Goal: Task Accomplishment & Management: Complete application form

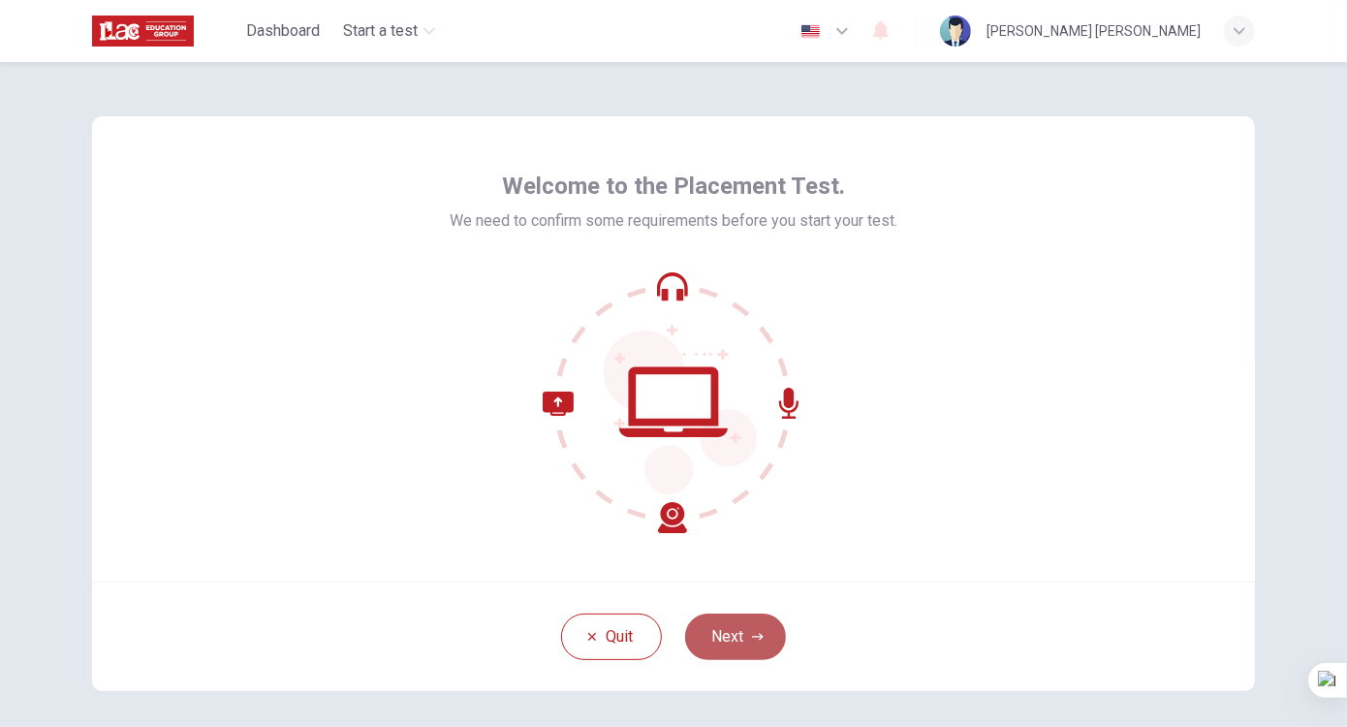
click at [727, 637] on button "Next" at bounding box center [735, 636] width 101 height 47
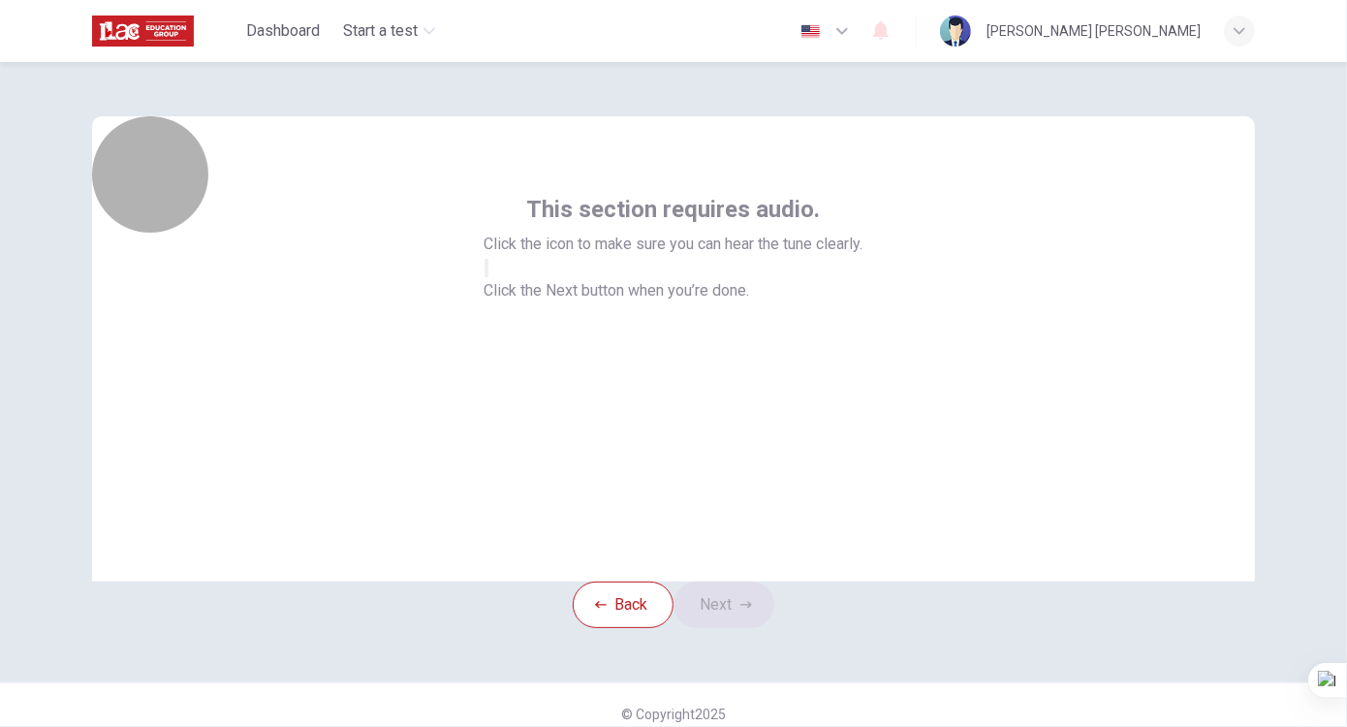
click at [488, 277] on button "button" at bounding box center [487, 268] width 4 height 18
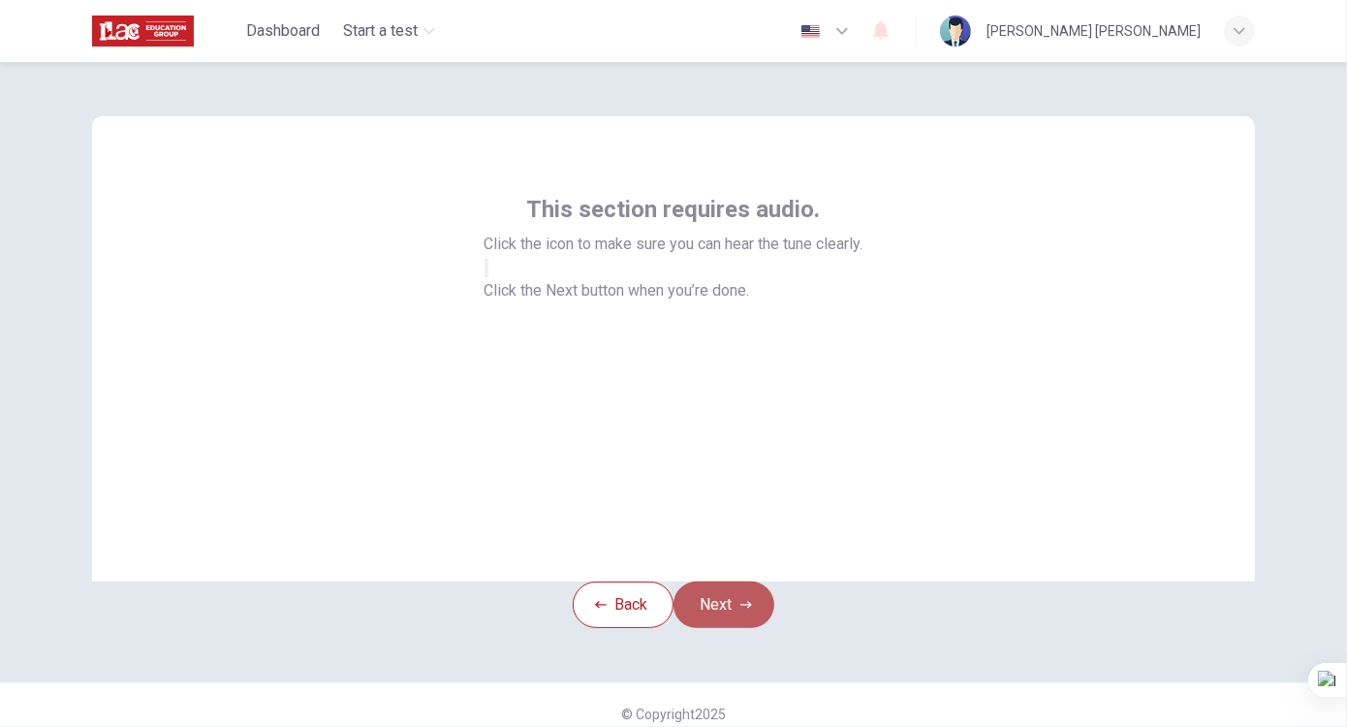
click at [744, 628] on button "Next" at bounding box center [724, 605] width 101 height 47
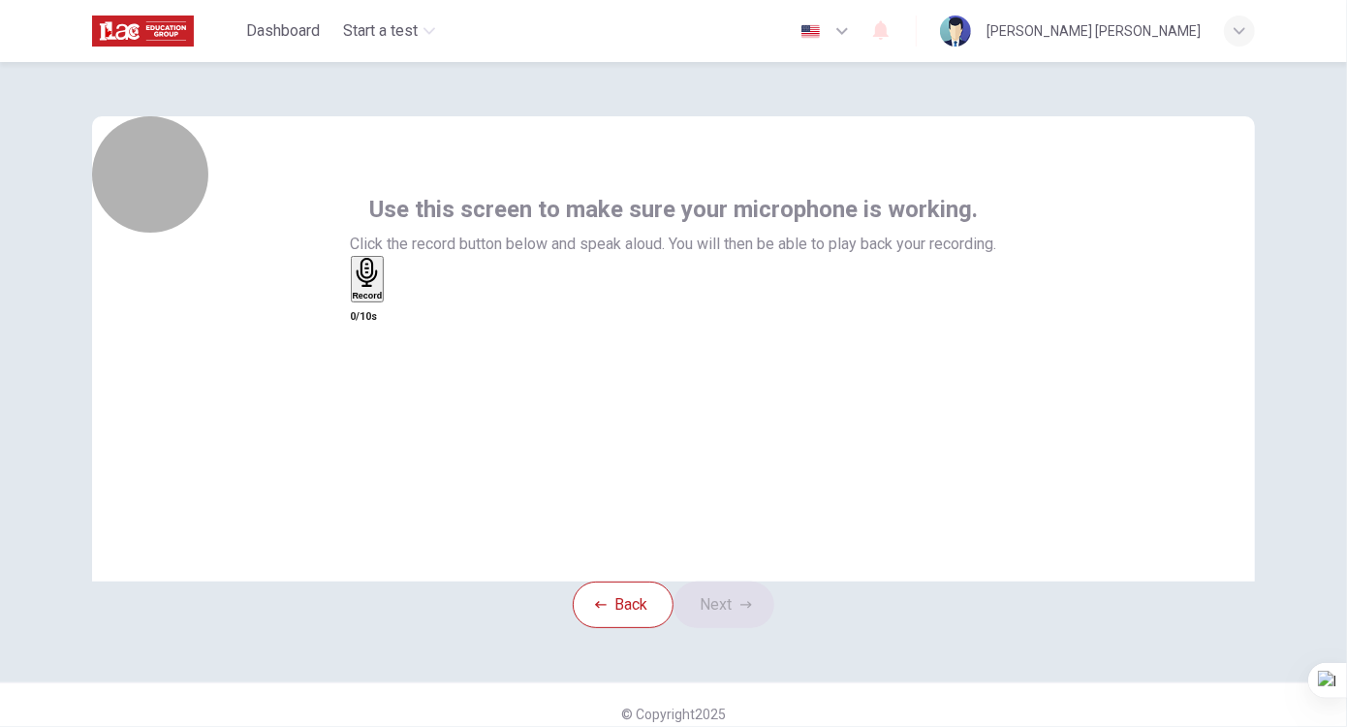
click at [383, 300] on div "Record" at bounding box center [368, 279] width 30 height 43
click at [372, 290] on div "Stop" at bounding box center [362, 274] width 19 height 32
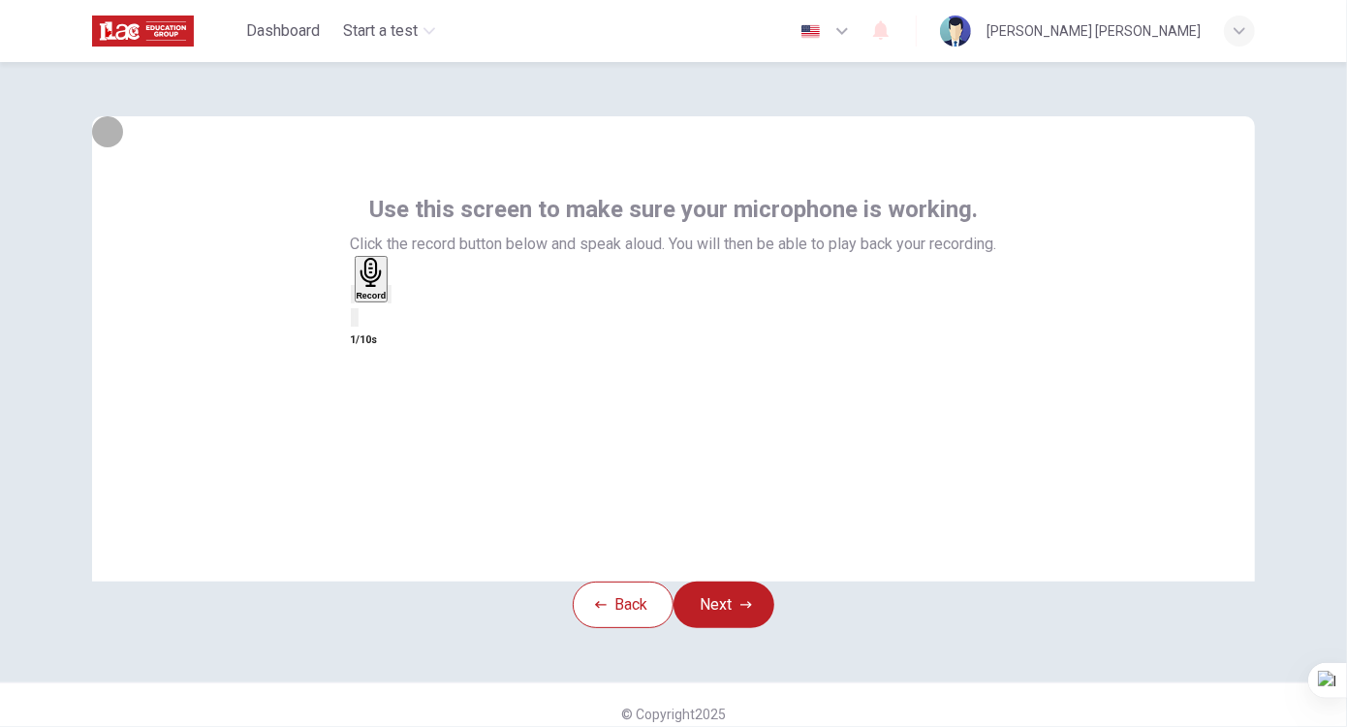
click at [353, 299] on icon "button" at bounding box center [353, 299] width 0 height 0
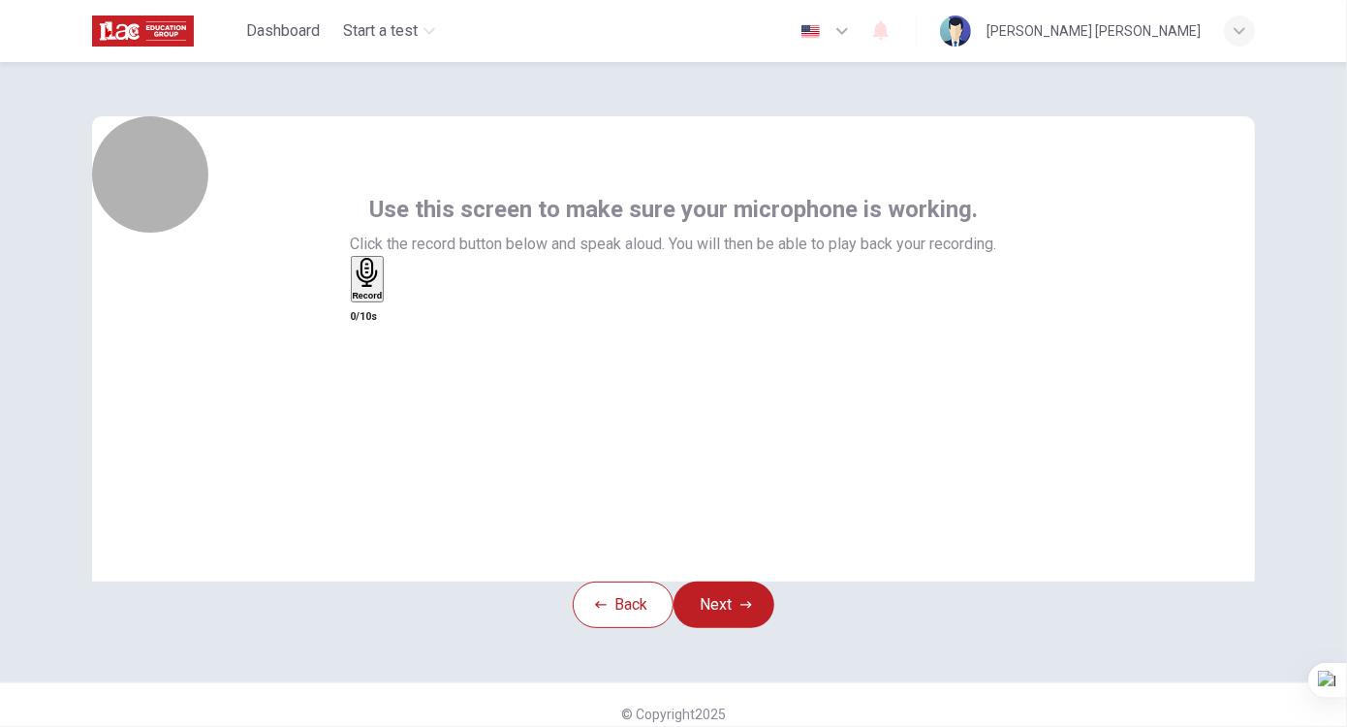
click at [383, 300] on h6 "Record" at bounding box center [368, 296] width 30 height 10
click at [372, 404] on h6 "Stop" at bounding box center [362, 409] width 19 height 10
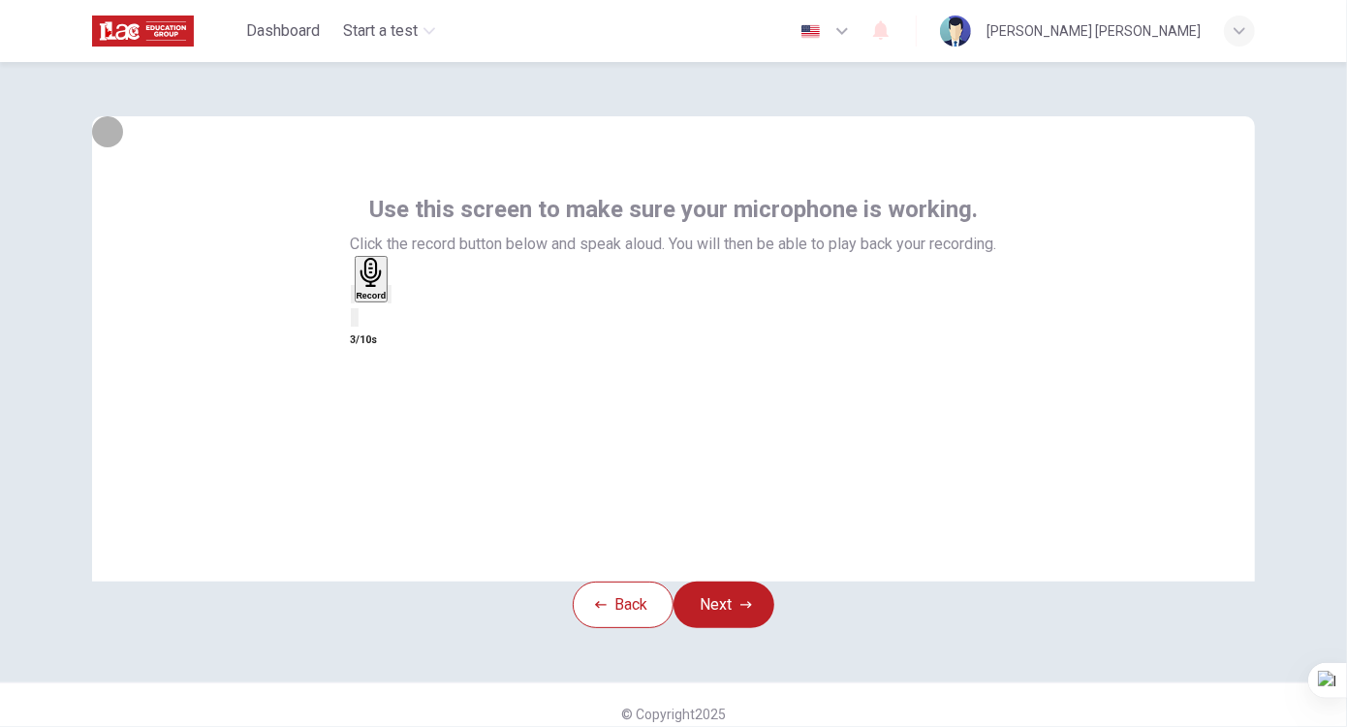
click at [390, 299] on icon "button" at bounding box center [390, 299] width 0 height 0
click at [387, 300] on div "Record" at bounding box center [372, 279] width 30 height 43
click at [372, 404] on h6 "Stop" at bounding box center [362, 409] width 19 height 10
click at [390, 299] on icon "button" at bounding box center [390, 299] width 0 height 0
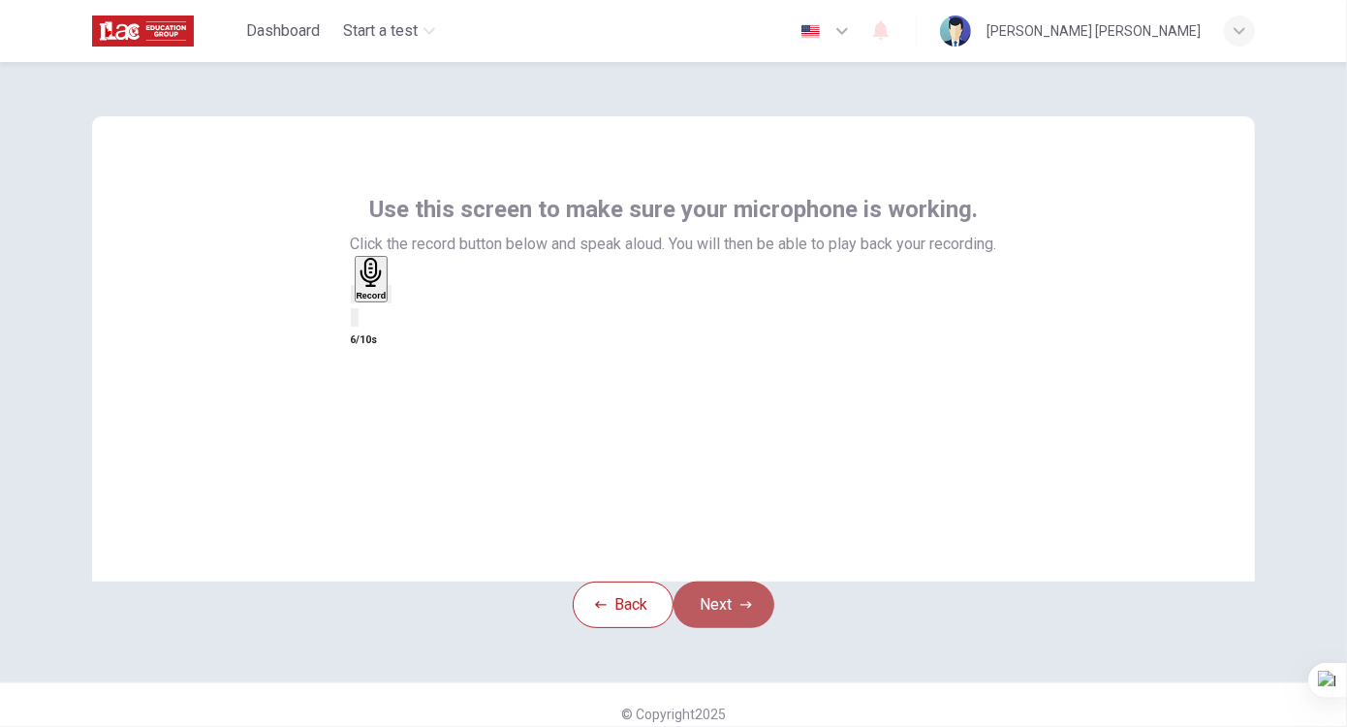
click at [752, 611] on icon "button" at bounding box center [746, 605] width 12 height 12
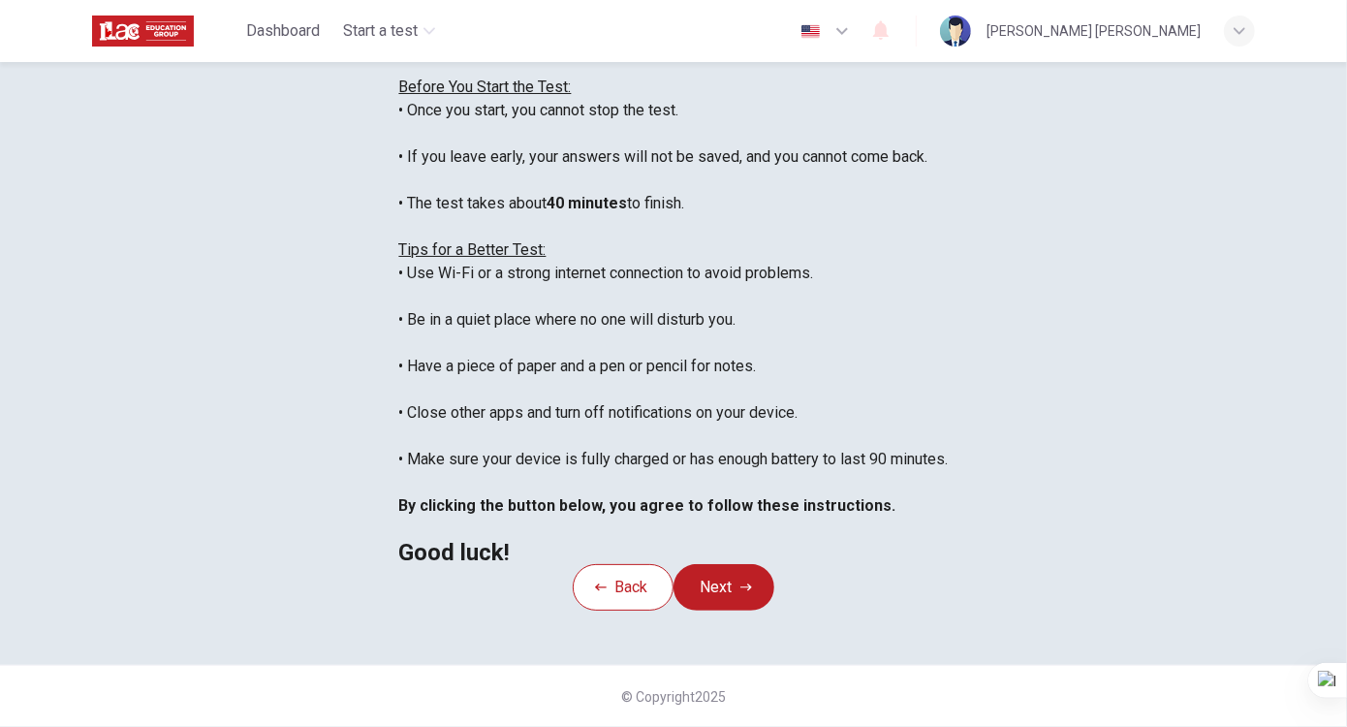
scroll to position [281, 0]
click at [711, 611] on button "Next" at bounding box center [724, 587] width 101 height 47
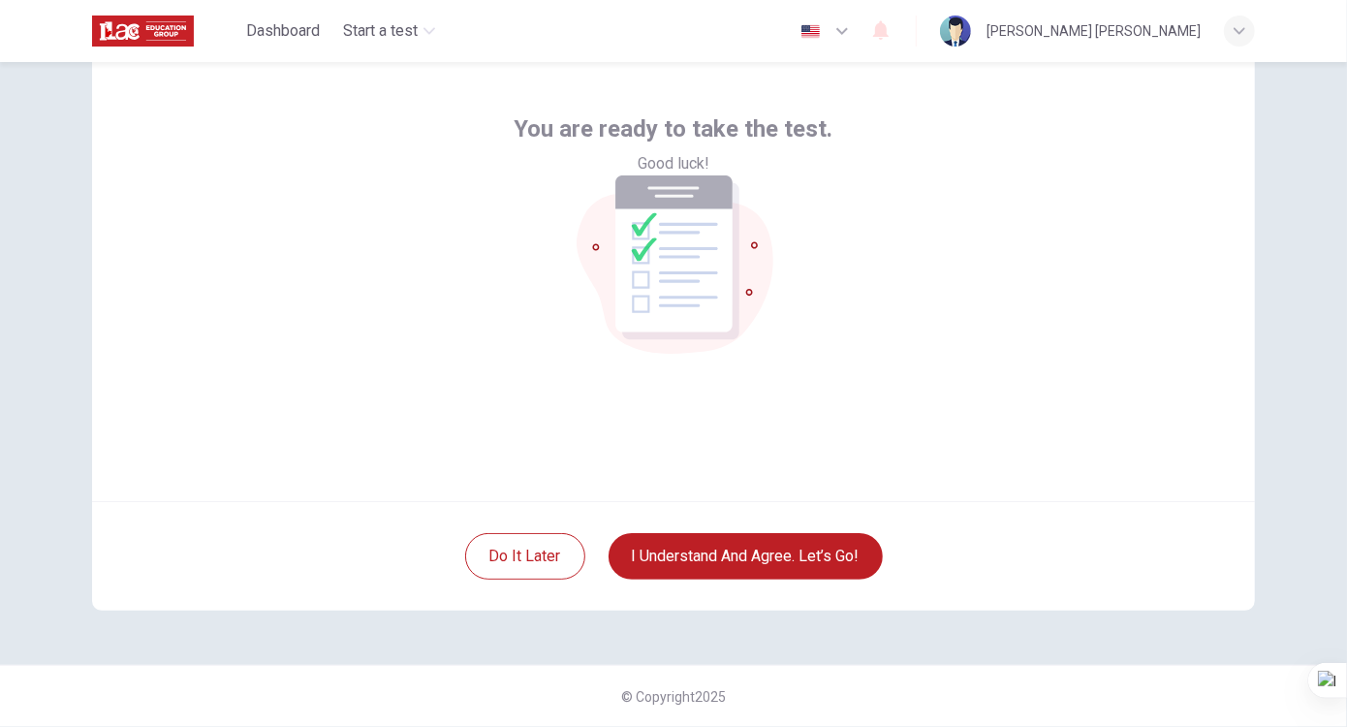
scroll to position [10, 0]
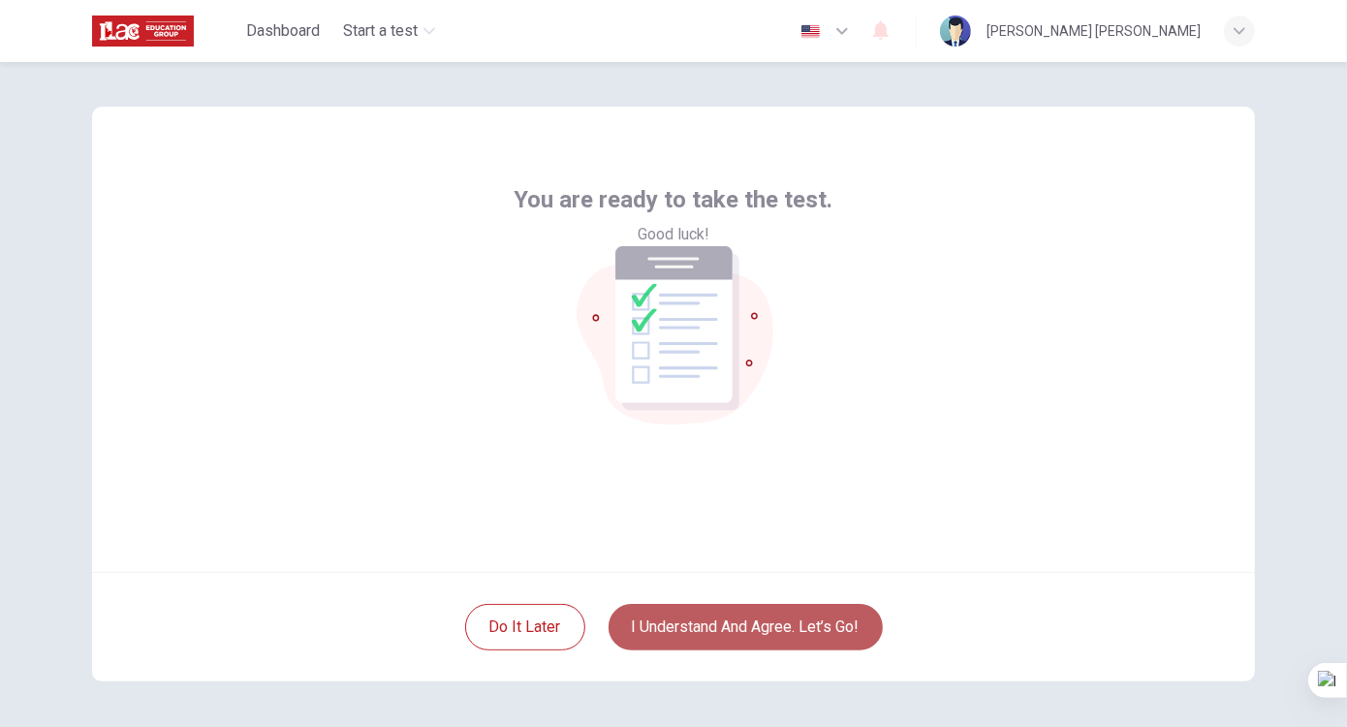
click at [725, 610] on button "I understand and agree. Let’s go!" at bounding box center [746, 627] width 274 height 47
click at [733, 618] on button "I understand and agree. Let’s go!" at bounding box center [746, 627] width 274 height 47
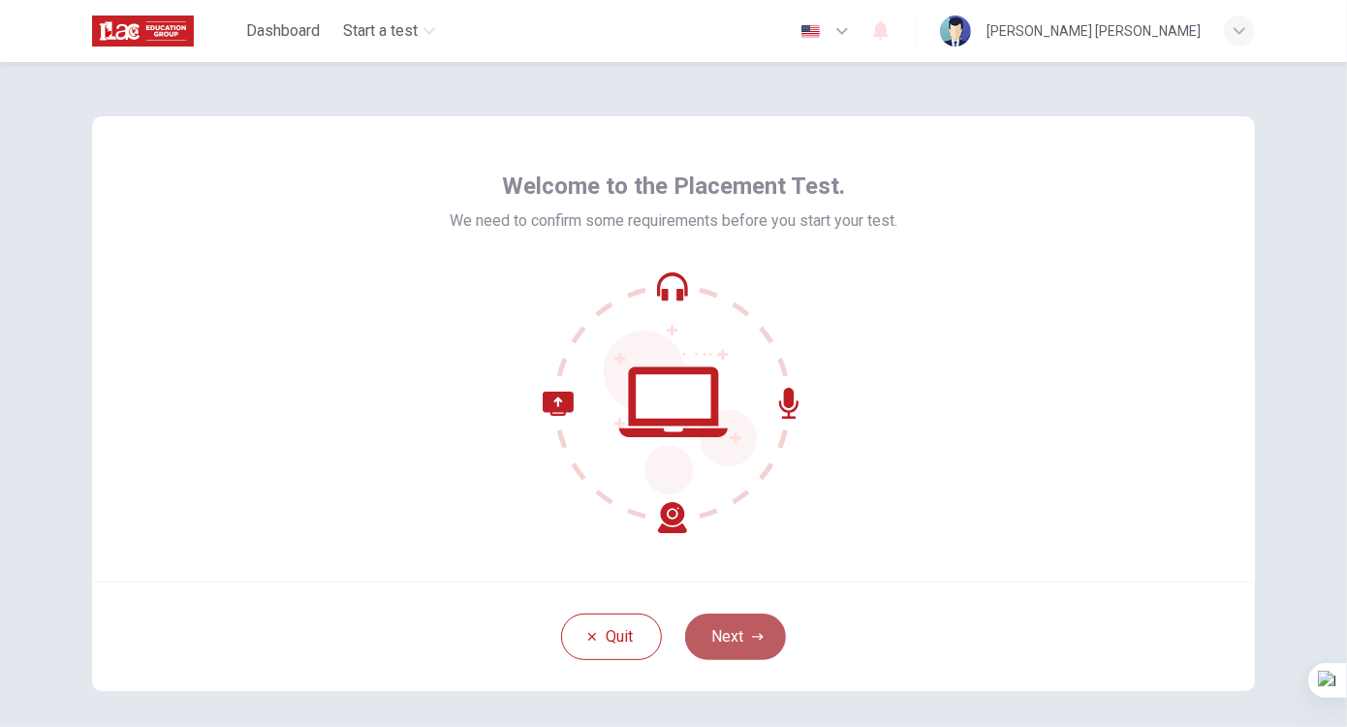
click at [694, 645] on button "Next" at bounding box center [735, 636] width 101 height 47
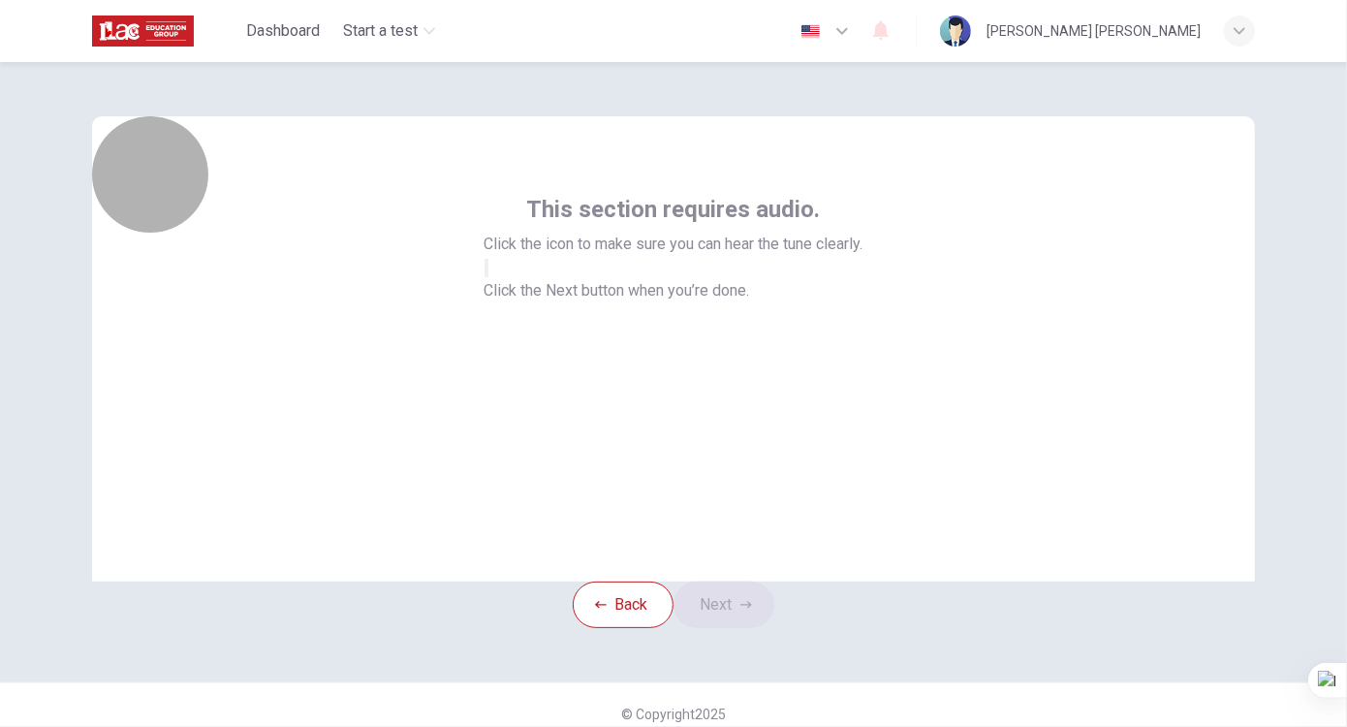
click at [488, 277] on button "button" at bounding box center [487, 268] width 4 height 18
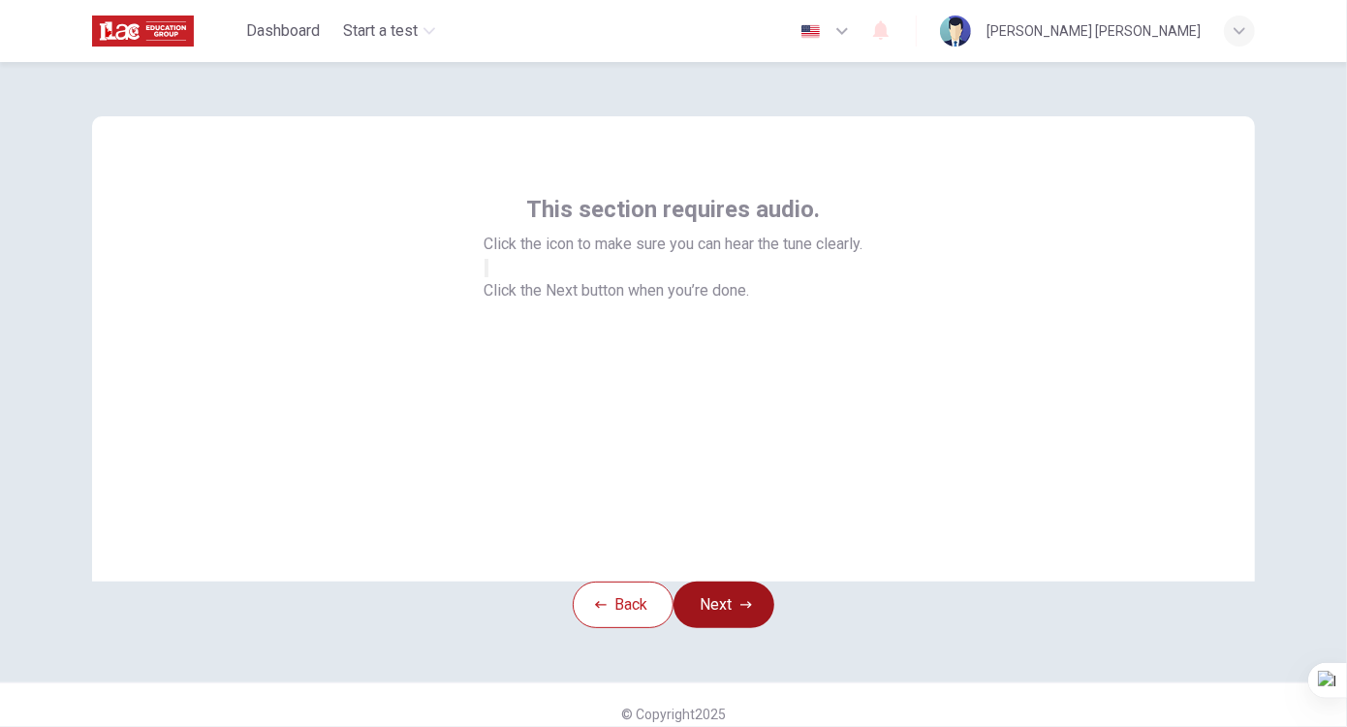
click at [750, 622] on button "Next" at bounding box center [724, 605] width 101 height 47
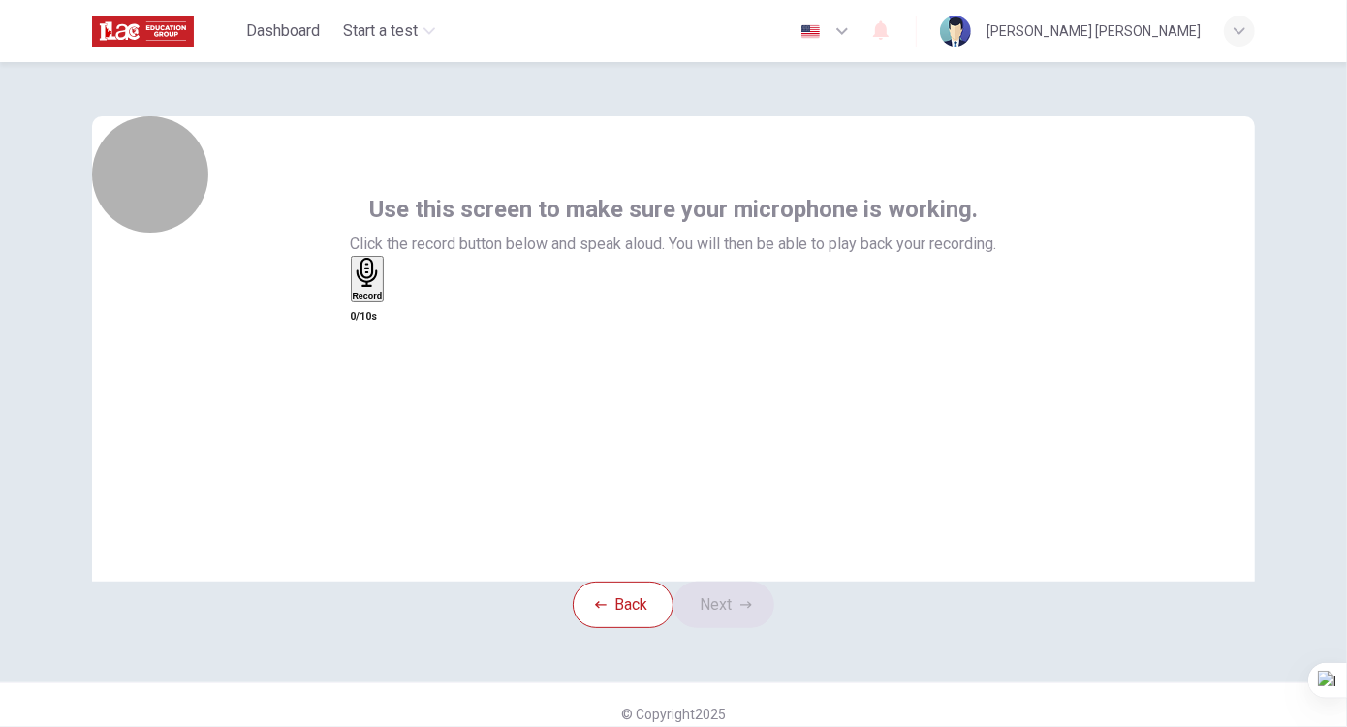
click at [383, 288] on icon "button" at bounding box center [368, 273] width 30 height 30
click at [372, 382] on icon "button" at bounding box center [362, 391] width 19 height 19
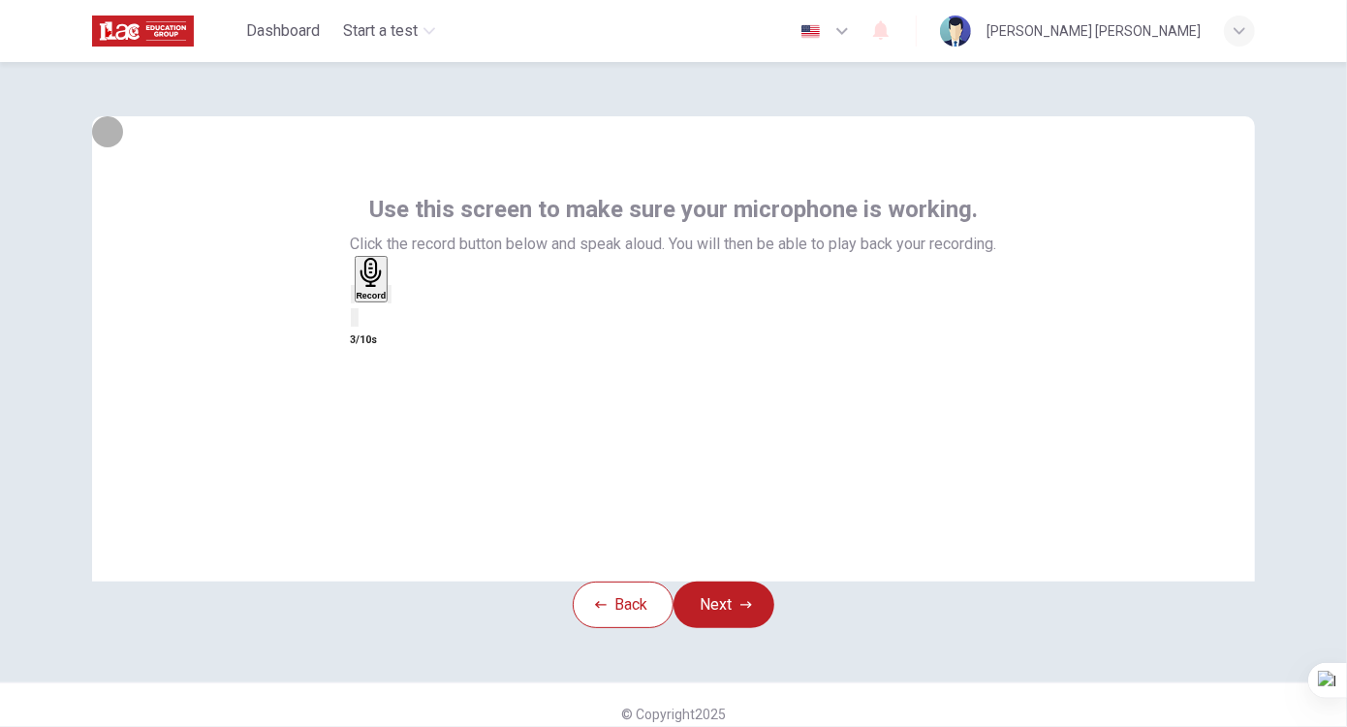
click at [390, 299] on icon "button" at bounding box center [390, 299] width 0 height 0
click at [731, 628] on button "Next" at bounding box center [724, 605] width 101 height 47
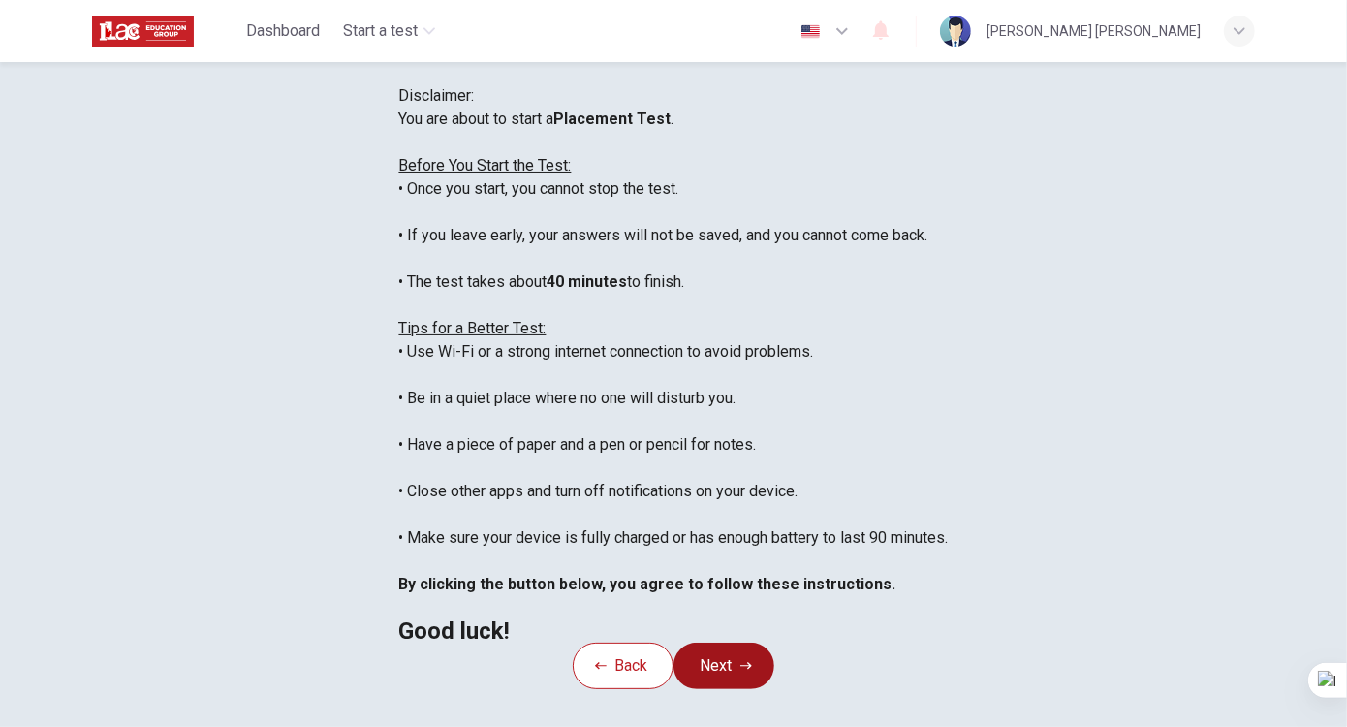
scroll to position [32, 0]
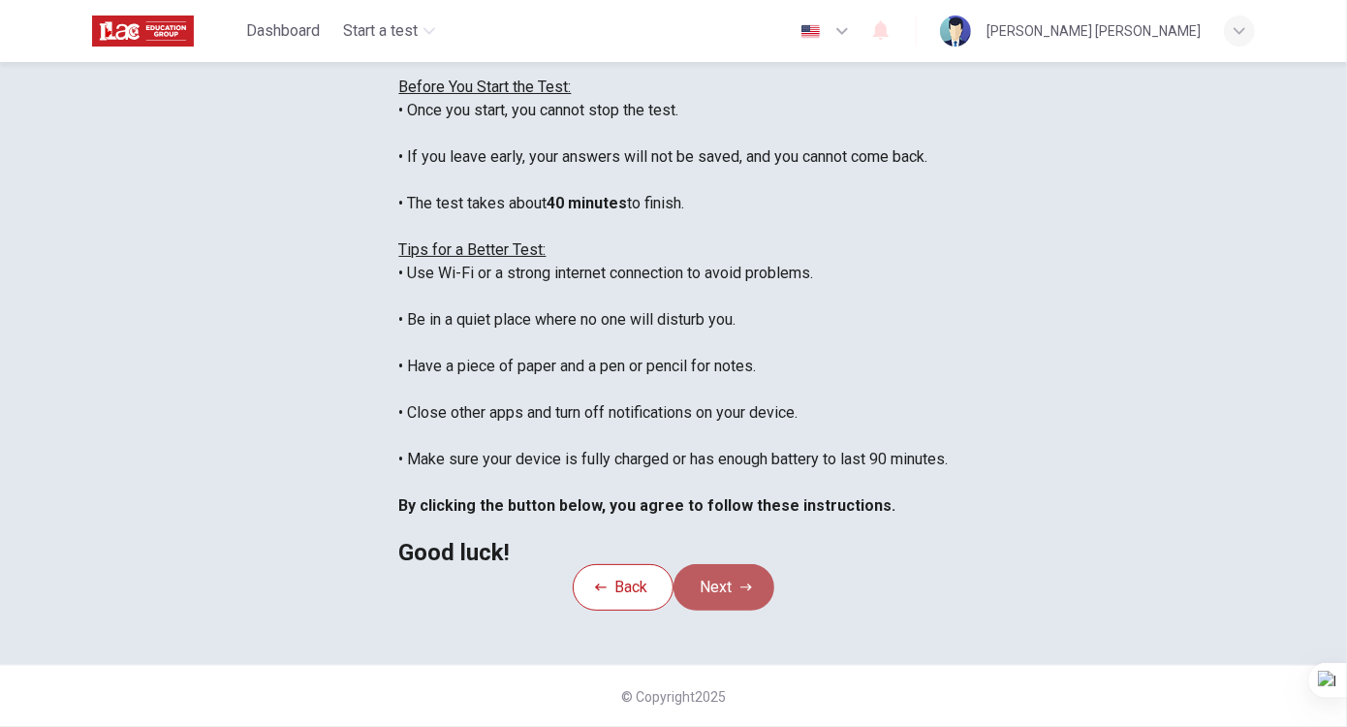
click at [740, 611] on button "Next" at bounding box center [724, 587] width 101 height 47
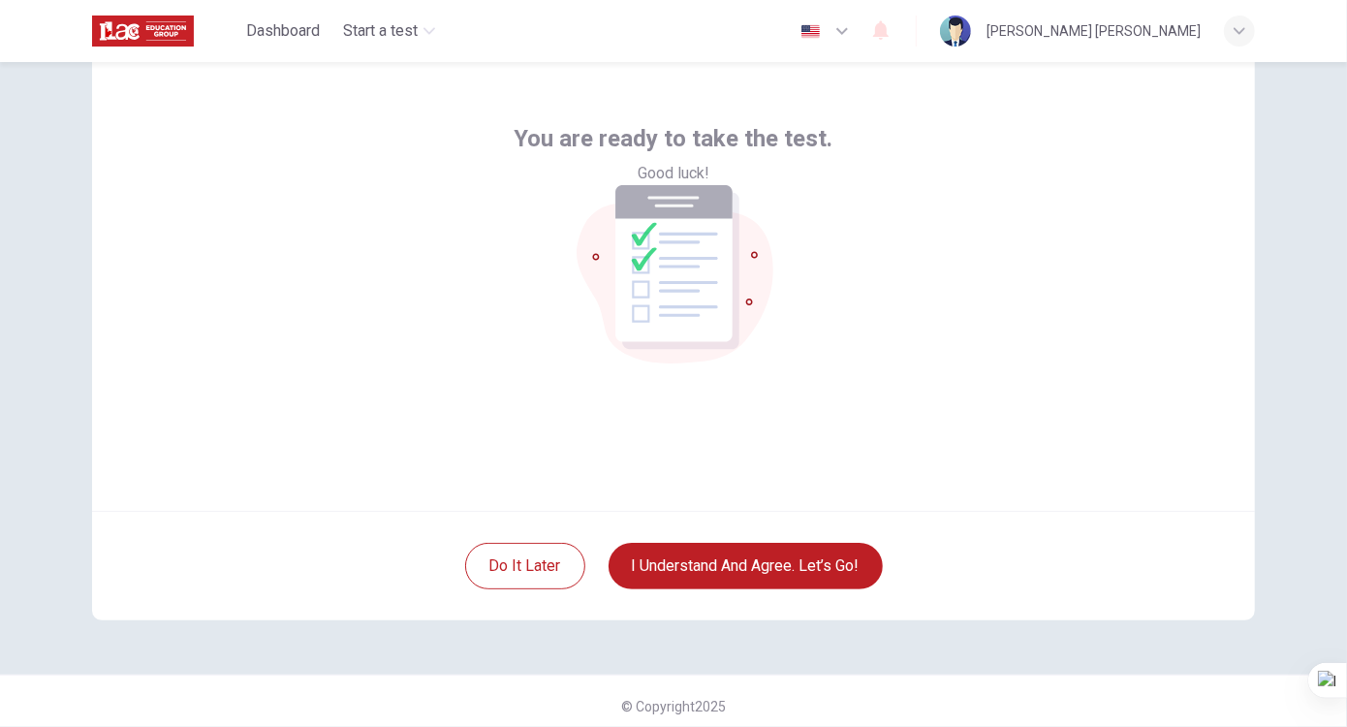
scroll to position [77, 0]
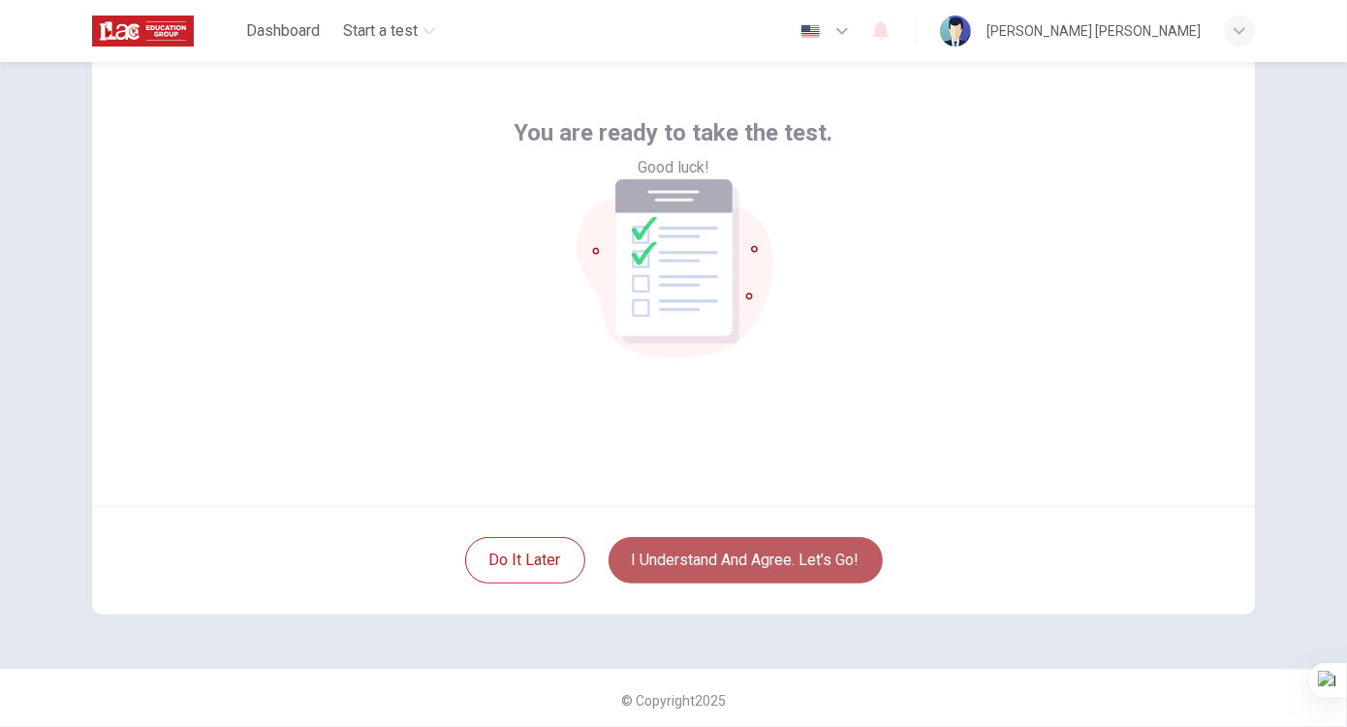
click at [779, 540] on button "I understand and agree. Let’s go!" at bounding box center [746, 560] width 274 height 47
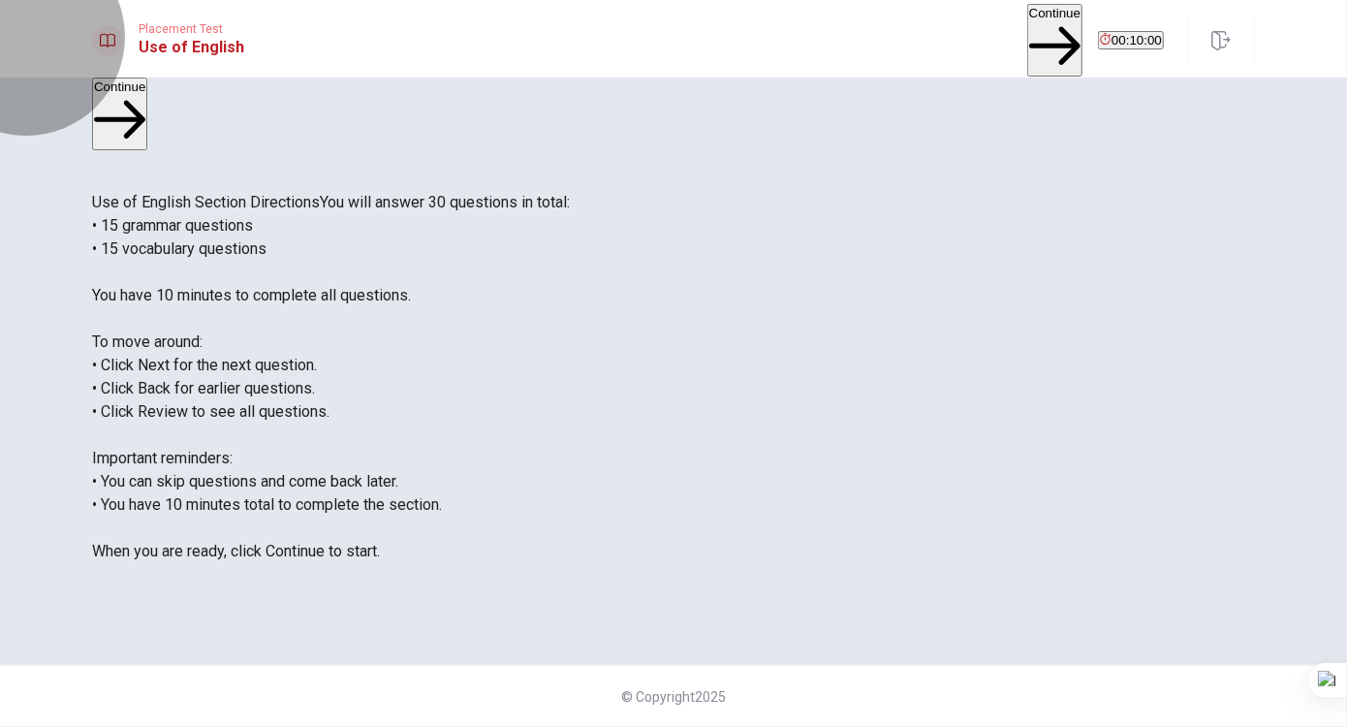
click at [1027, 50] on button "Continue" at bounding box center [1054, 40] width 55 height 73
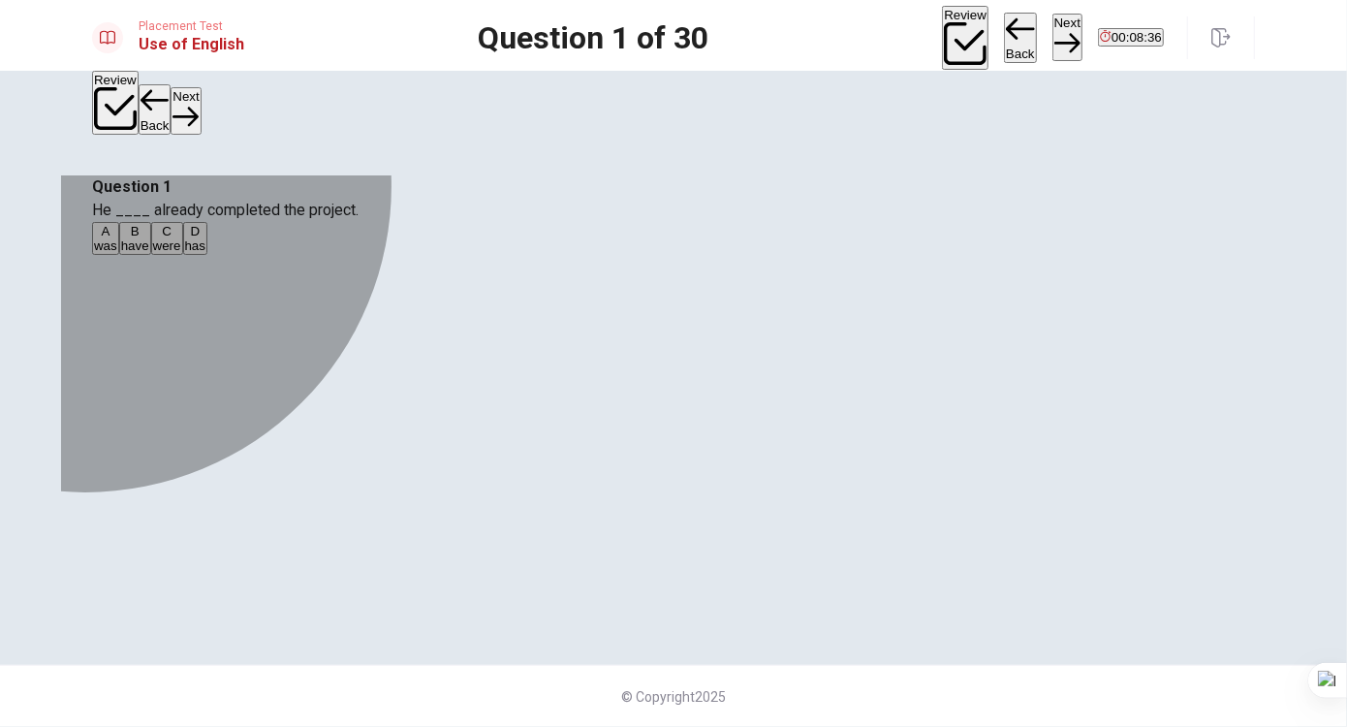
click at [206, 238] on div "D" at bounding box center [195, 231] width 21 height 15
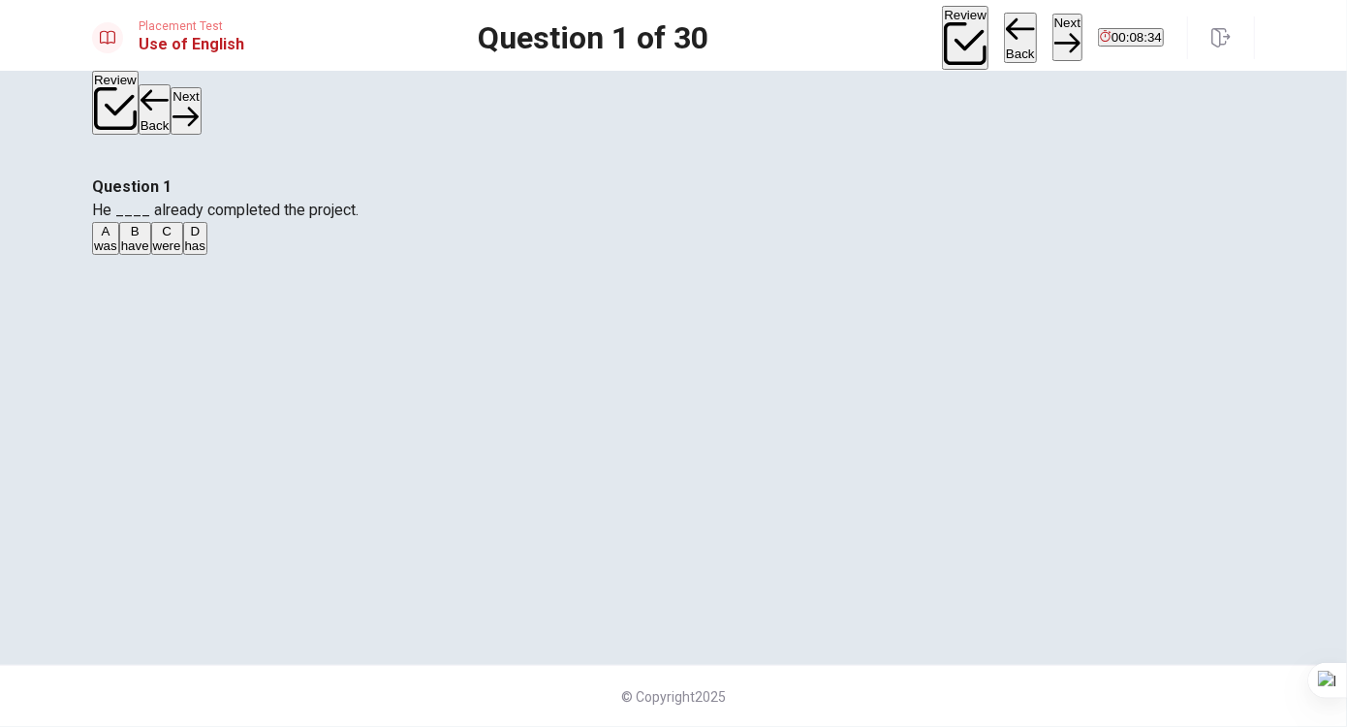
scroll to position [145, 0]
click at [1053, 49] on button "Next" at bounding box center [1068, 37] width 30 height 47
click at [140, 238] on div "B" at bounding box center [130, 231] width 18 height 15
click at [1053, 30] on button "Next" at bounding box center [1068, 37] width 30 height 47
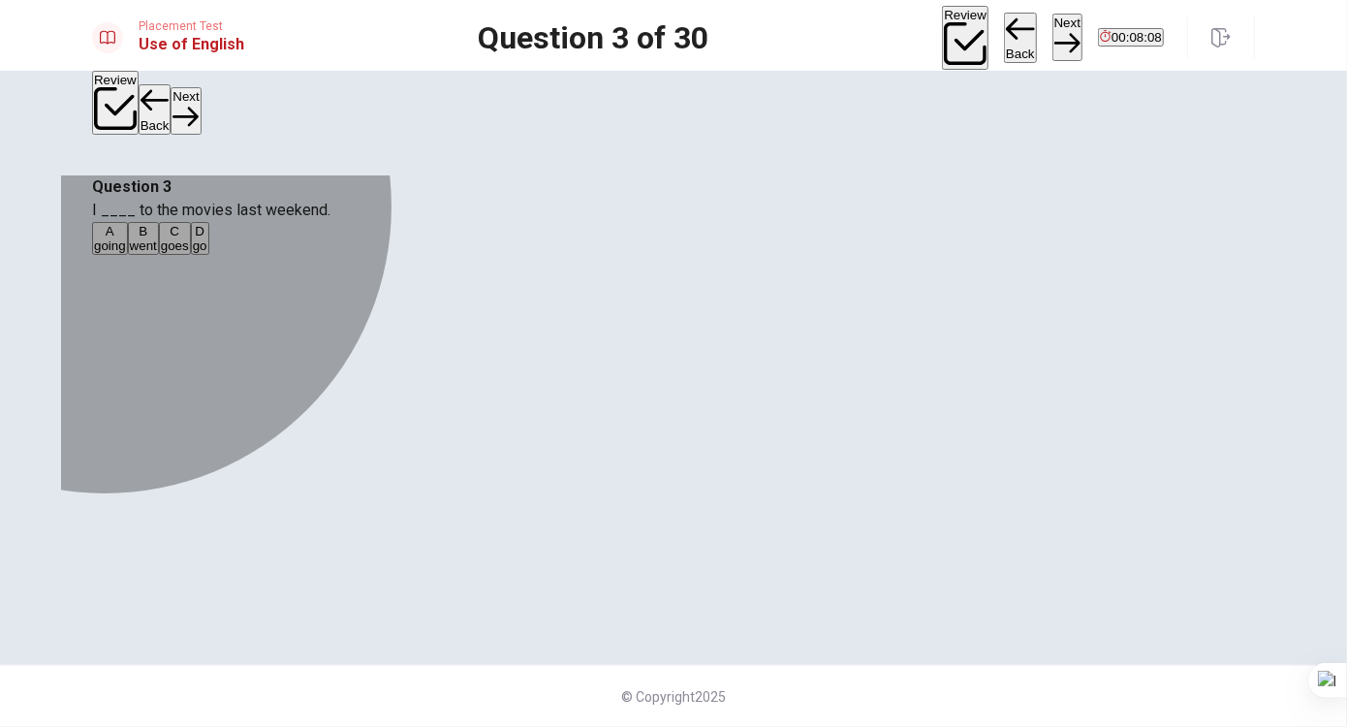
click at [159, 255] on button "B went" at bounding box center [143, 238] width 31 height 33
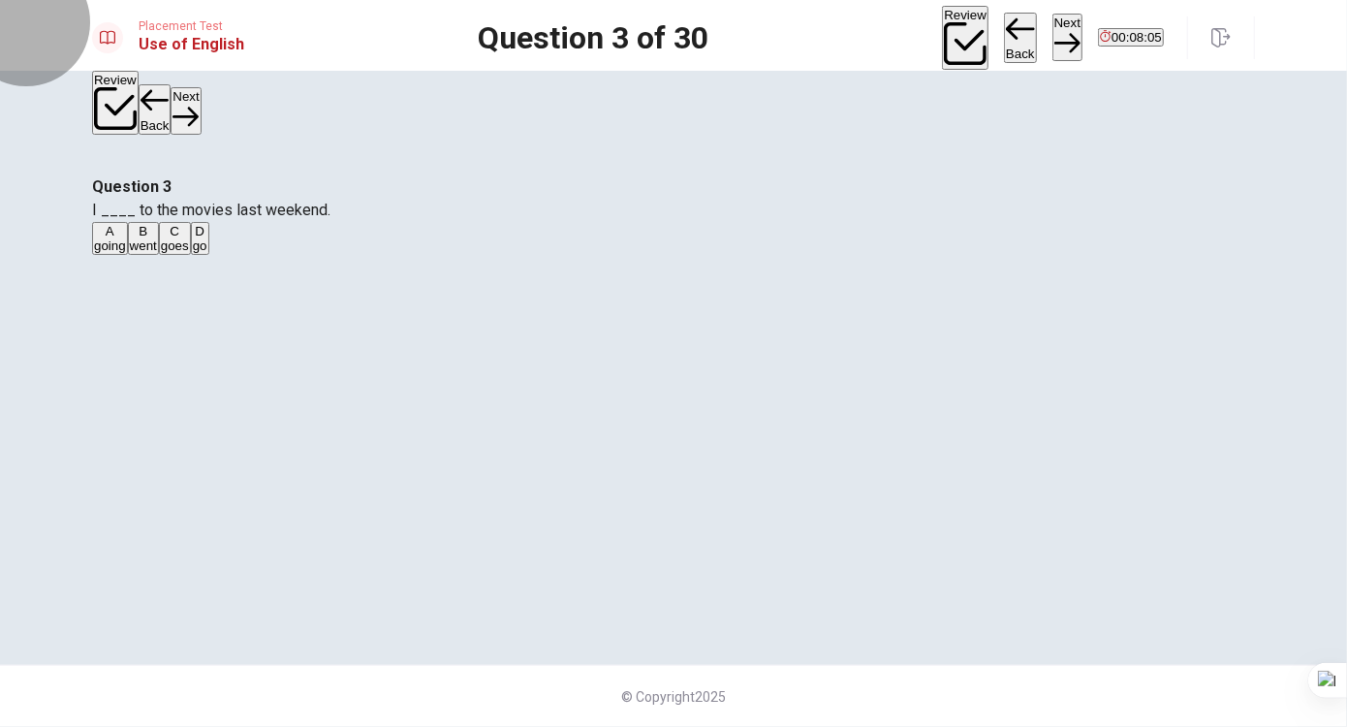
click at [1053, 36] on button "Next" at bounding box center [1068, 37] width 30 height 47
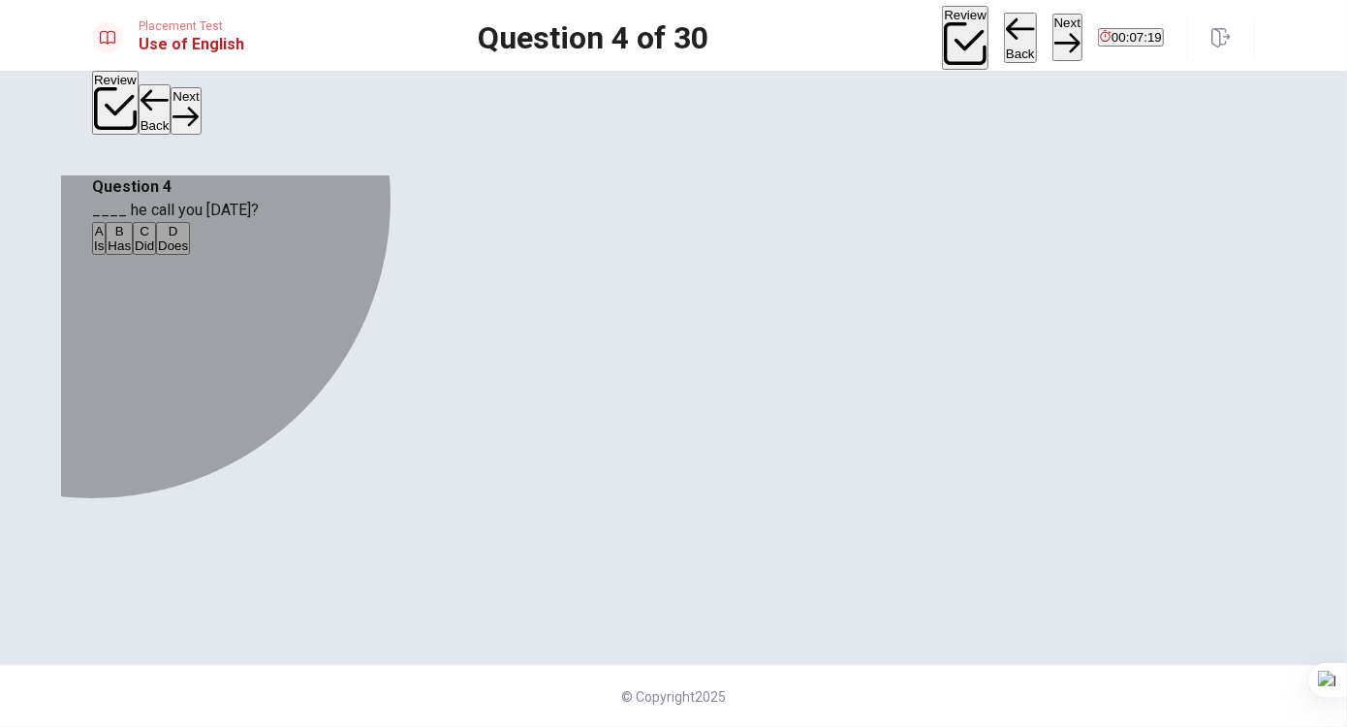
click at [154, 238] on div "C" at bounding box center [144, 231] width 19 height 15
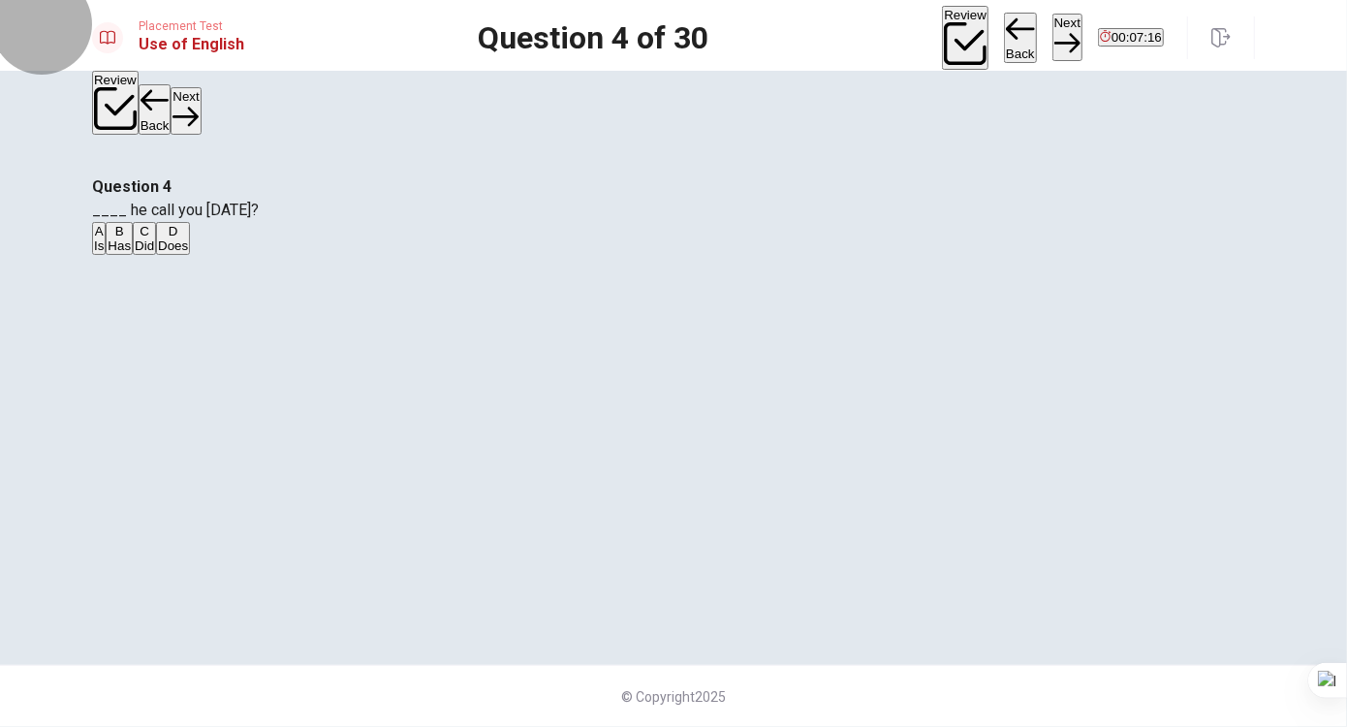
click at [1053, 38] on button "Next" at bounding box center [1068, 37] width 30 height 47
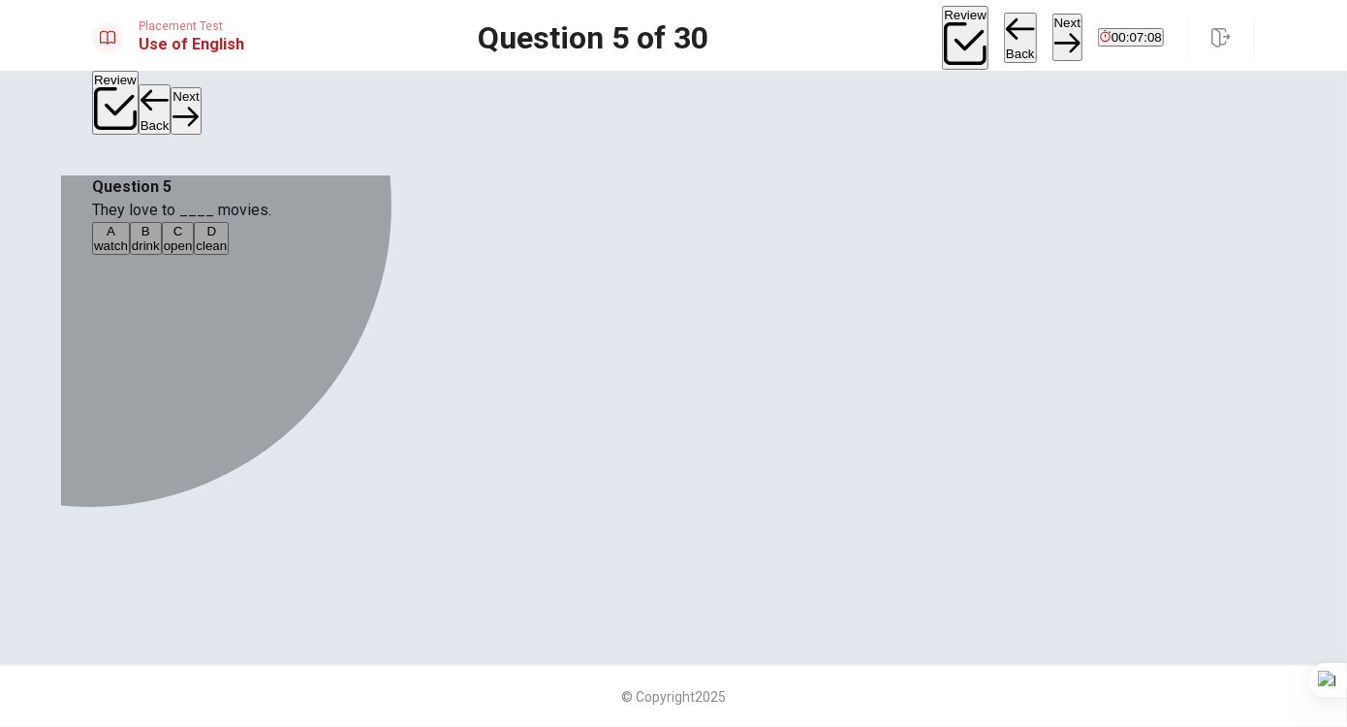
click at [128, 238] on div "A" at bounding box center [111, 231] width 34 height 15
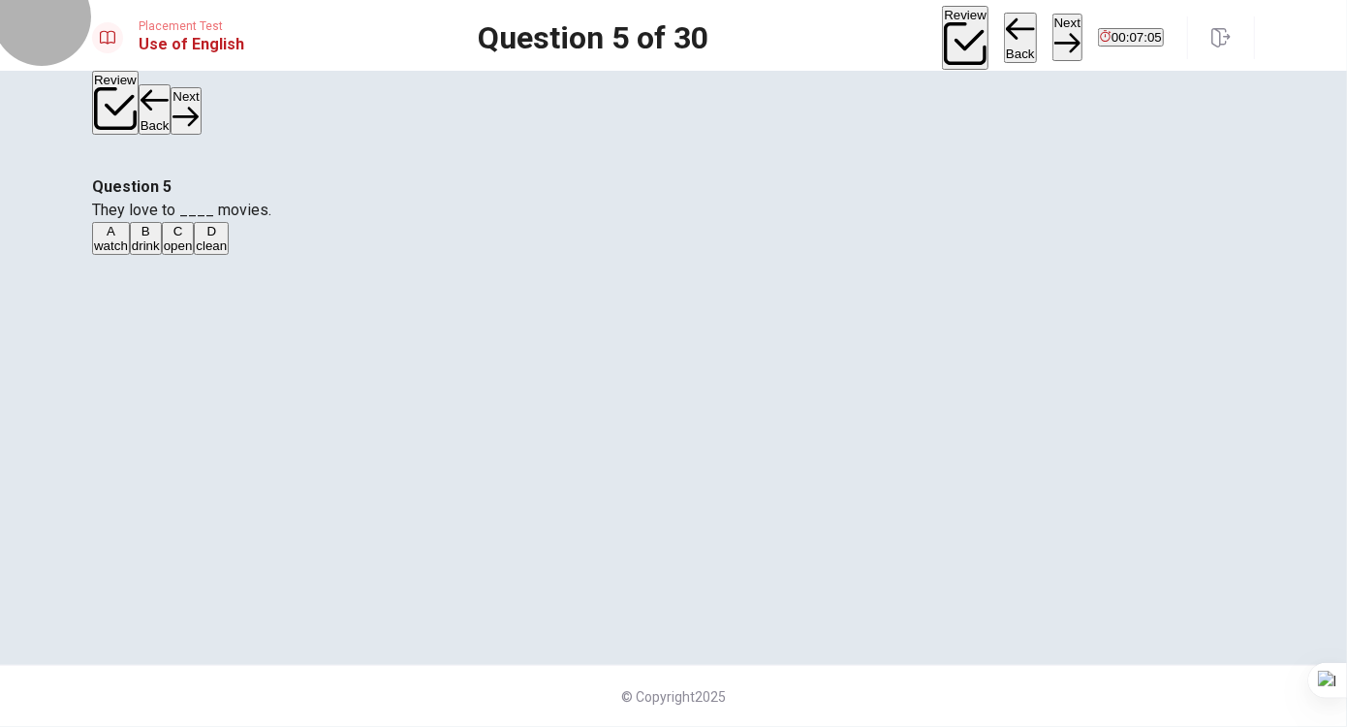
click at [1053, 30] on button "Next" at bounding box center [1068, 37] width 30 height 47
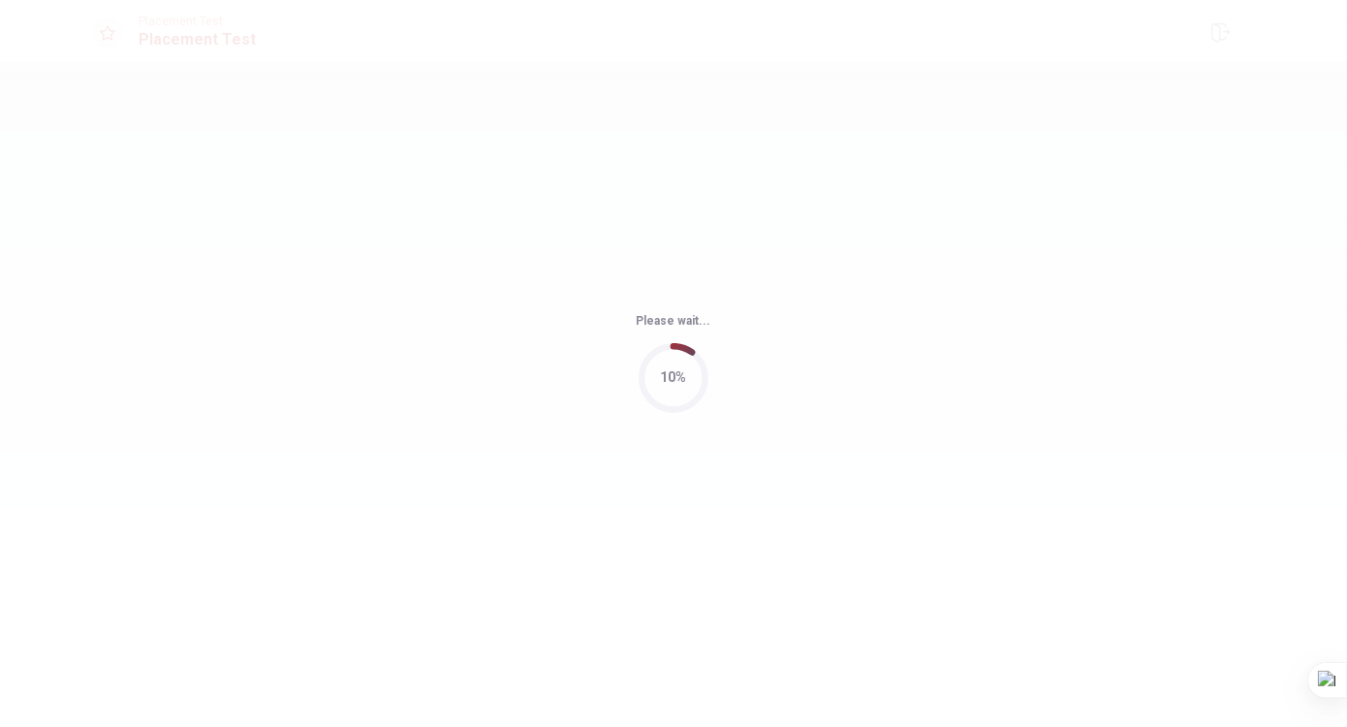
scroll to position [0, 0]
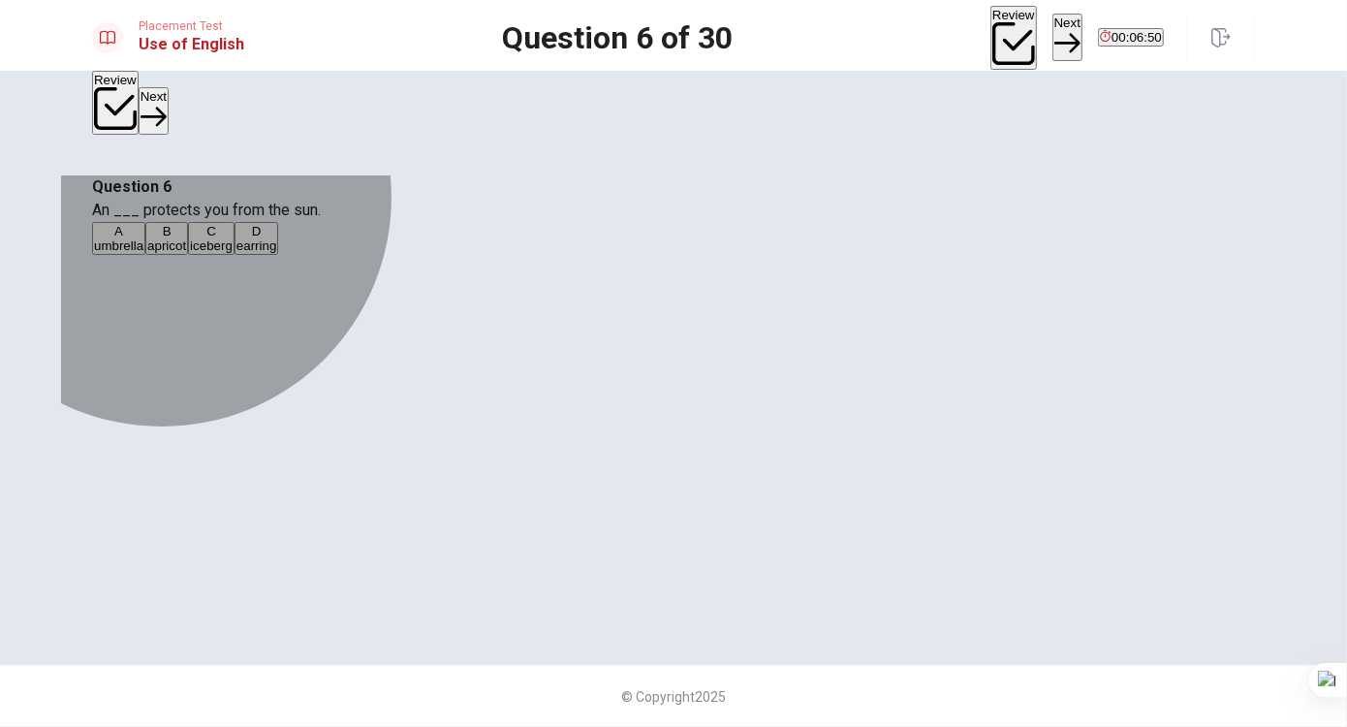
click at [143, 253] on span "umbrella" at bounding box center [118, 245] width 49 height 15
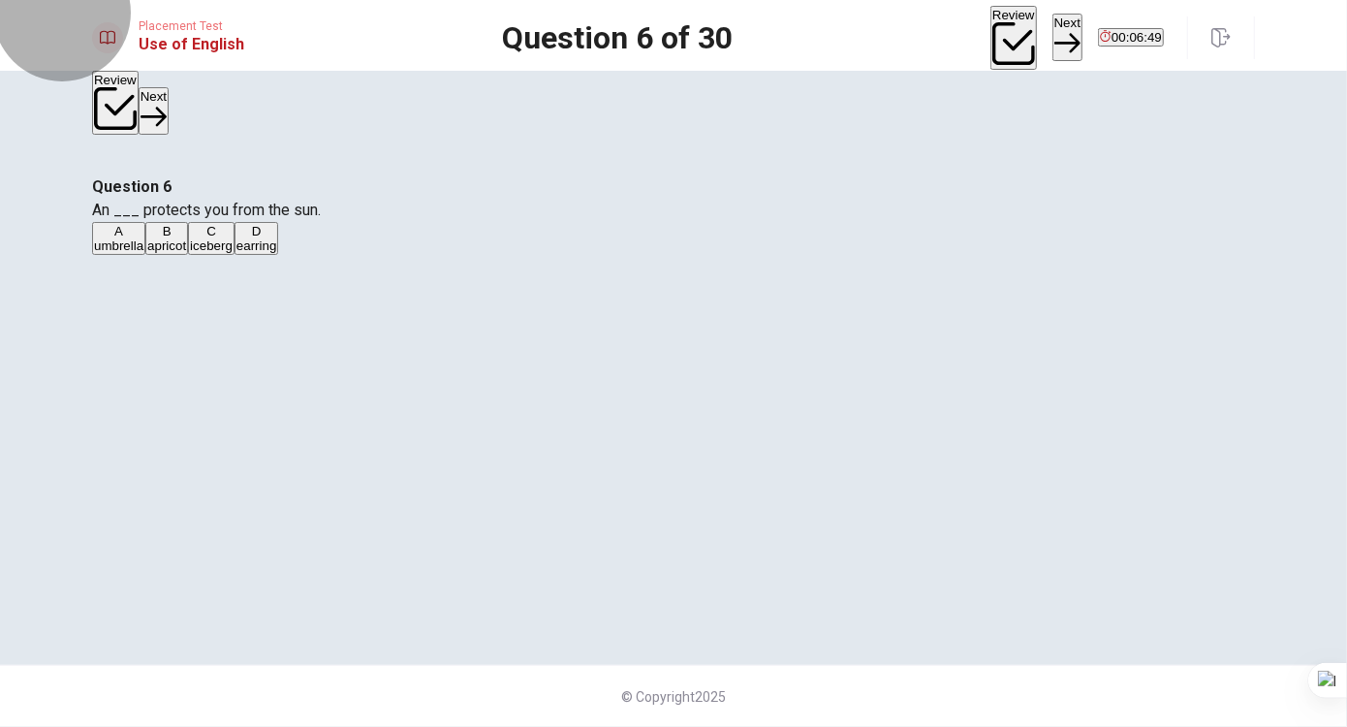
click at [1054, 30] on icon "button" at bounding box center [1067, 43] width 26 height 26
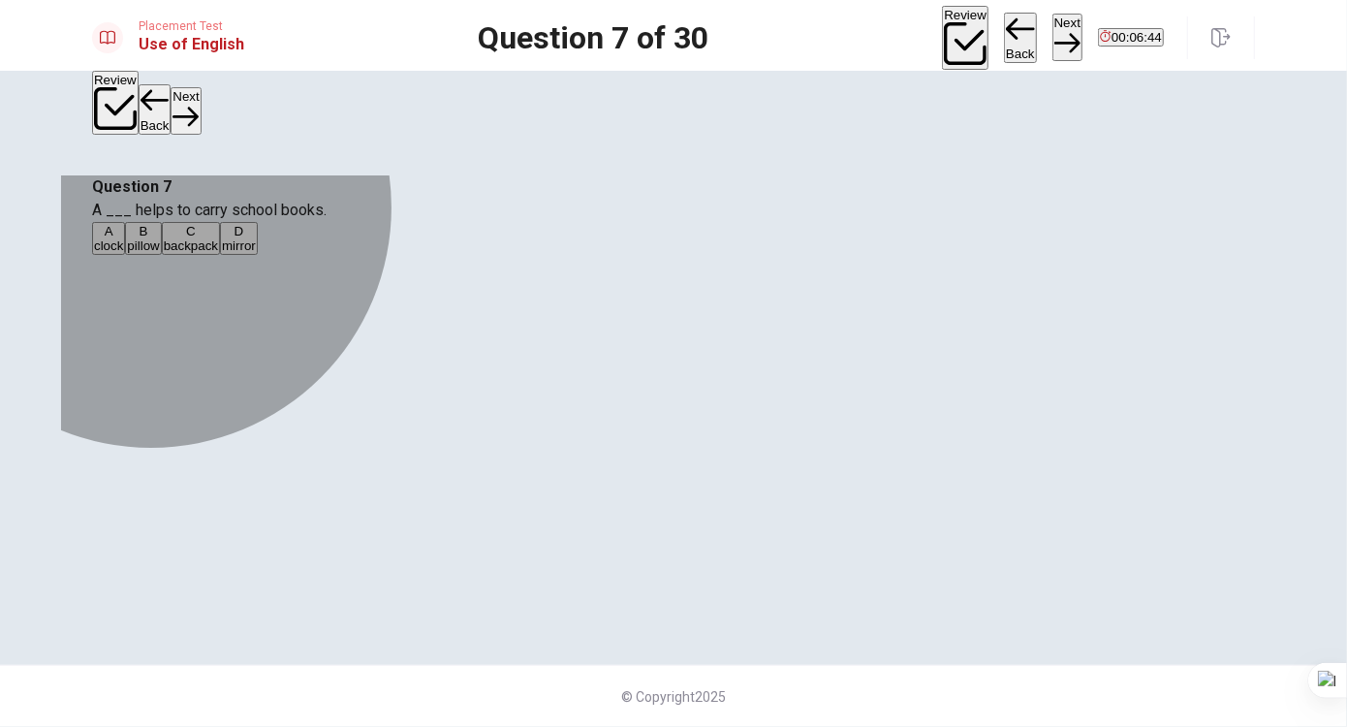
click at [218, 253] on span "backpack" at bounding box center [191, 245] width 54 height 15
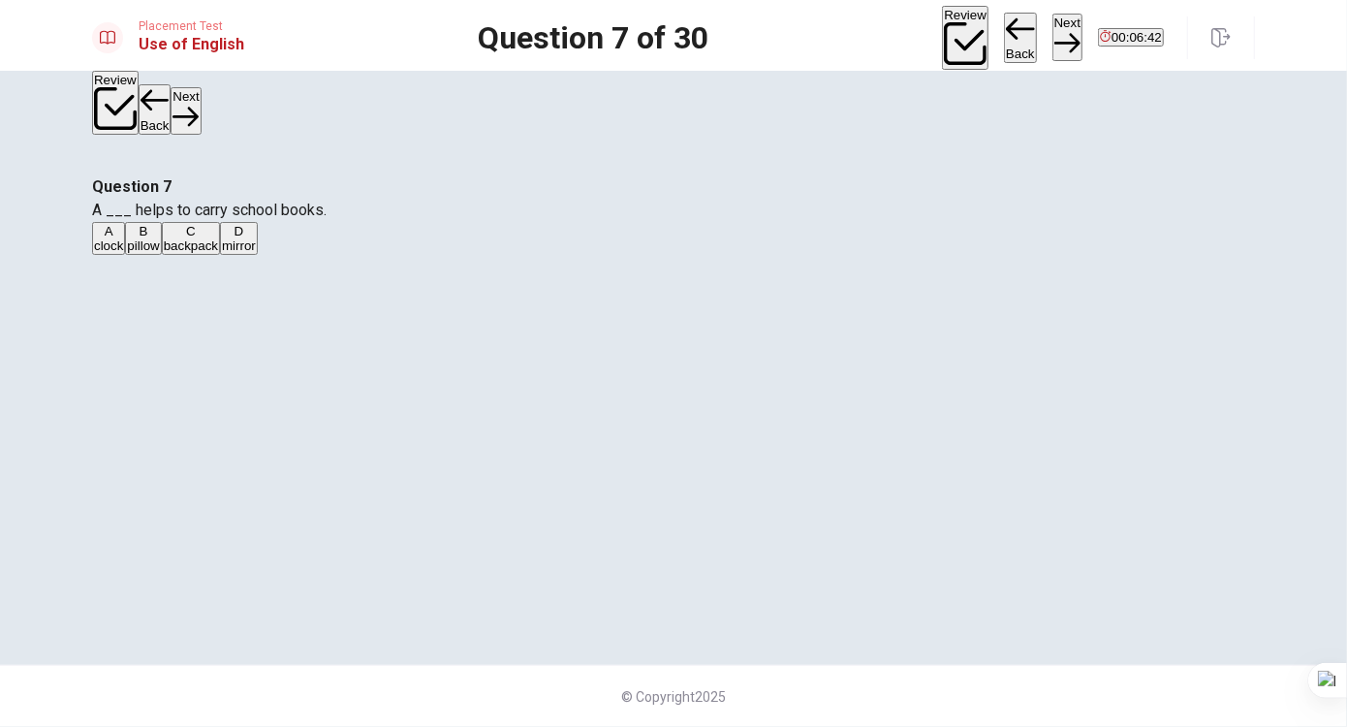
click at [1053, 36] on button "Next" at bounding box center [1068, 37] width 30 height 47
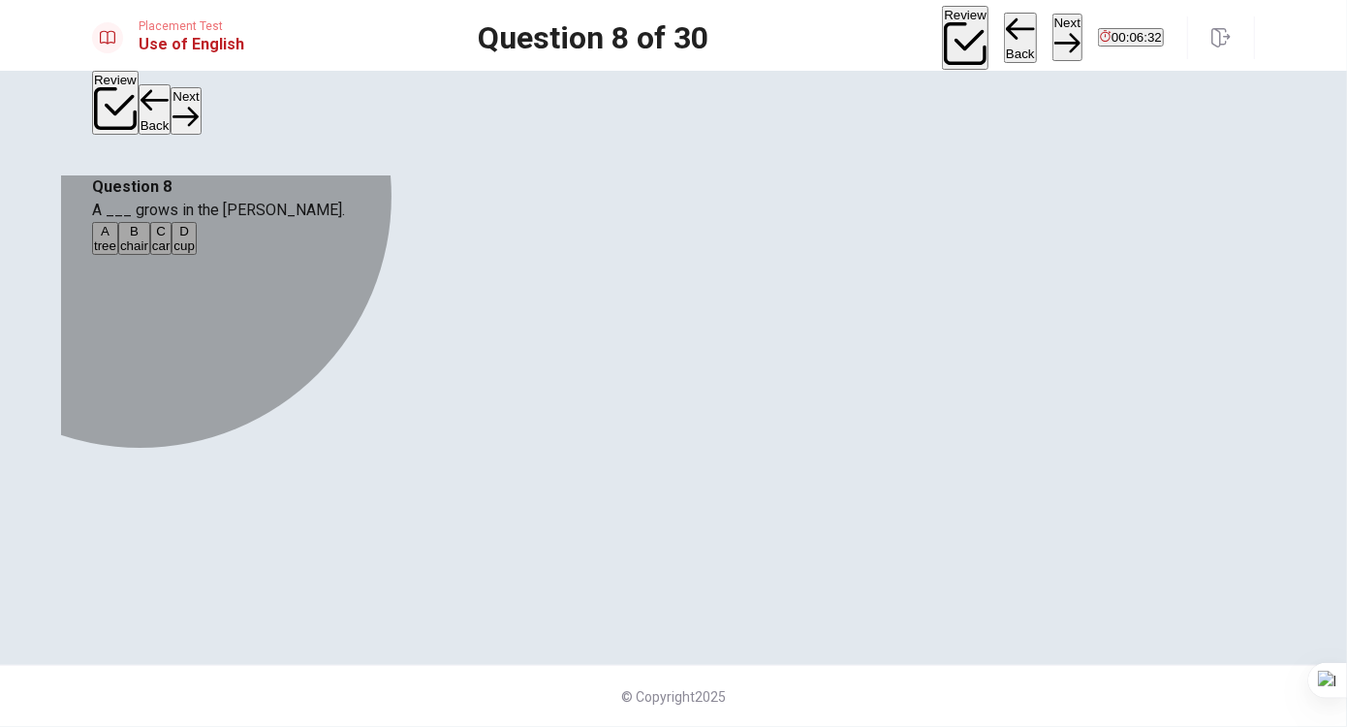
click at [118, 255] on button "A tree" at bounding box center [105, 238] width 26 height 33
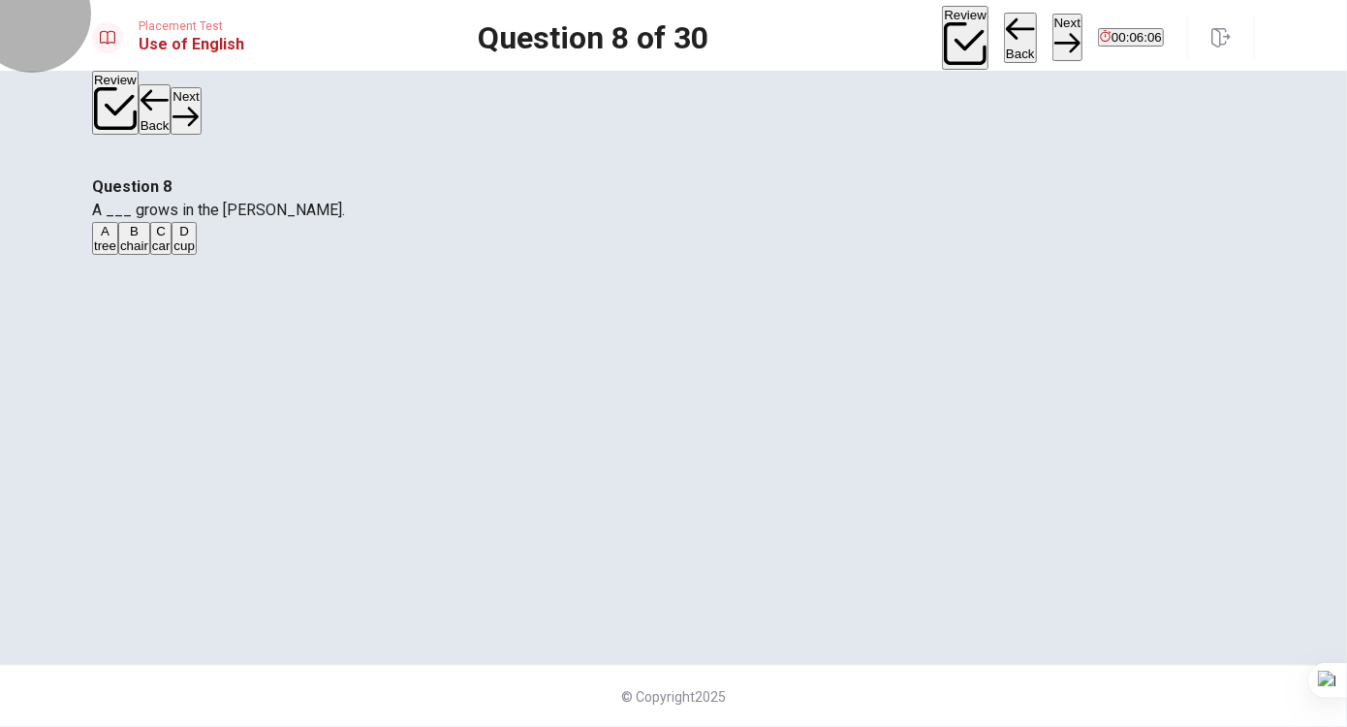
click at [1053, 27] on button "Next" at bounding box center [1068, 37] width 30 height 47
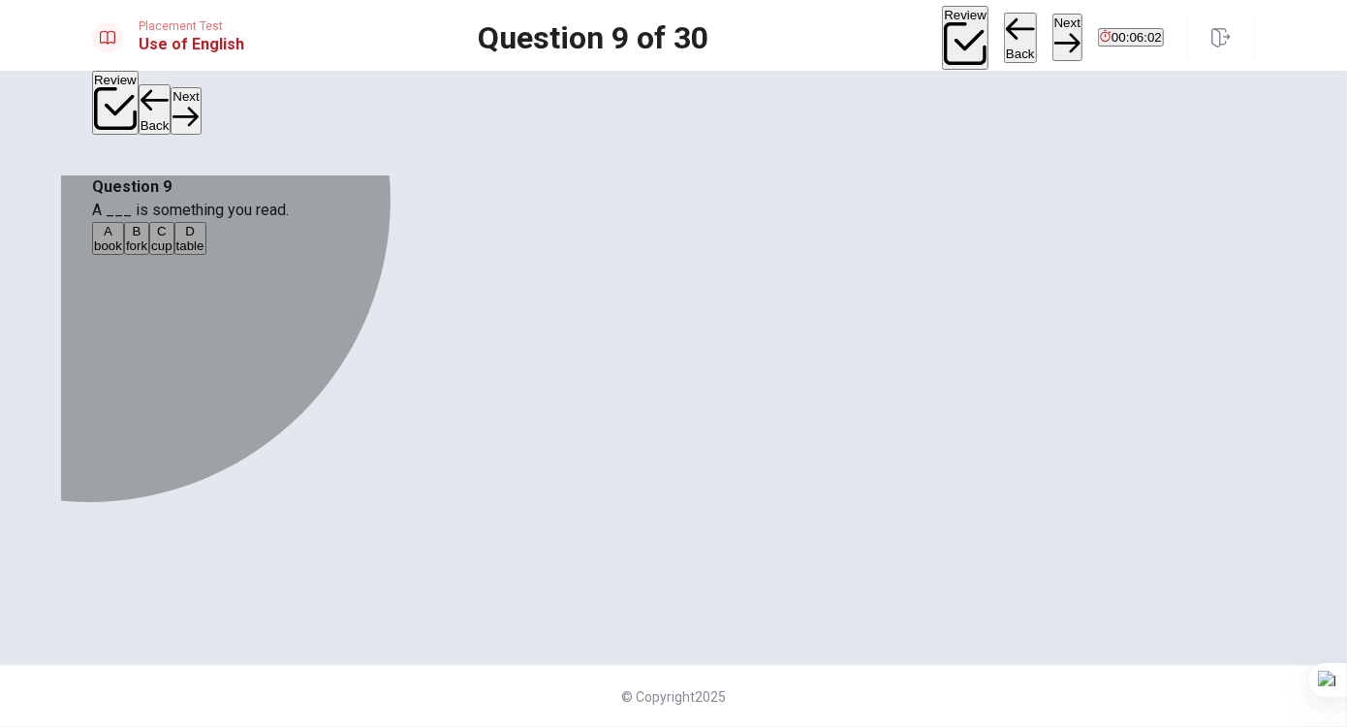
click at [122, 238] on div "A" at bounding box center [108, 231] width 28 height 15
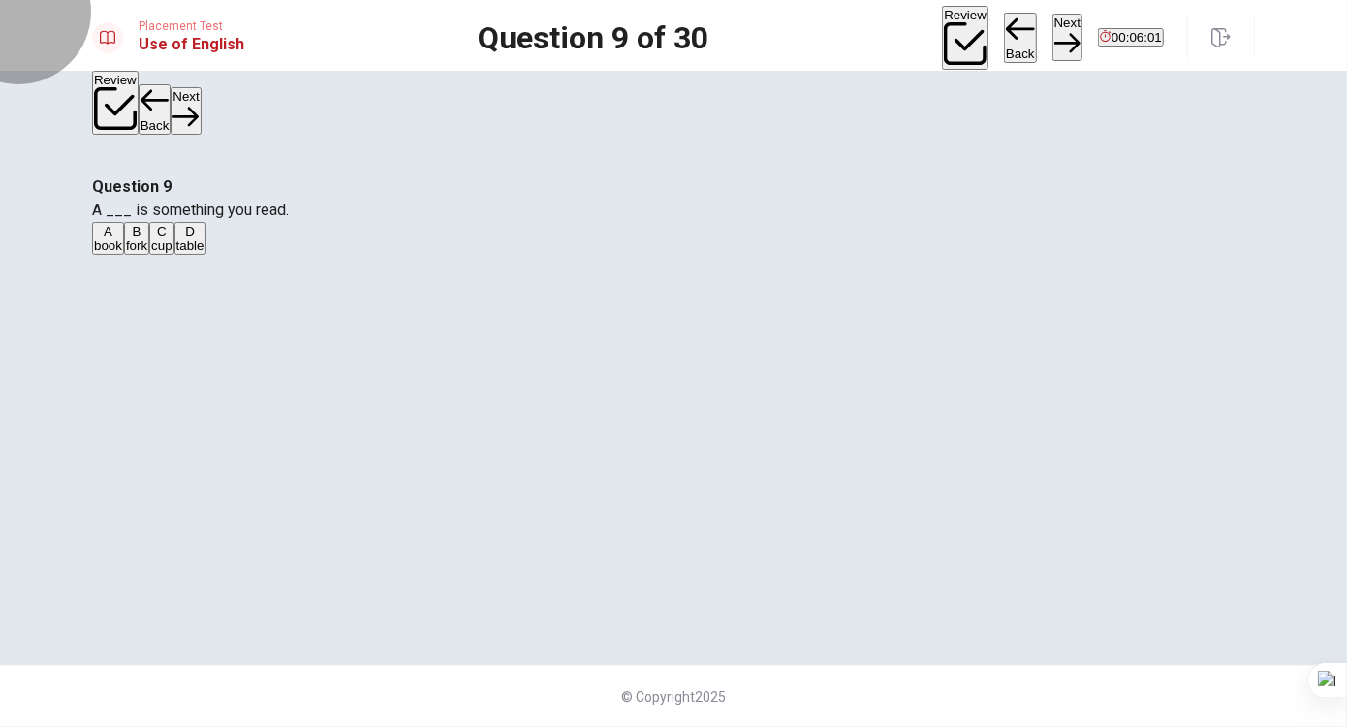
click at [1053, 25] on button "Next" at bounding box center [1068, 37] width 30 height 47
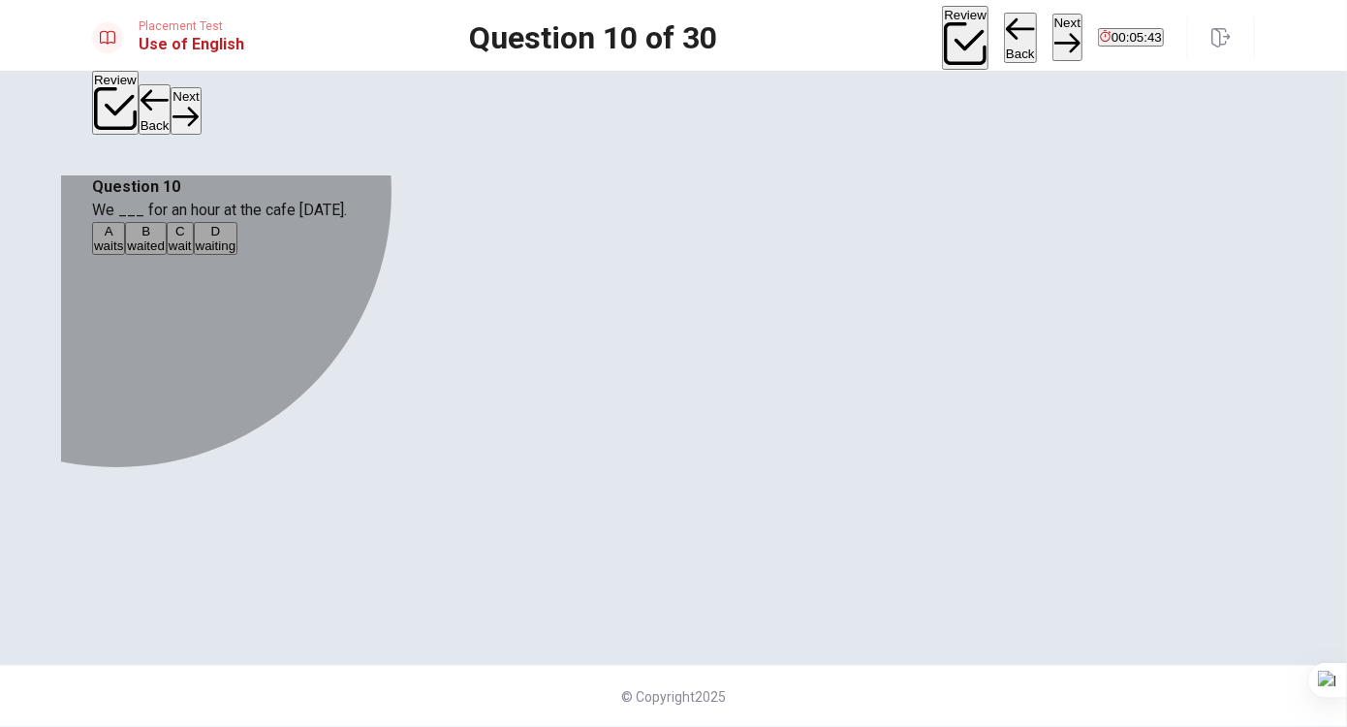
click at [165, 253] on span "waited" at bounding box center [146, 245] width 38 height 15
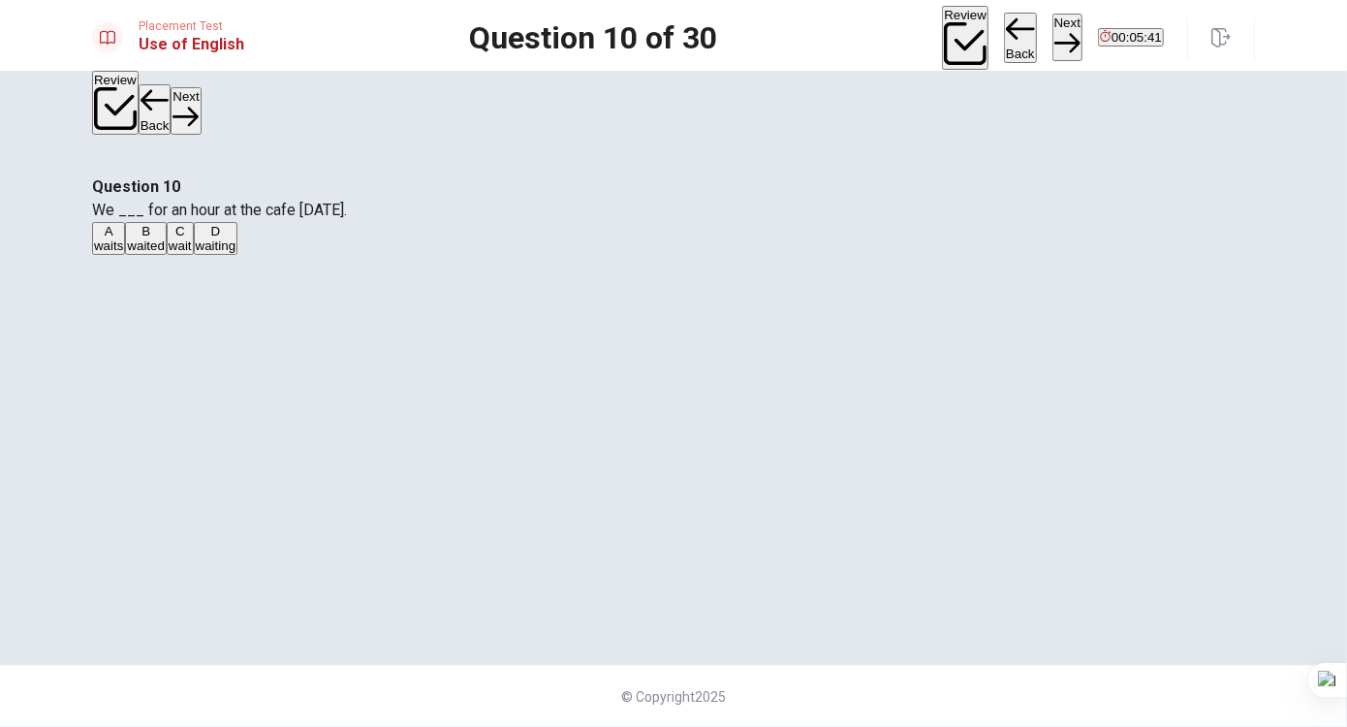
click at [1053, 28] on button "Next" at bounding box center [1068, 37] width 30 height 47
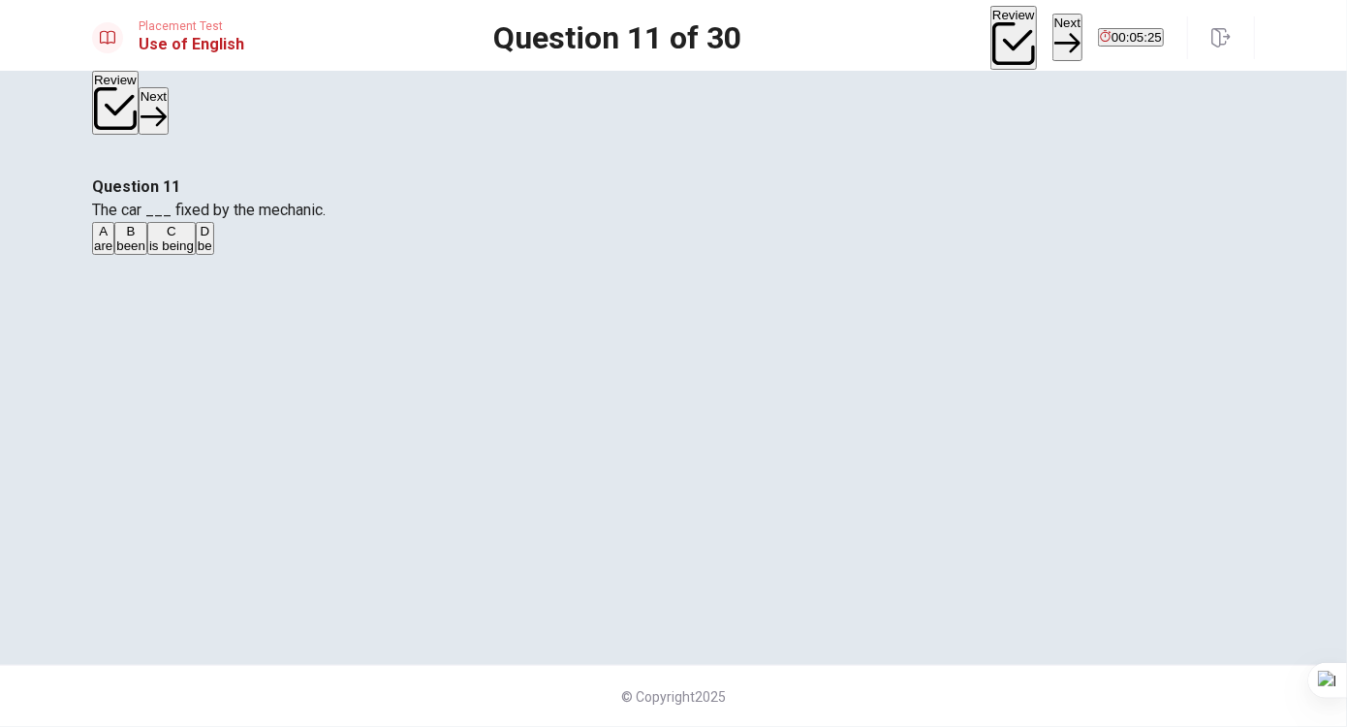
click at [938, 257] on div "Question 11 The car ___ fixed by the mechanic. A are B been C is being D be" at bounding box center [673, 215] width 1163 height 81
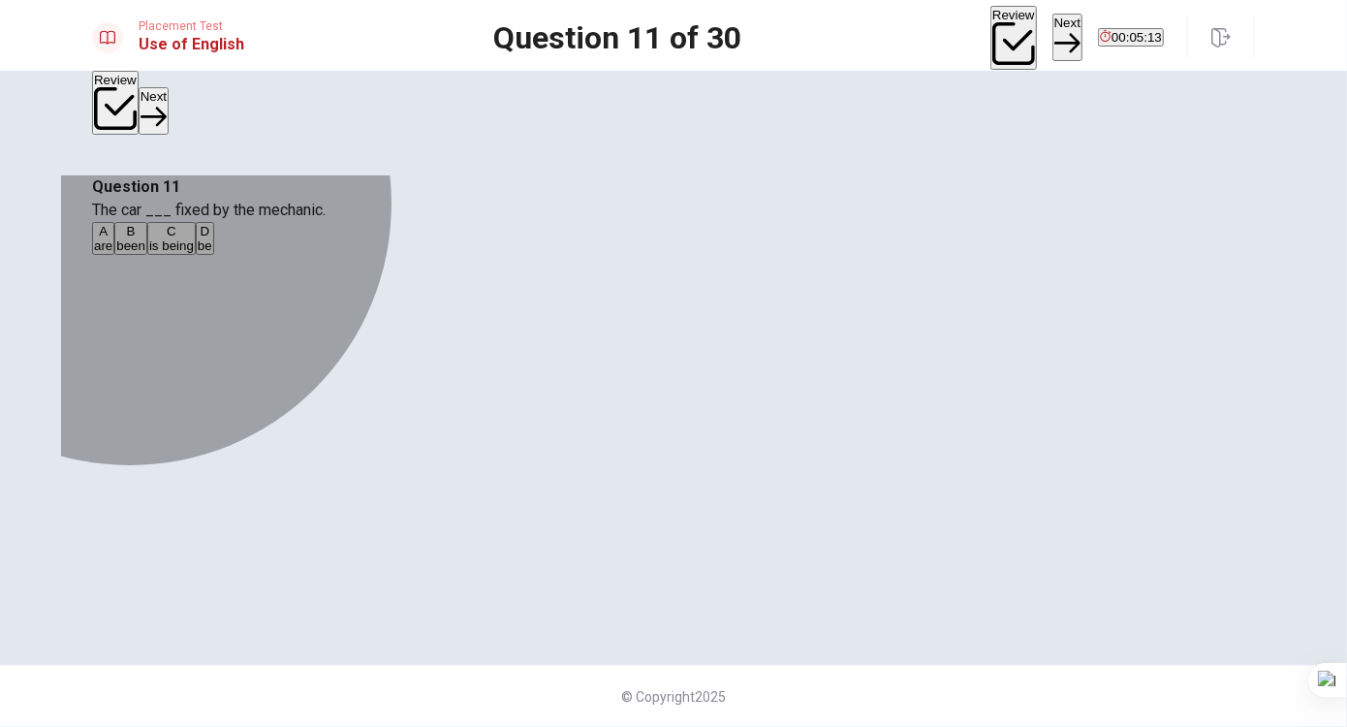
click at [145, 253] on span "been" at bounding box center [130, 245] width 29 height 15
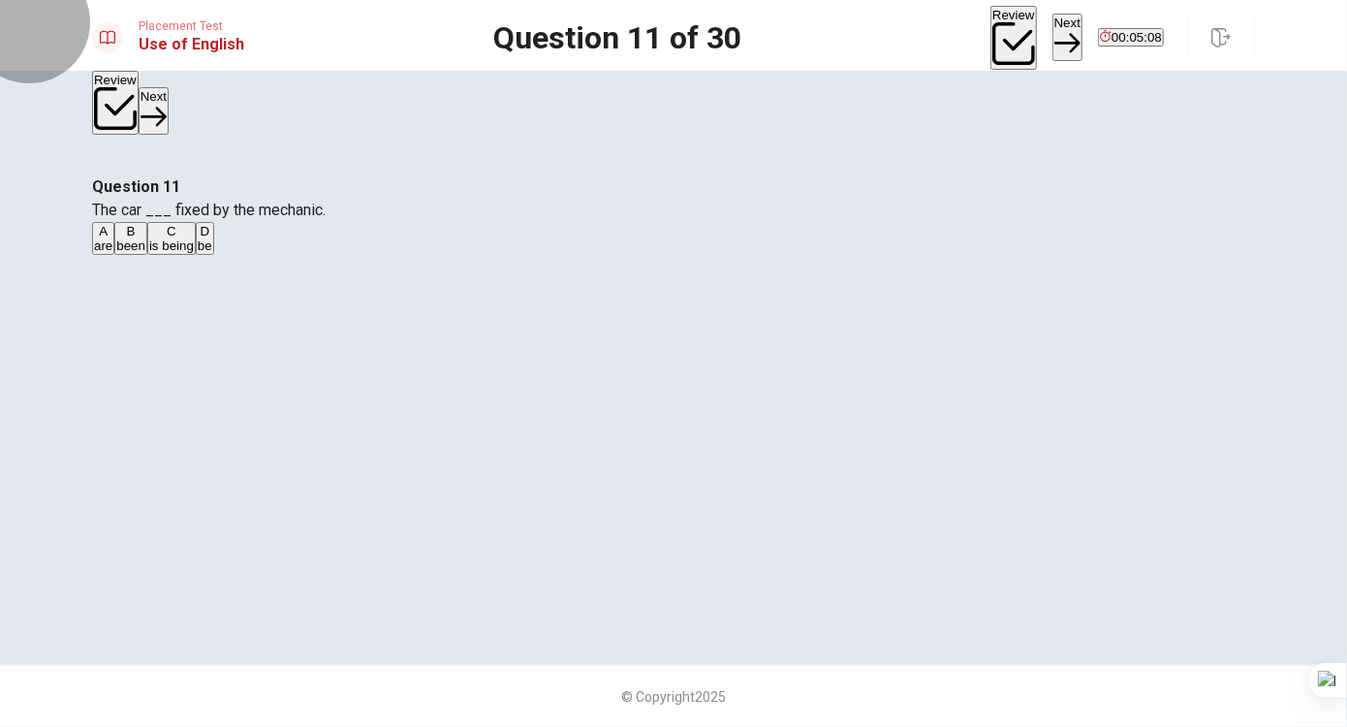
click at [1053, 36] on button "Next" at bounding box center [1068, 37] width 30 height 47
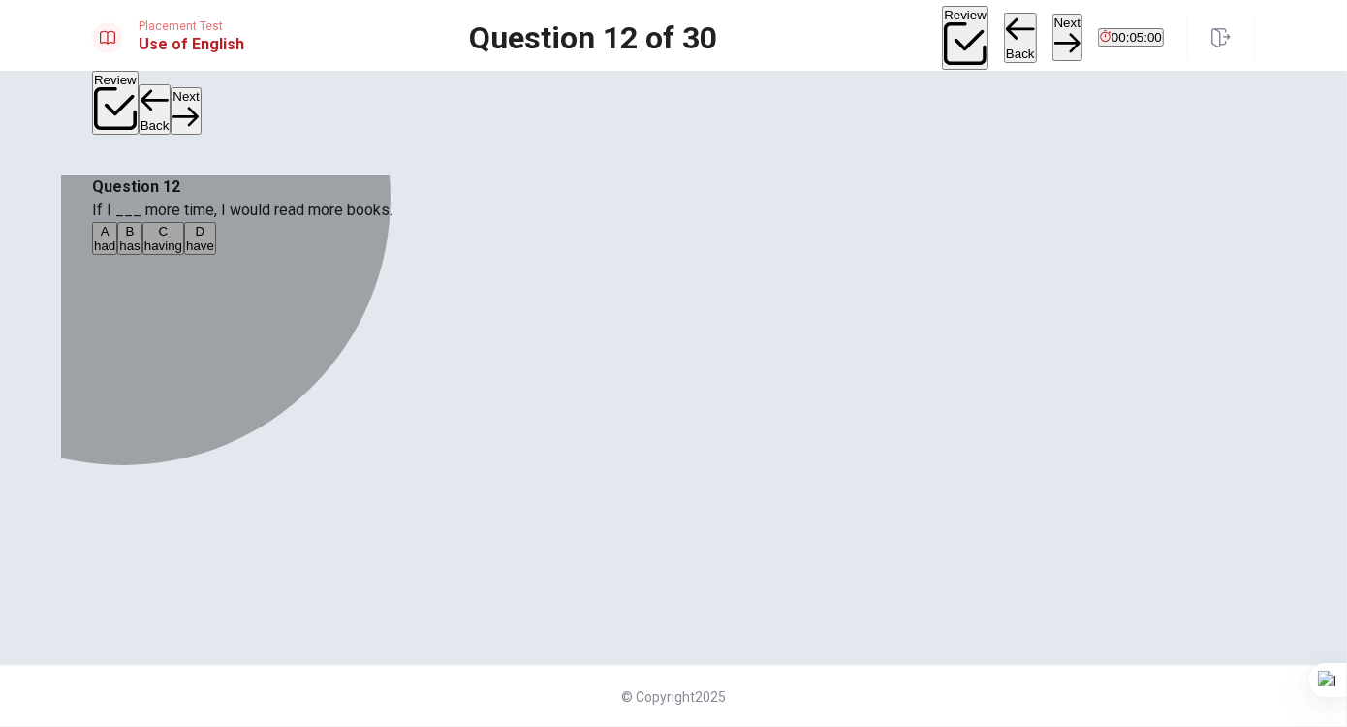
click at [214, 253] on span "have" at bounding box center [200, 245] width 28 height 15
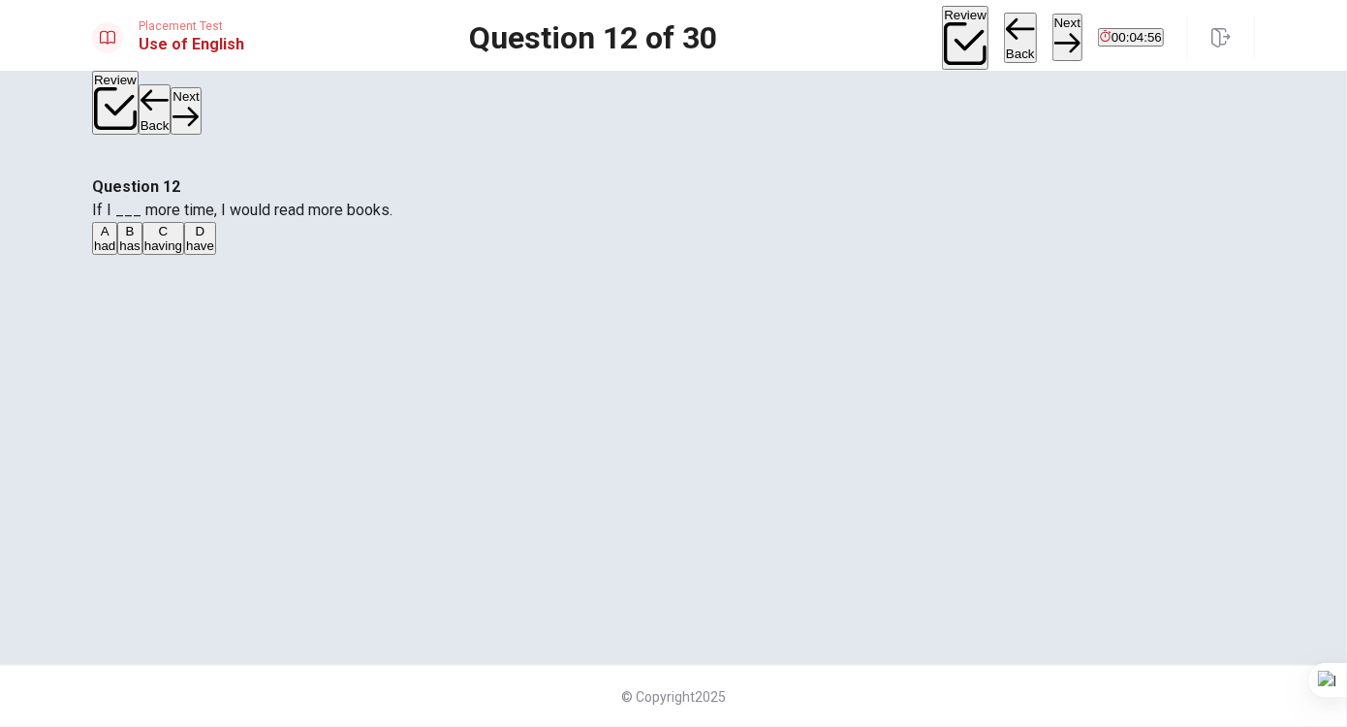
click at [1053, 45] on button "Next" at bounding box center [1068, 37] width 30 height 47
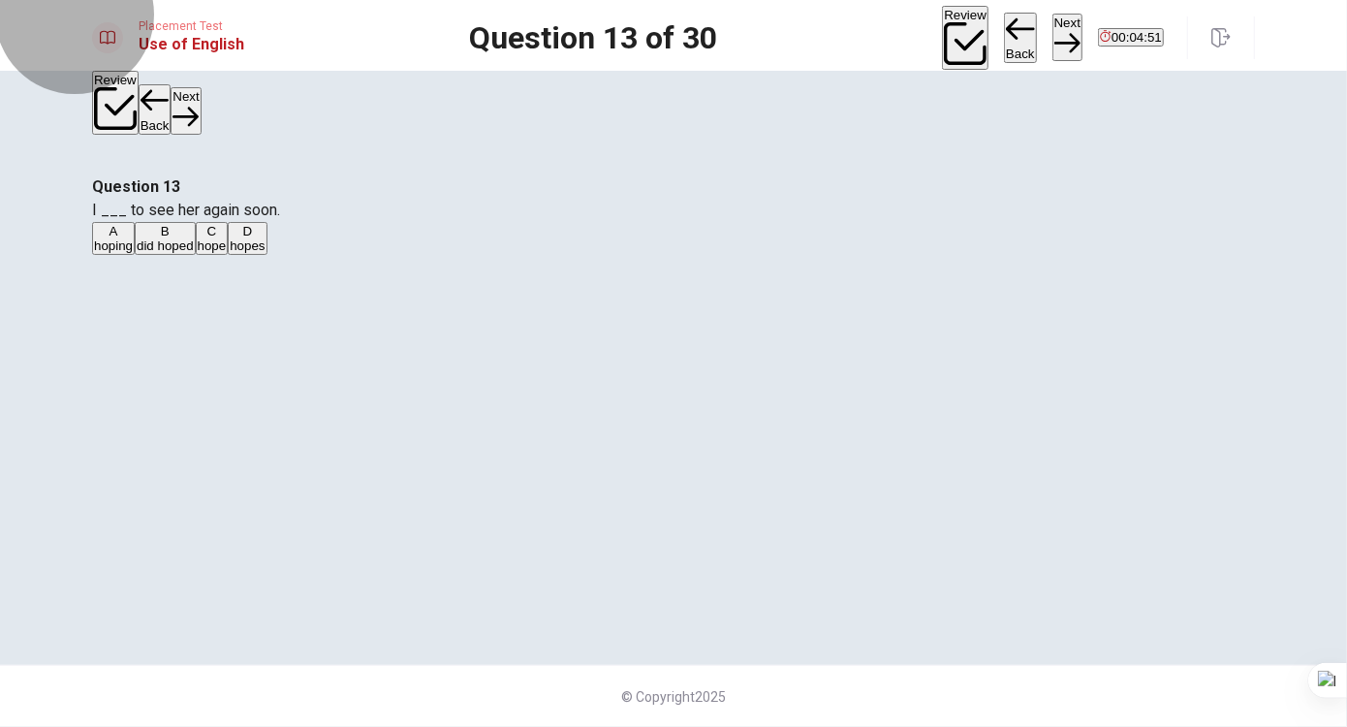
click at [1135, 30] on span "00:04:51" at bounding box center [1137, 37] width 50 height 15
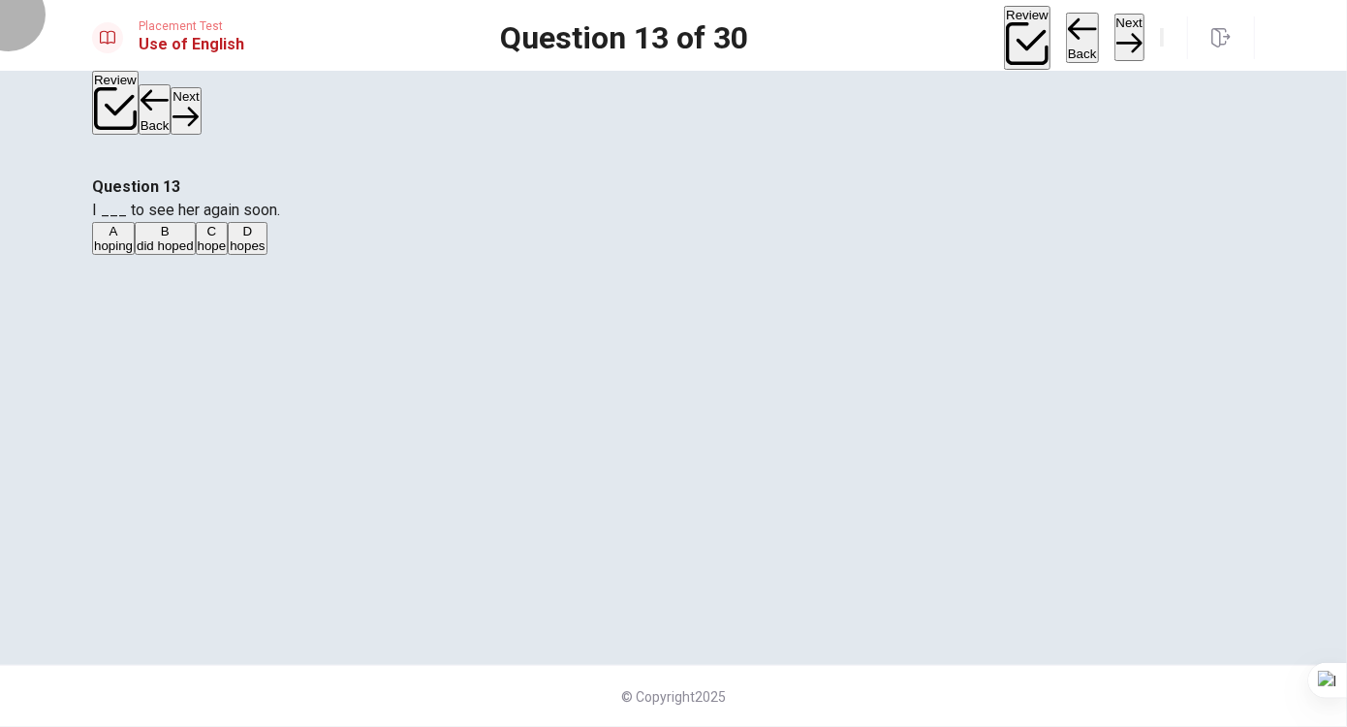
click at [1160, 29] on button "button" at bounding box center [1162, 37] width 4 height 18
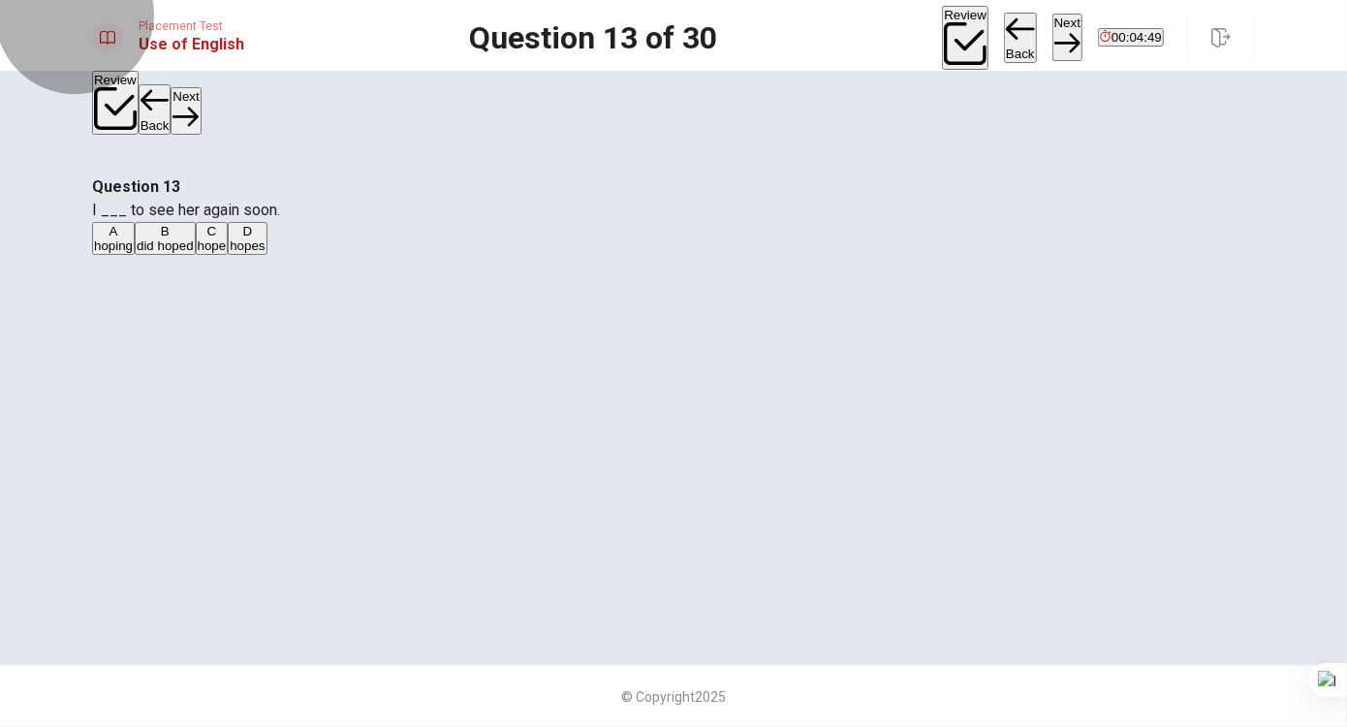
click at [1135, 30] on span "00:04:49" at bounding box center [1137, 37] width 50 height 15
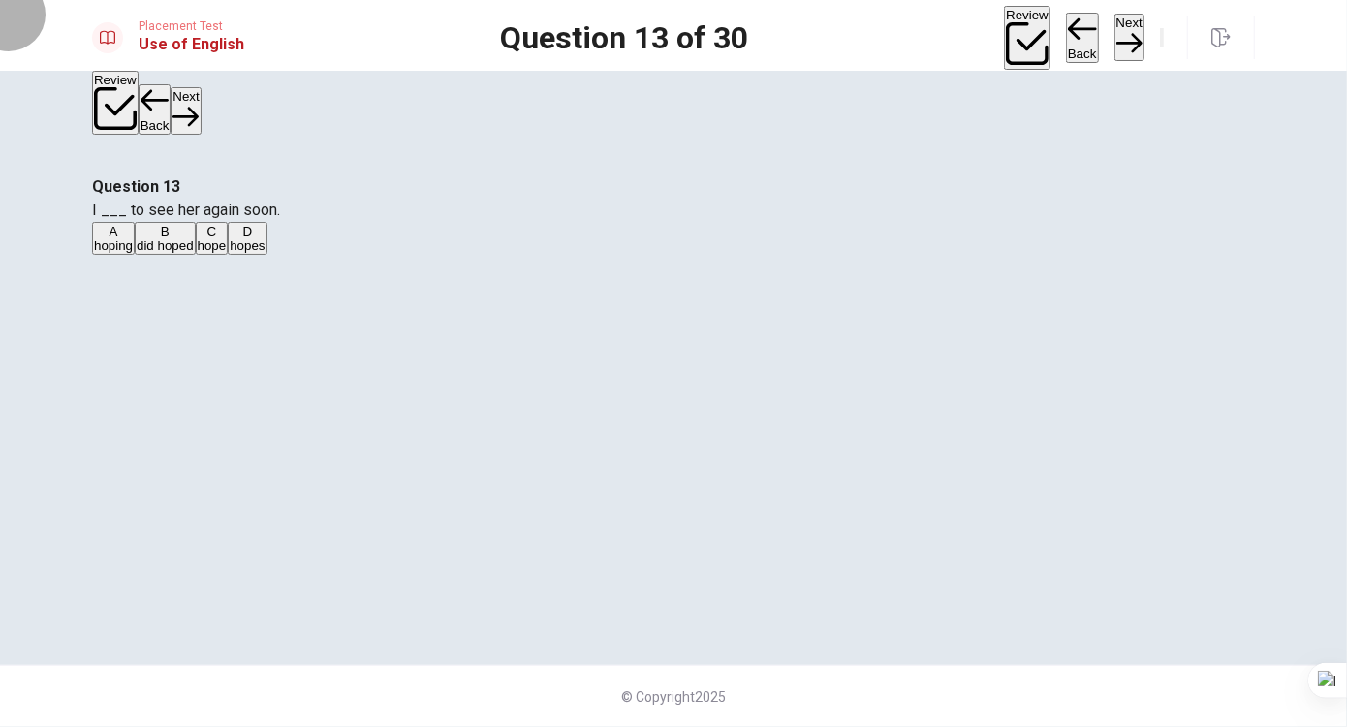
click at [1160, 29] on button "button" at bounding box center [1162, 37] width 4 height 18
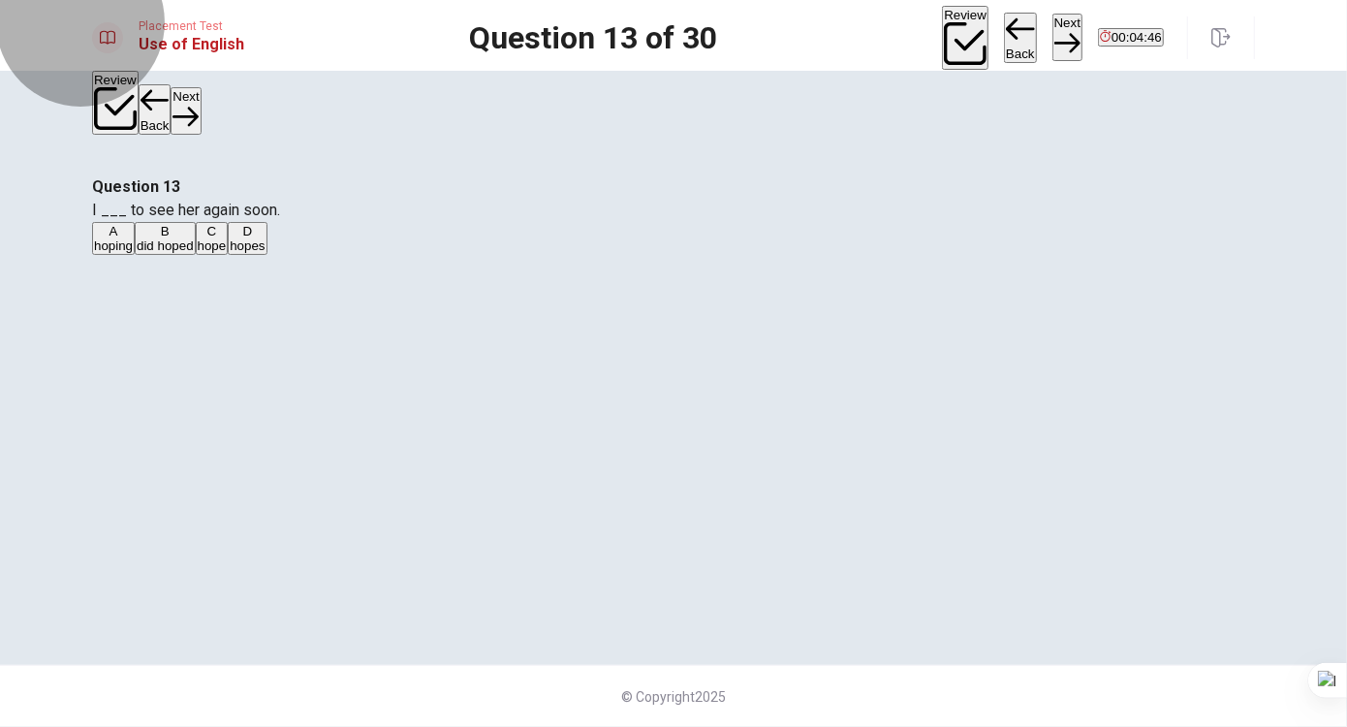
click at [1141, 37] on span "00:04:46" at bounding box center [1137, 37] width 50 height 15
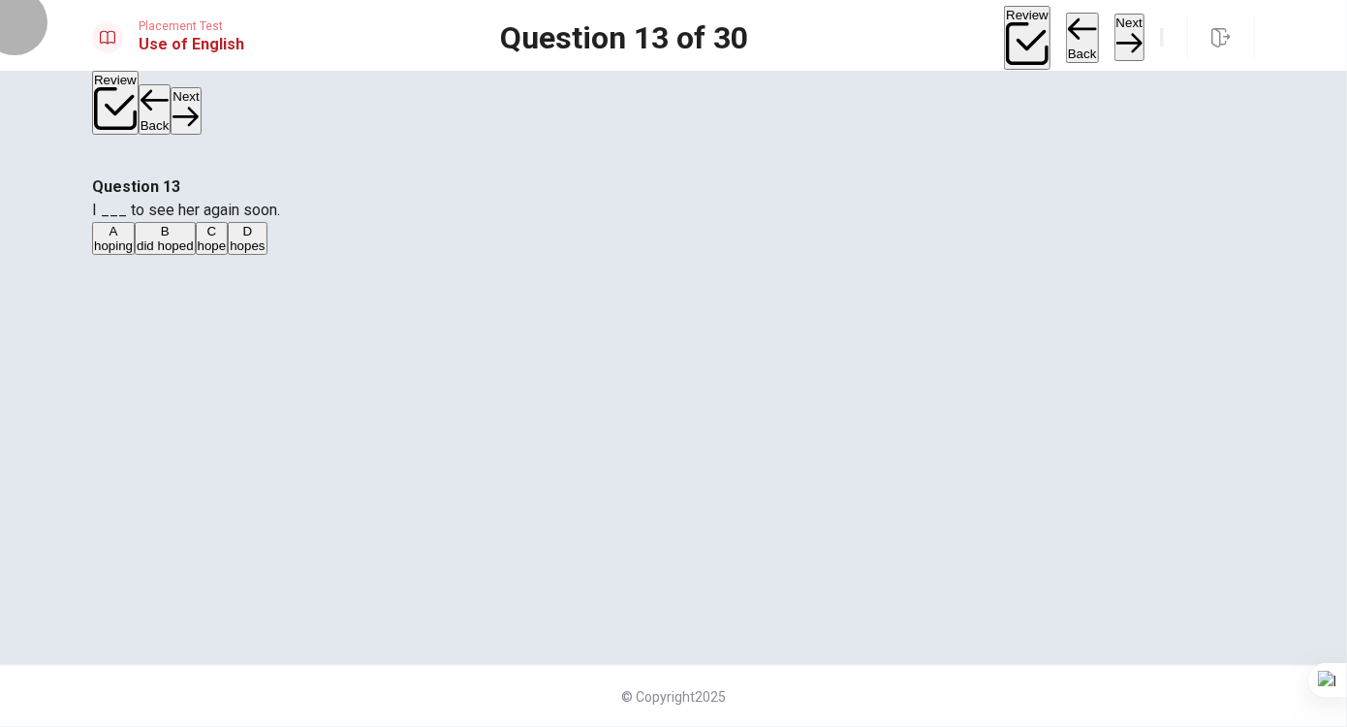
click at [1162, 42] on icon "button" at bounding box center [1162, 42] width 0 height 0
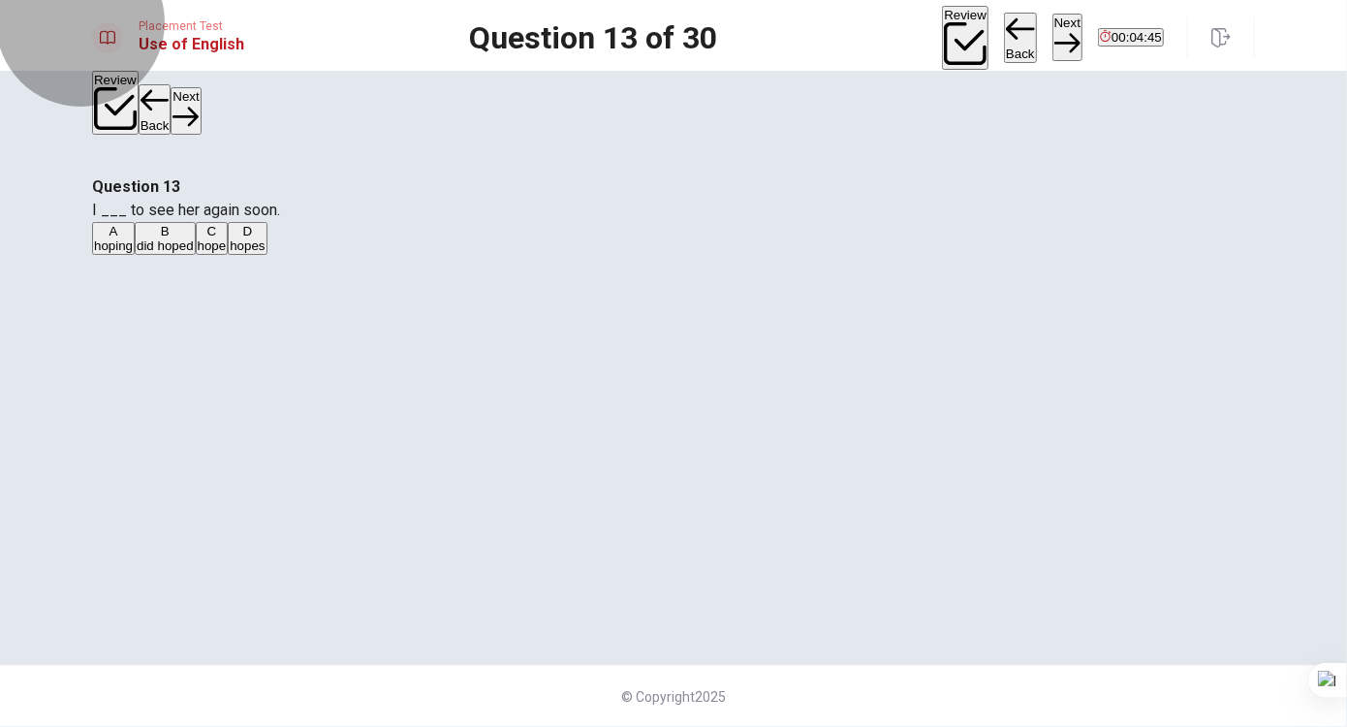
click at [1141, 37] on span "00:04:45" at bounding box center [1137, 37] width 50 height 15
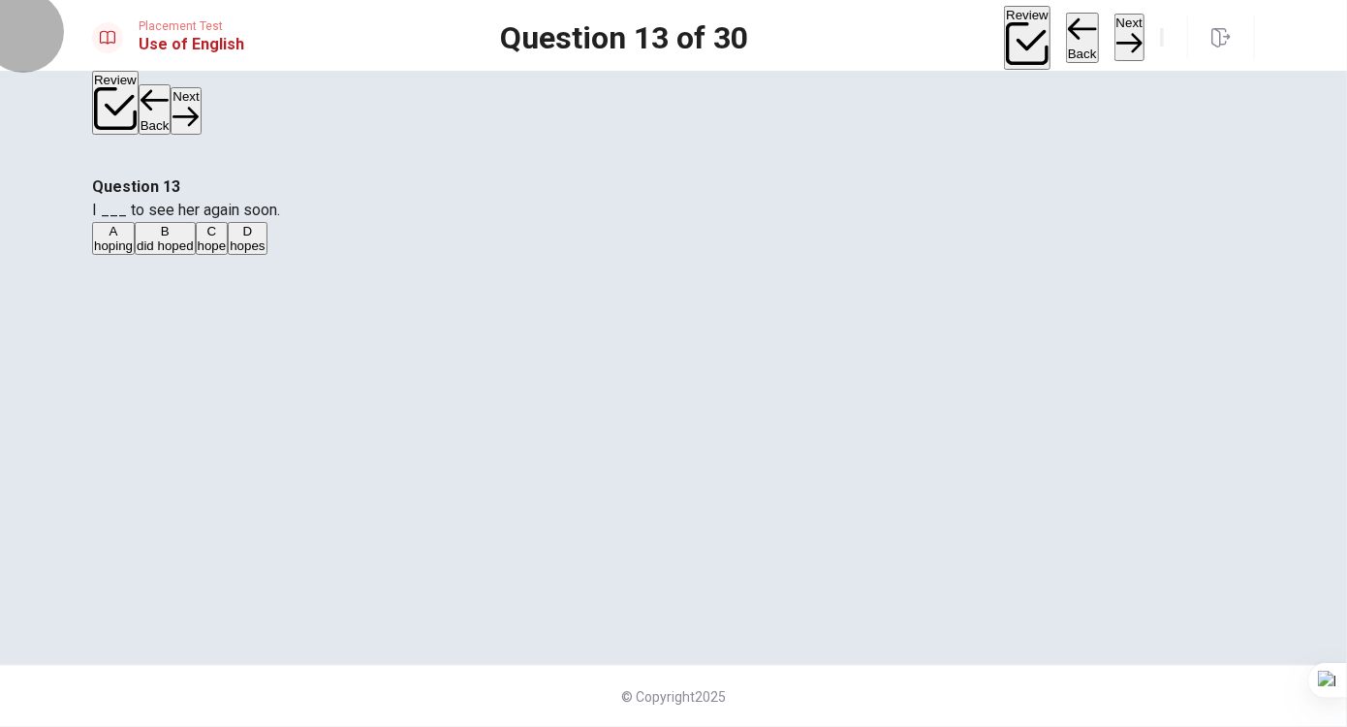
click at [1160, 47] on button "button" at bounding box center [1162, 37] width 4 height 18
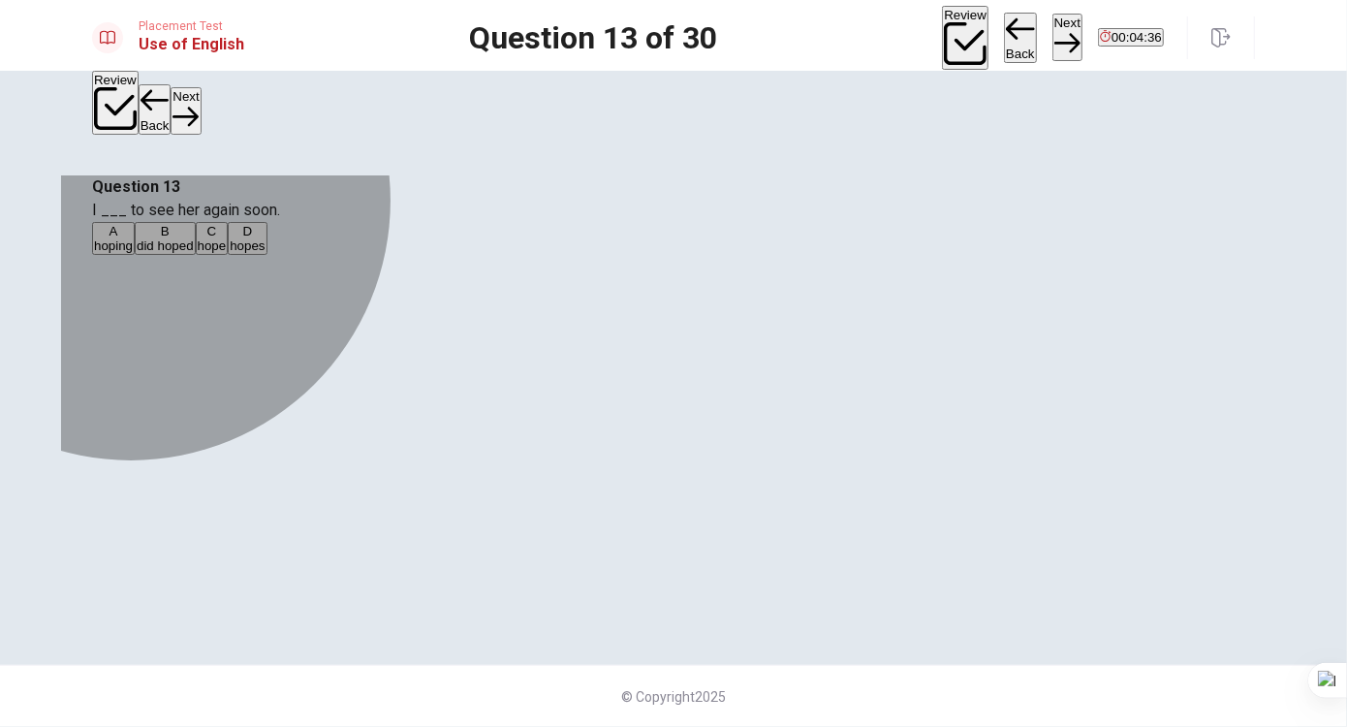
click at [265, 253] on span "hopes" at bounding box center [247, 245] width 35 height 15
click at [227, 253] on span "hope" at bounding box center [212, 245] width 29 height 15
click at [133, 253] on span "hoping" at bounding box center [113, 245] width 39 height 15
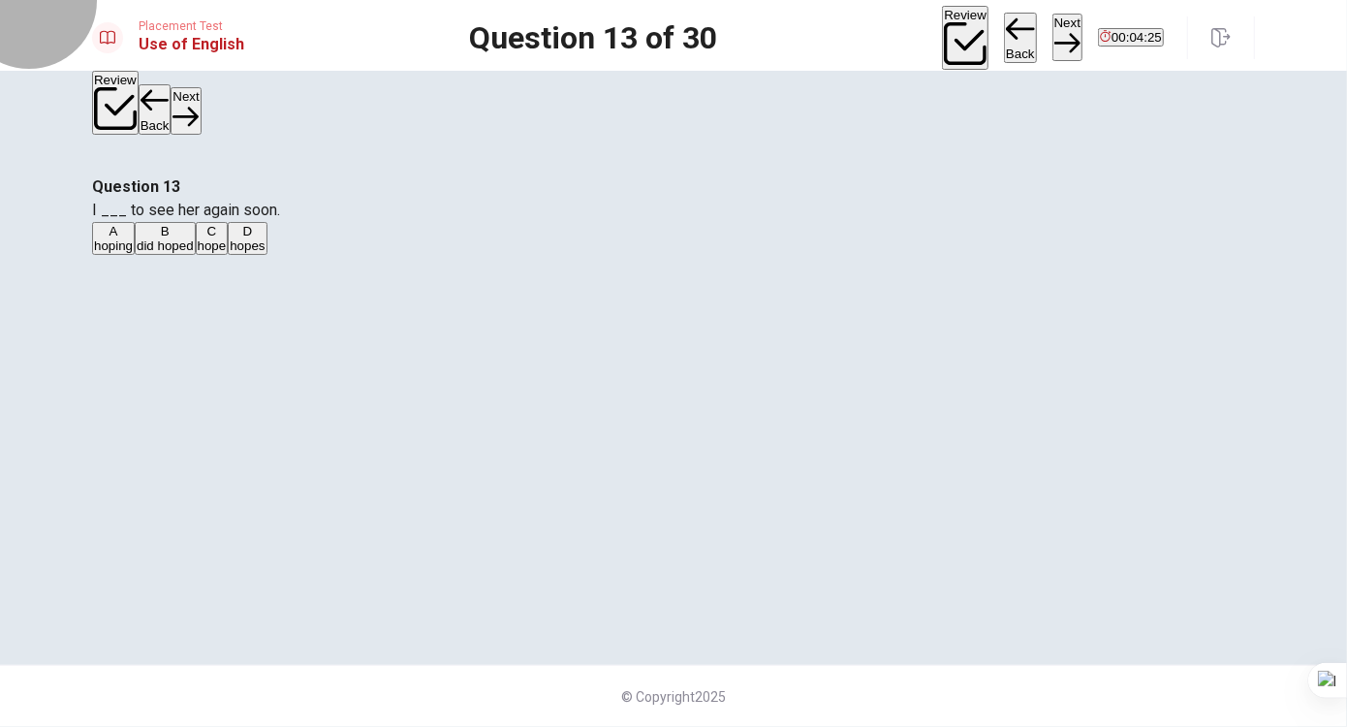
click at [1053, 15] on button "Next" at bounding box center [1068, 37] width 30 height 47
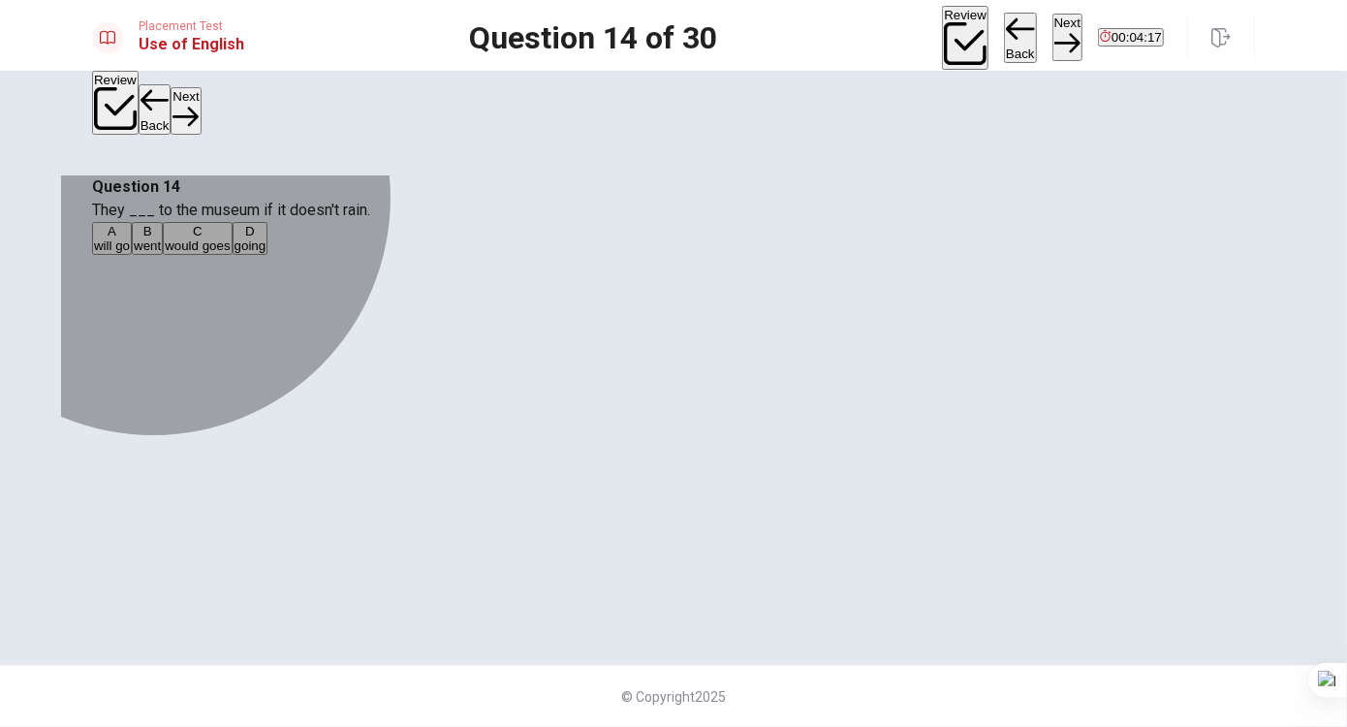
click at [230, 253] on span "would goes" at bounding box center [197, 245] width 65 height 15
click at [130, 253] on span "will go" at bounding box center [112, 245] width 36 height 15
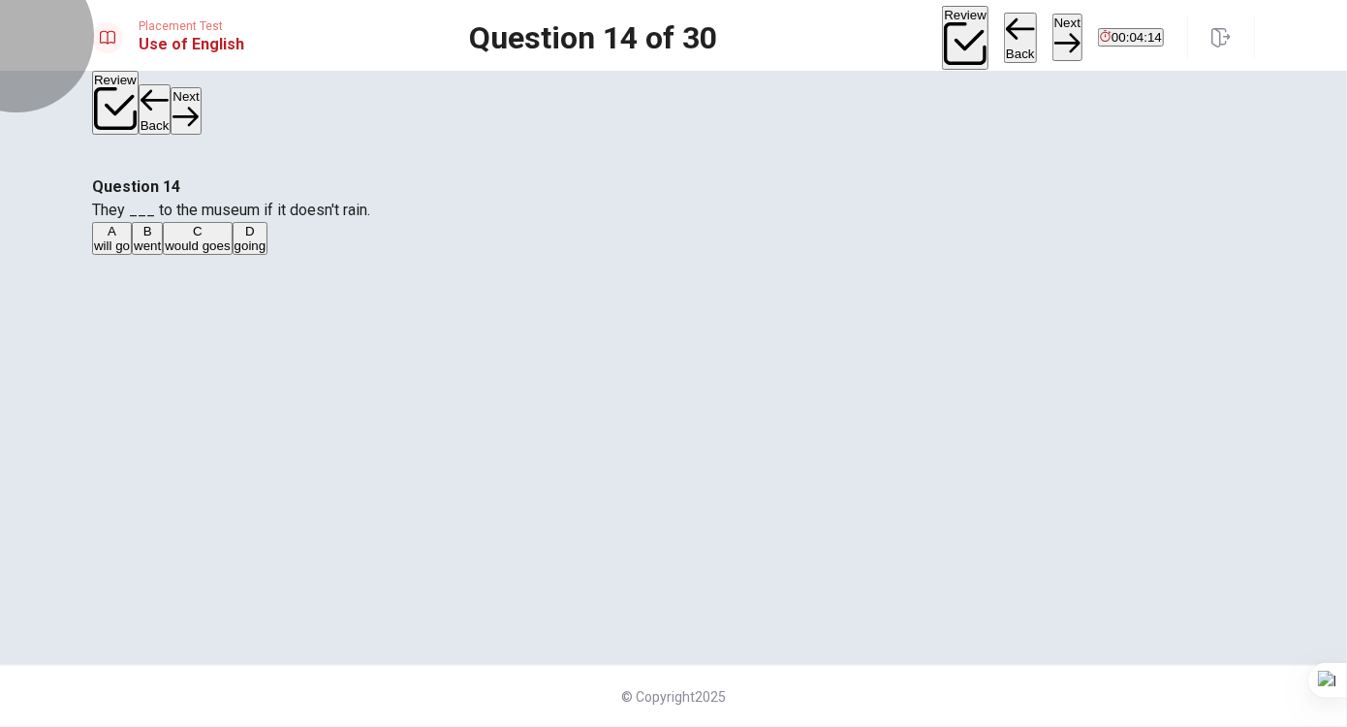
click at [1053, 48] on button "Next" at bounding box center [1068, 37] width 30 height 47
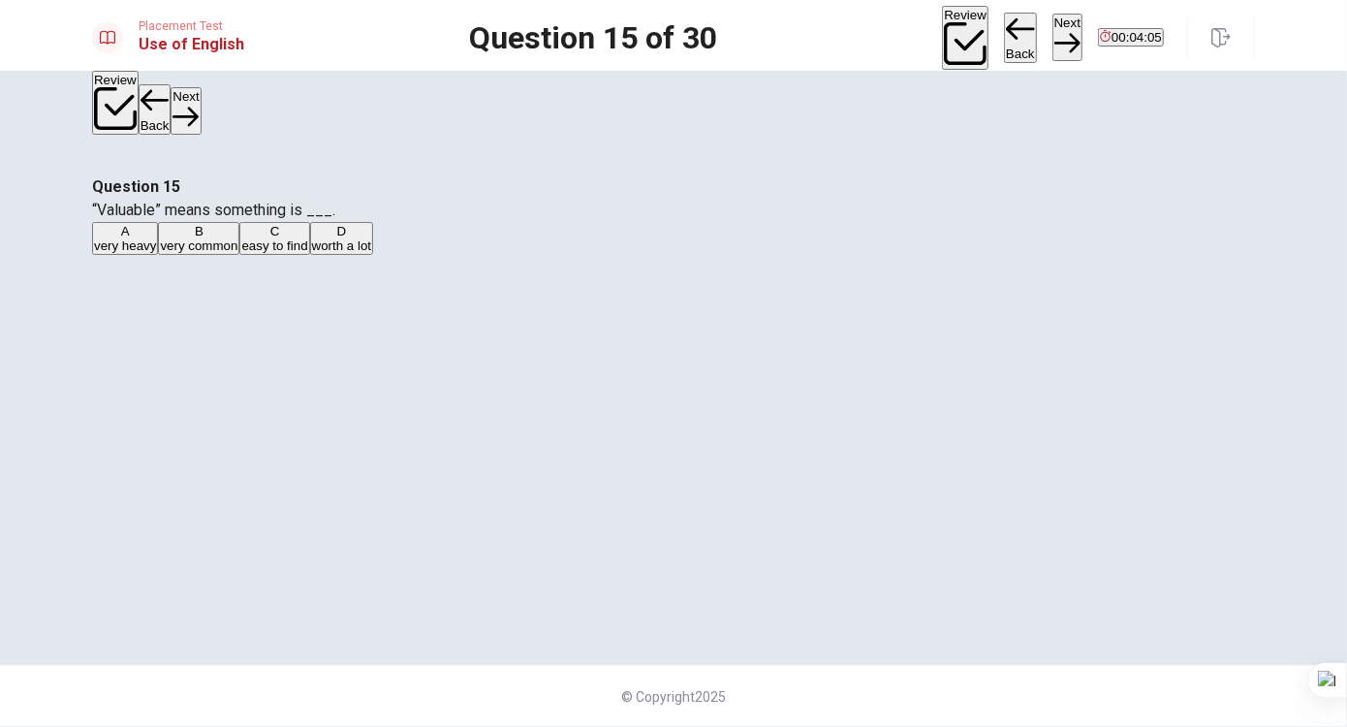
click at [307, 253] on span "easy to find" at bounding box center [274, 245] width 66 height 15
click at [1053, 39] on button "Next" at bounding box center [1068, 37] width 30 height 47
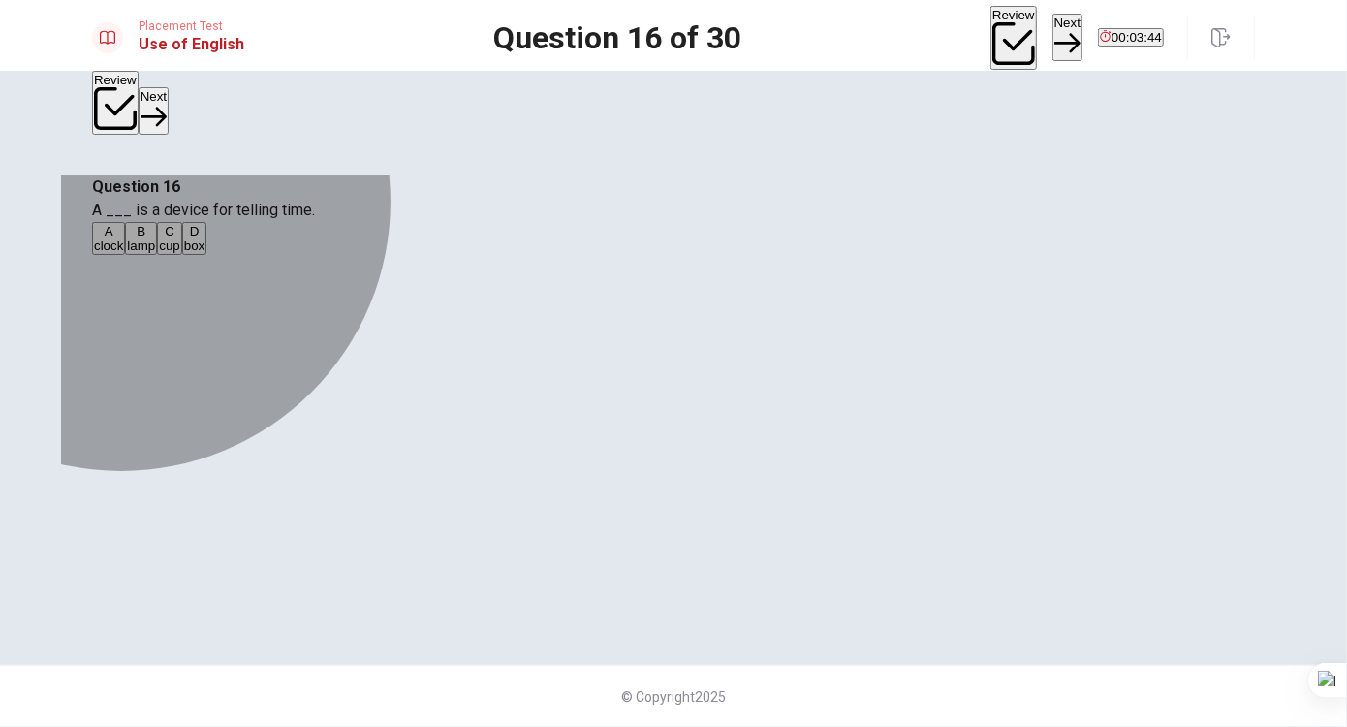
click at [123, 253] on span "clock" at bounding box center [108, 245] width 29 height 15
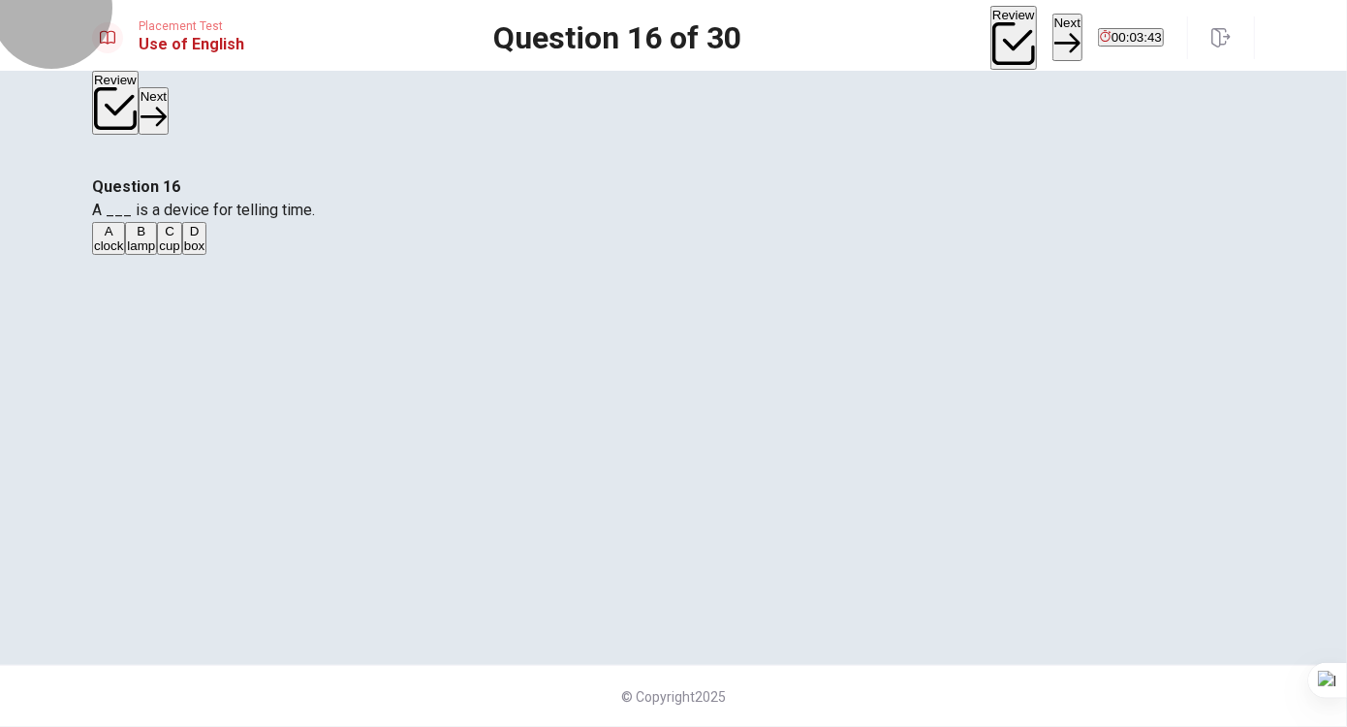
click at [1053, 21] on button "Next" at bounding box center [1068, 37] width 30 height 47
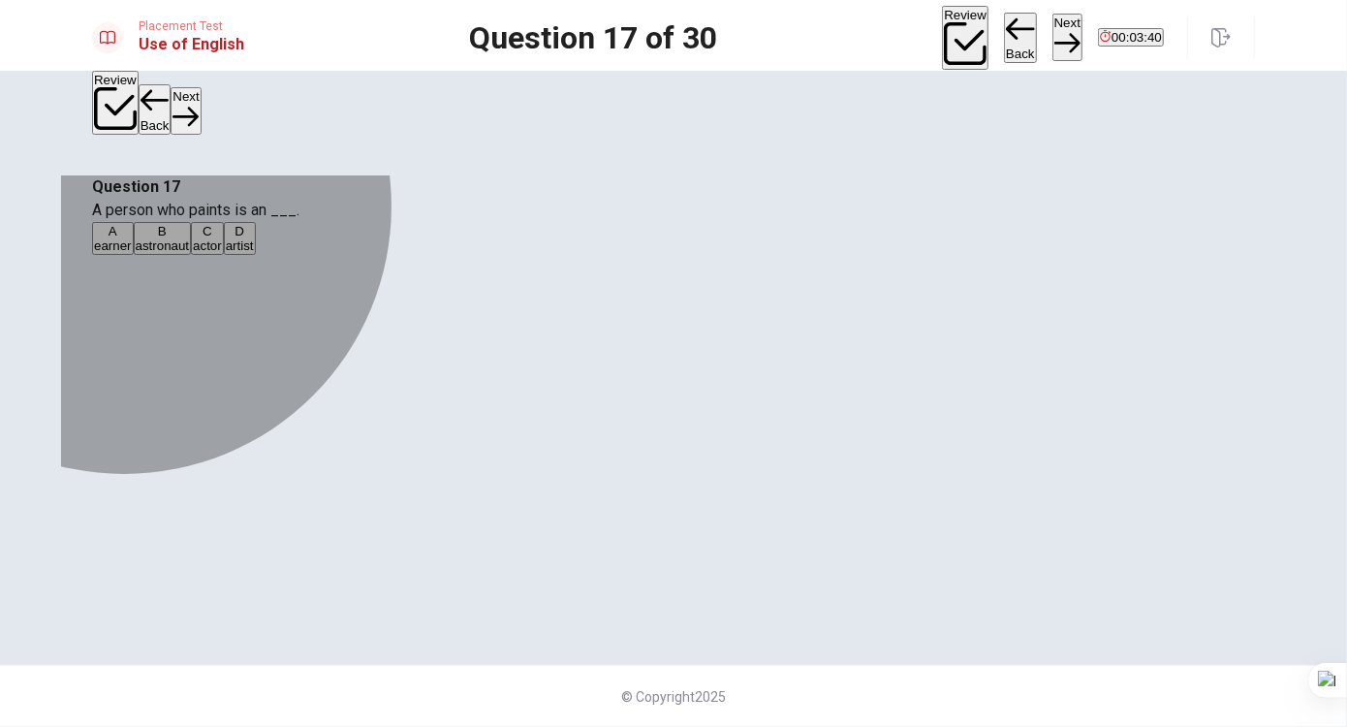
click at [254, 253] on span "artist" at bounding box center [240, 245] width 28 height 15
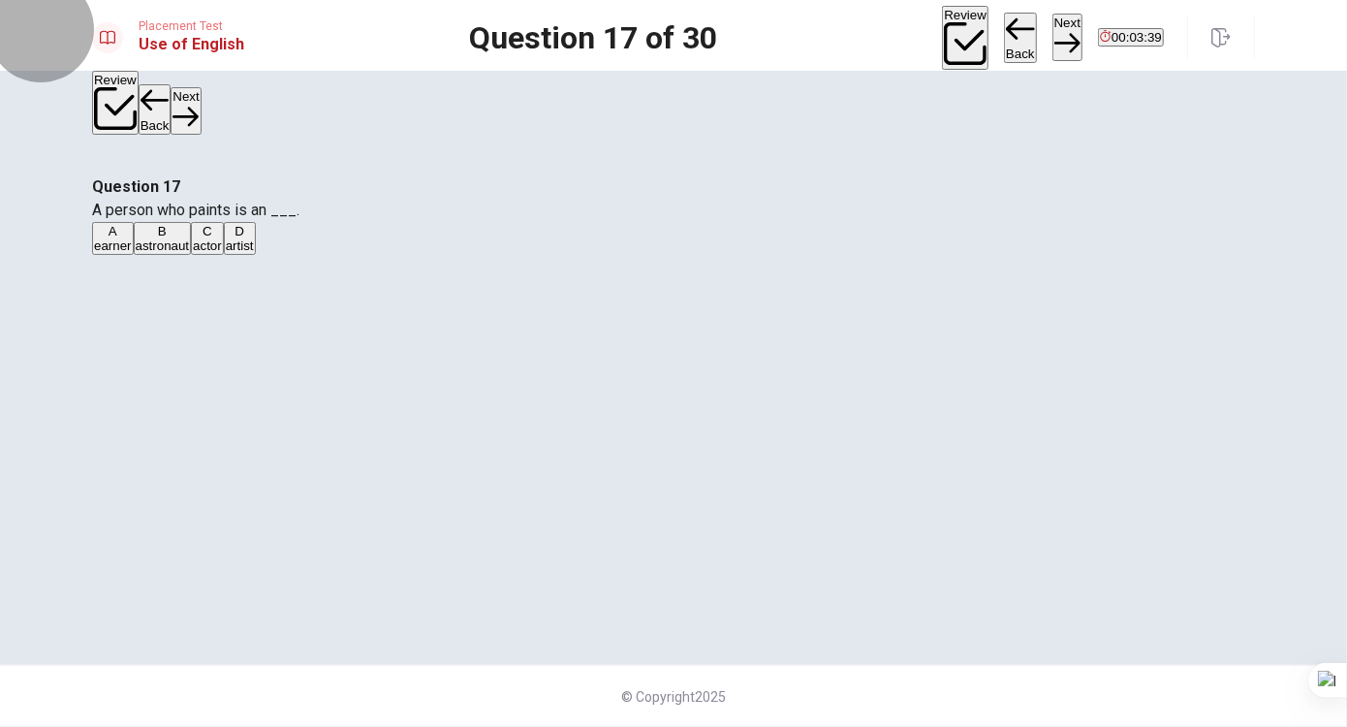
click at [1053, 43] on button "Next" at bounding box center [1068, 37] width 30 height 47
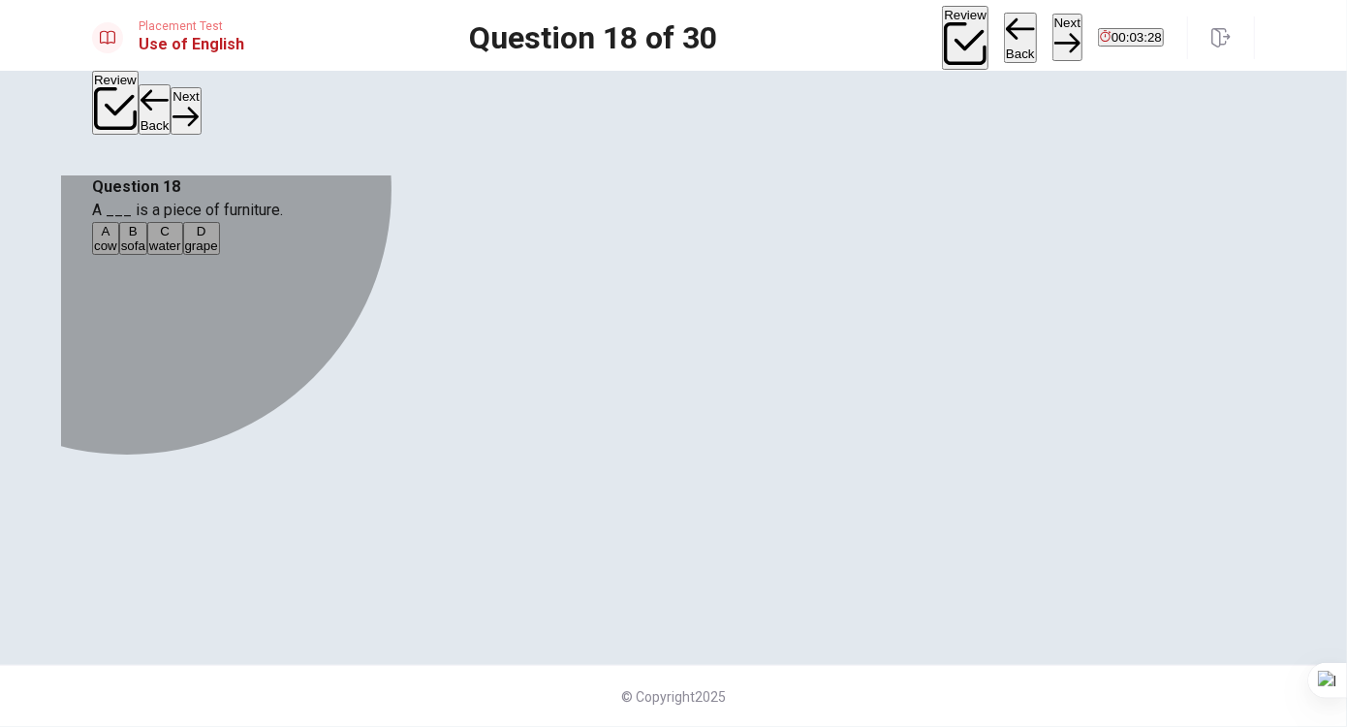
click at [145, 253] on span "sofa" at bounding box center [133, 245] width 24 height 15
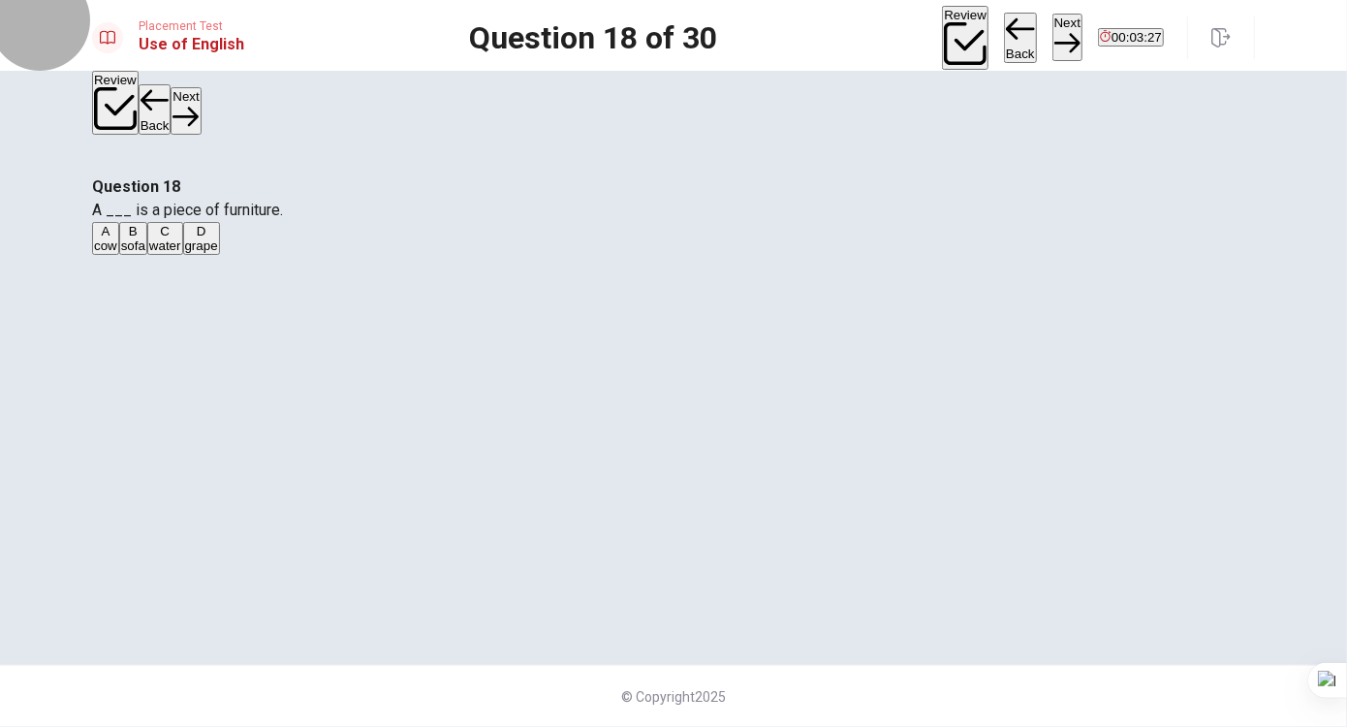
click at [1053, 34] on button "Next" at bounding box center [1068, 37] width 30 height 47
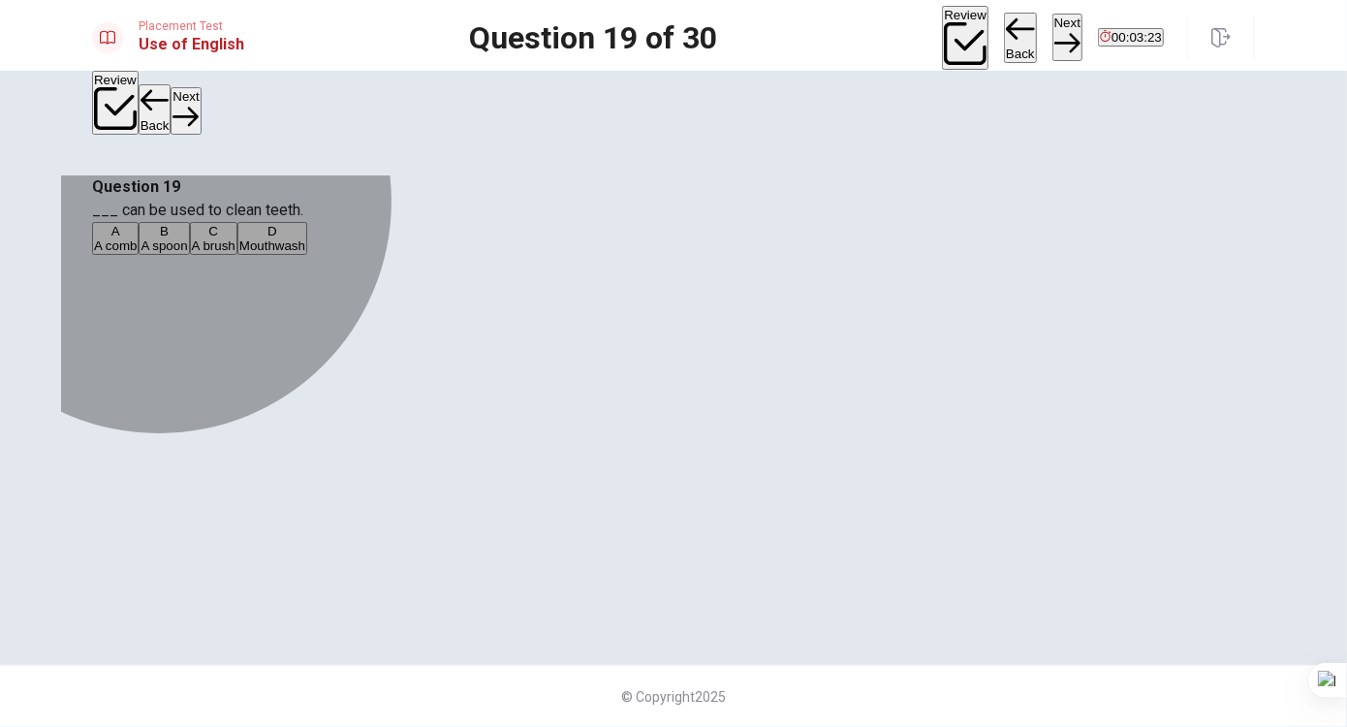
click at [305, 253] on span "Mouthwash" at bounding box center [272, 245] width 66 height 15
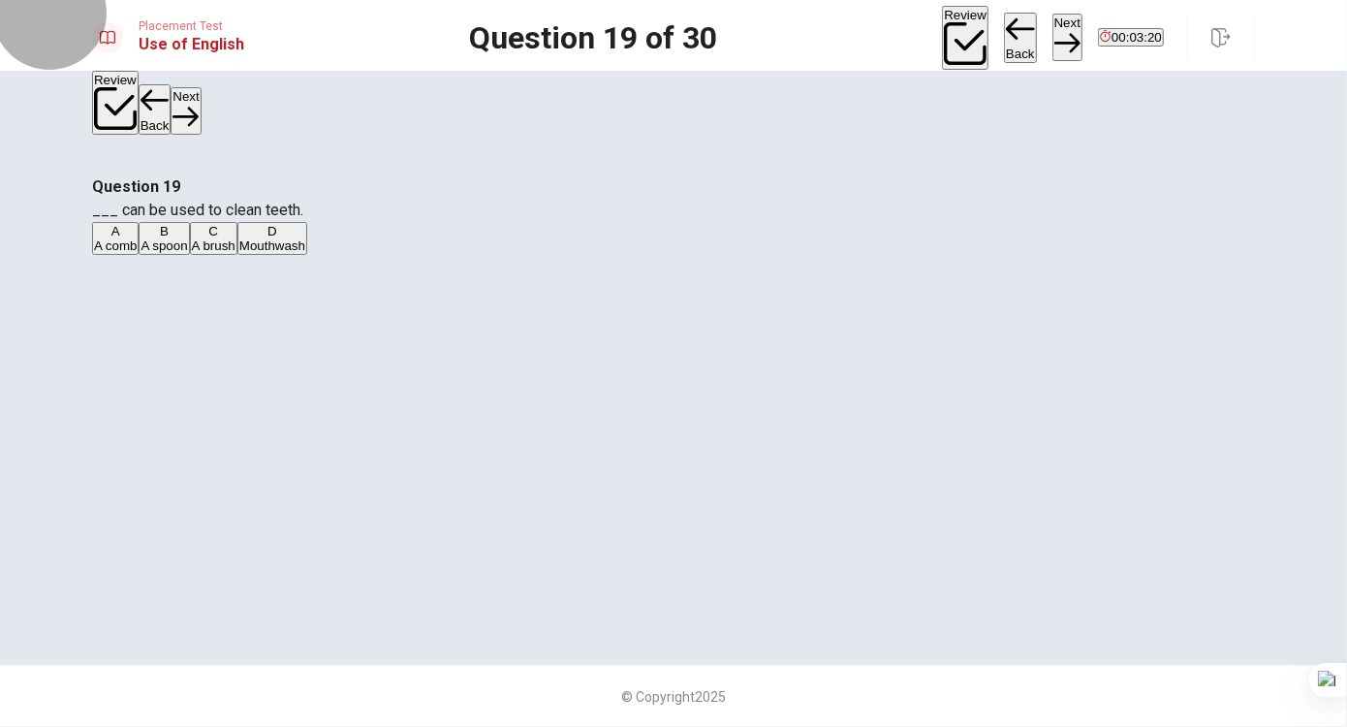
click at [1053, 26] on button "Next" at bounding box center [1068, 37] width 30 height 47
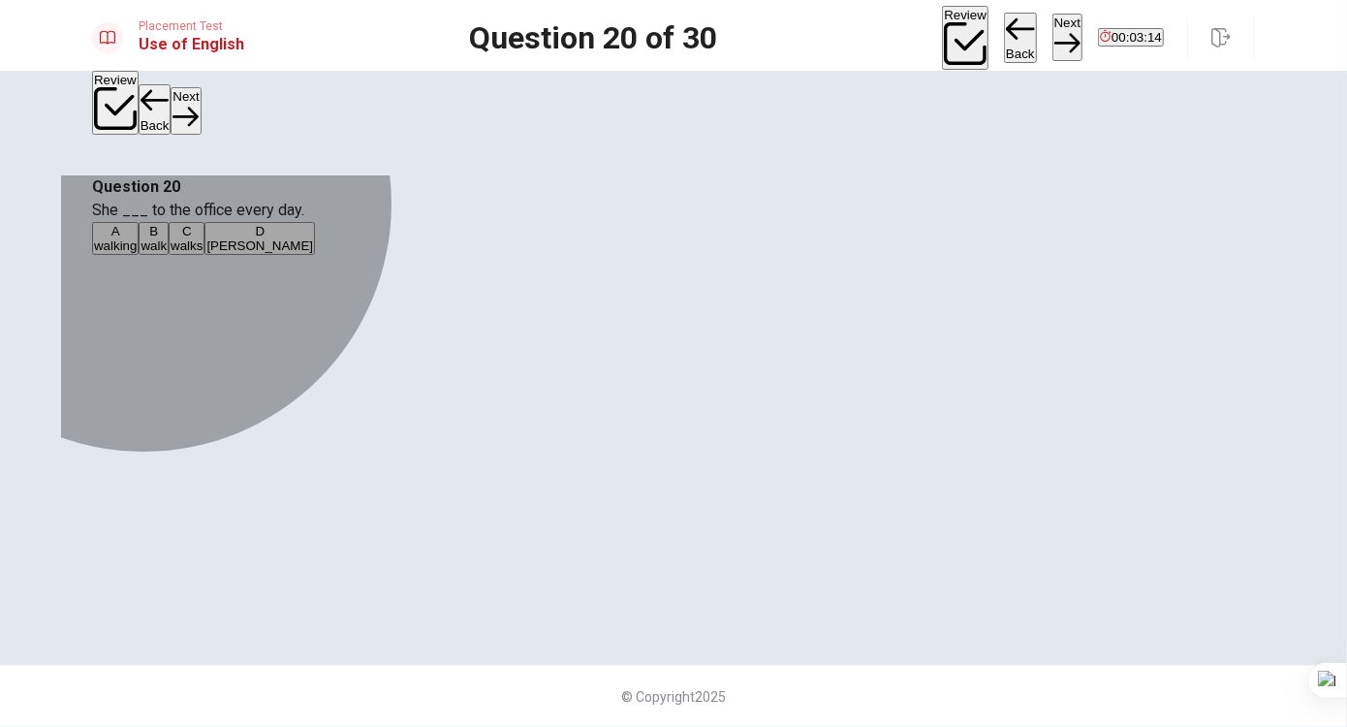
click at [203, 253] on span "walks" at bounding box center [187, 245] width 32 height 15
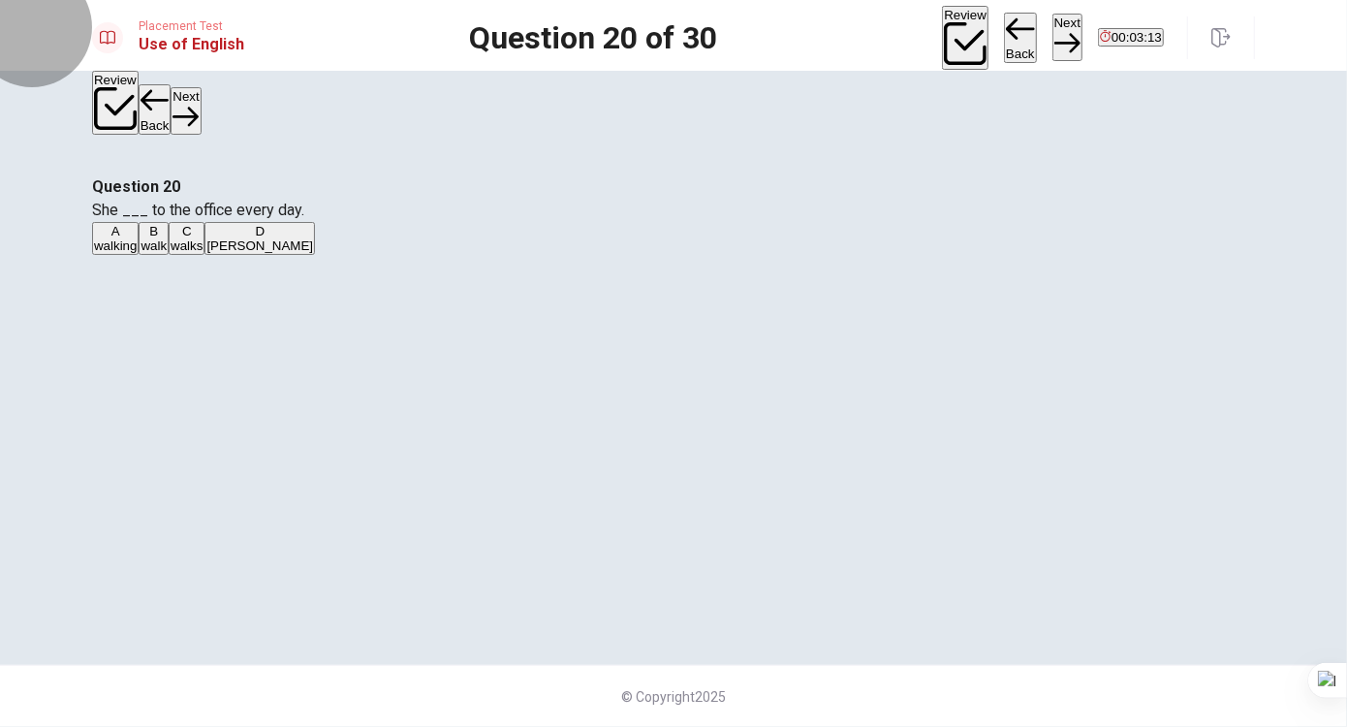
click at [1053, 41] on button "Next" at bounding box center [1068, 37] width 30 height 47
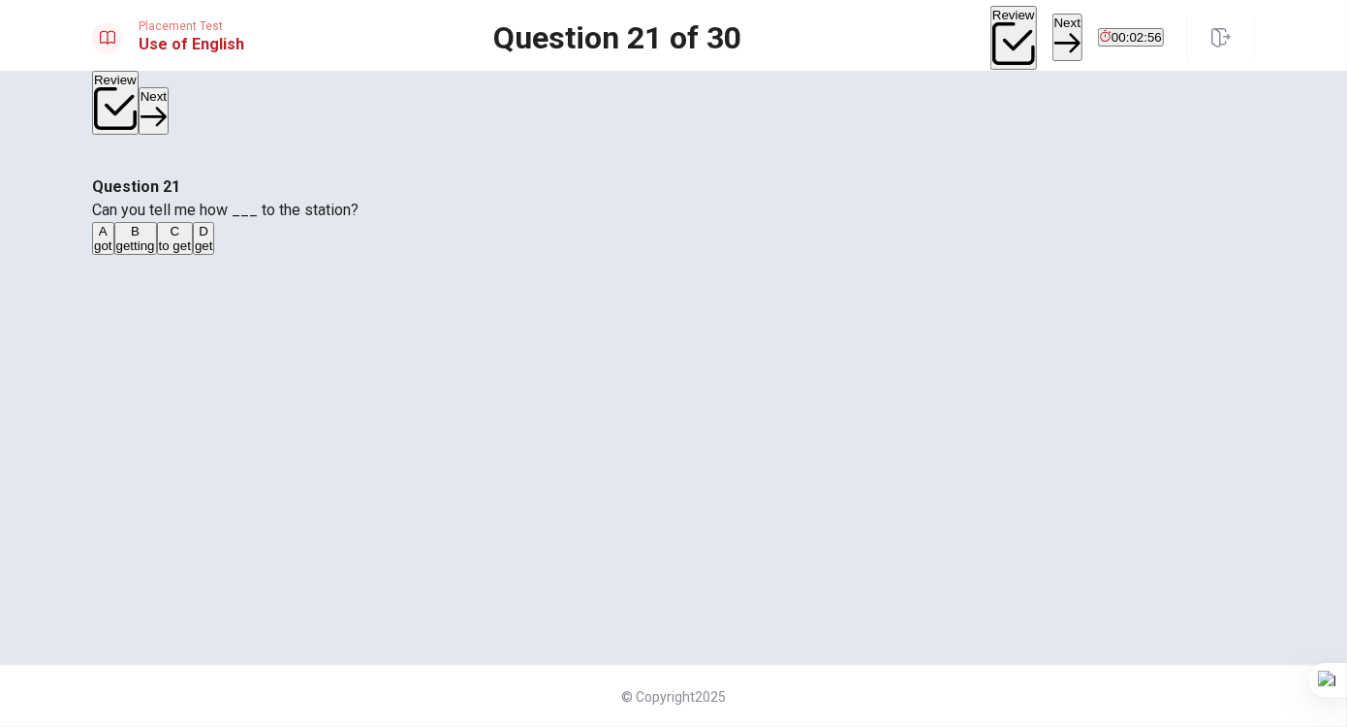
click at [155, 253] on span "getting" at bounding box center [135, 245] width 39 height 15
click at [1053, 25] on button "Next" at bounding box center [1068, 37] width 30 height 47
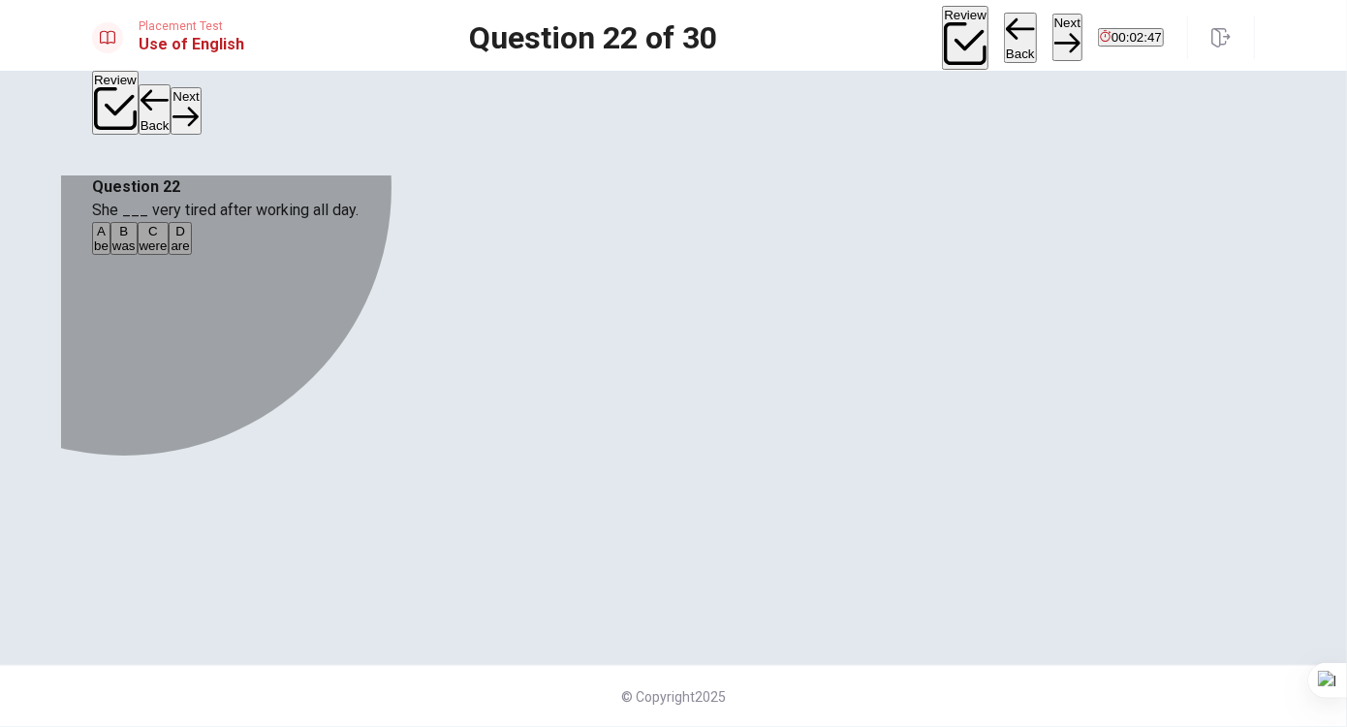
click at [136, 253] on span "was" at bounding box center [123, 245] width 23 height 15
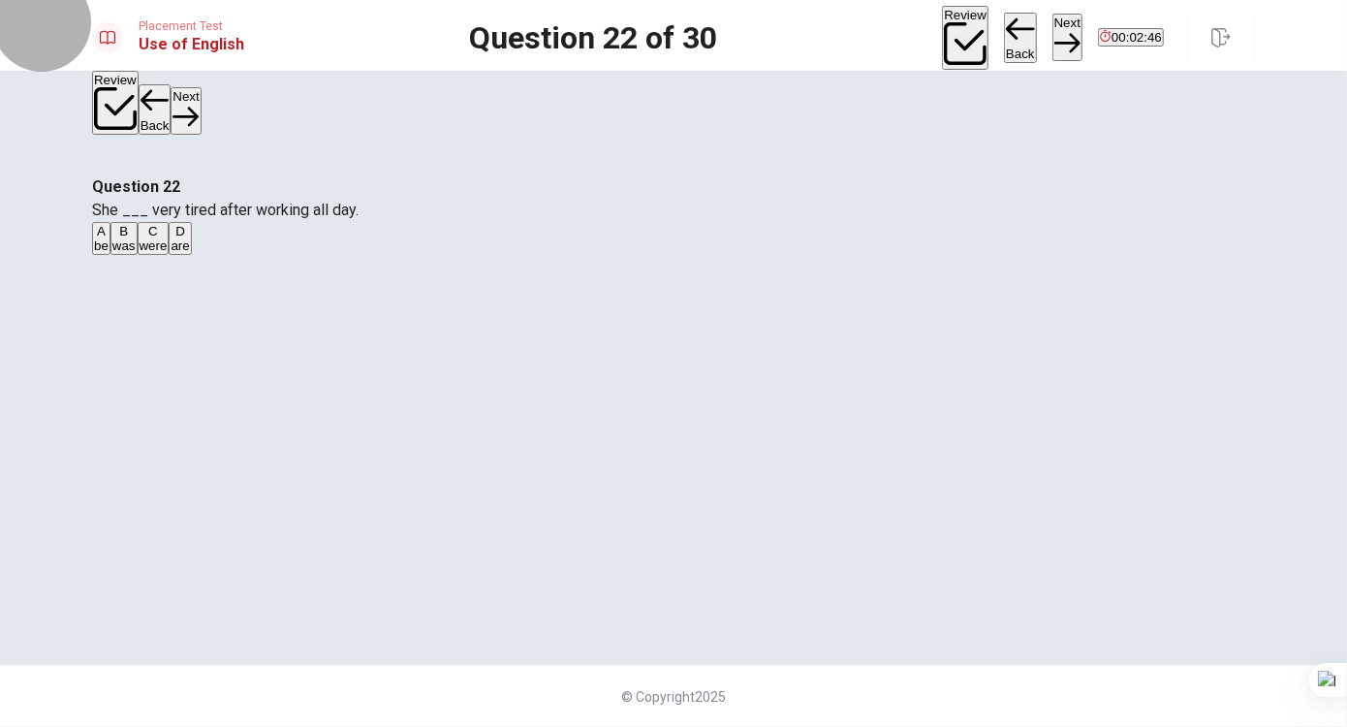
click at [1053, 36] on button "Next" at bounding box center [1068, 37] width 30 height 47
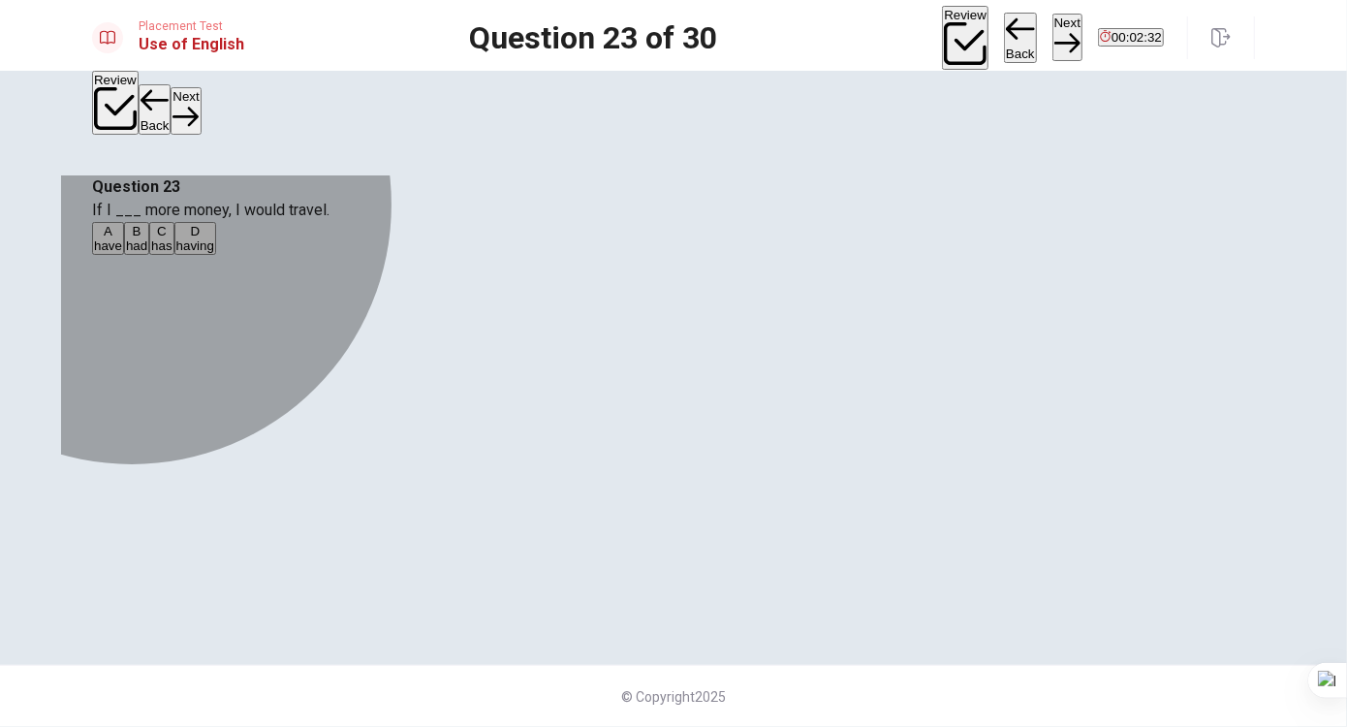
click at [122, 253] on span "have" at bounding box center [108, 245] width 28 height 15
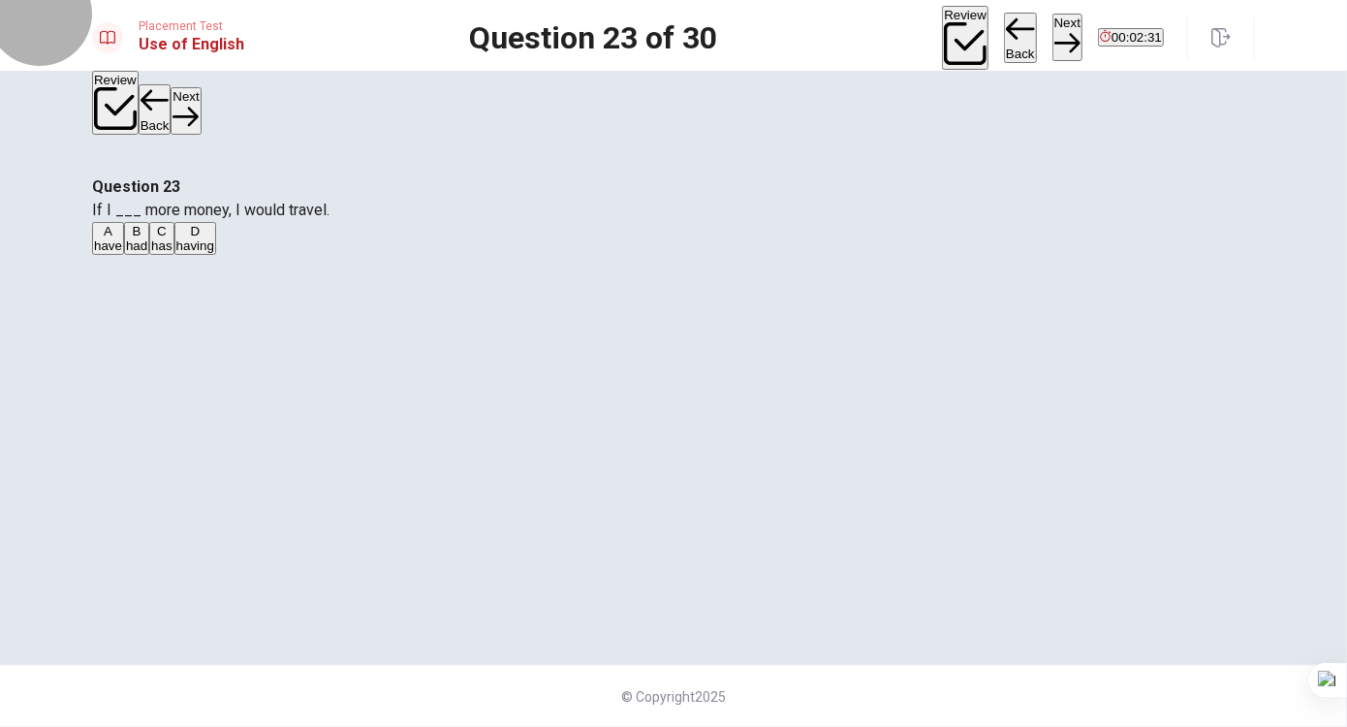
click at [1053, 27] on button "Next" at bounding box center [1068, 37] width 30 height 47
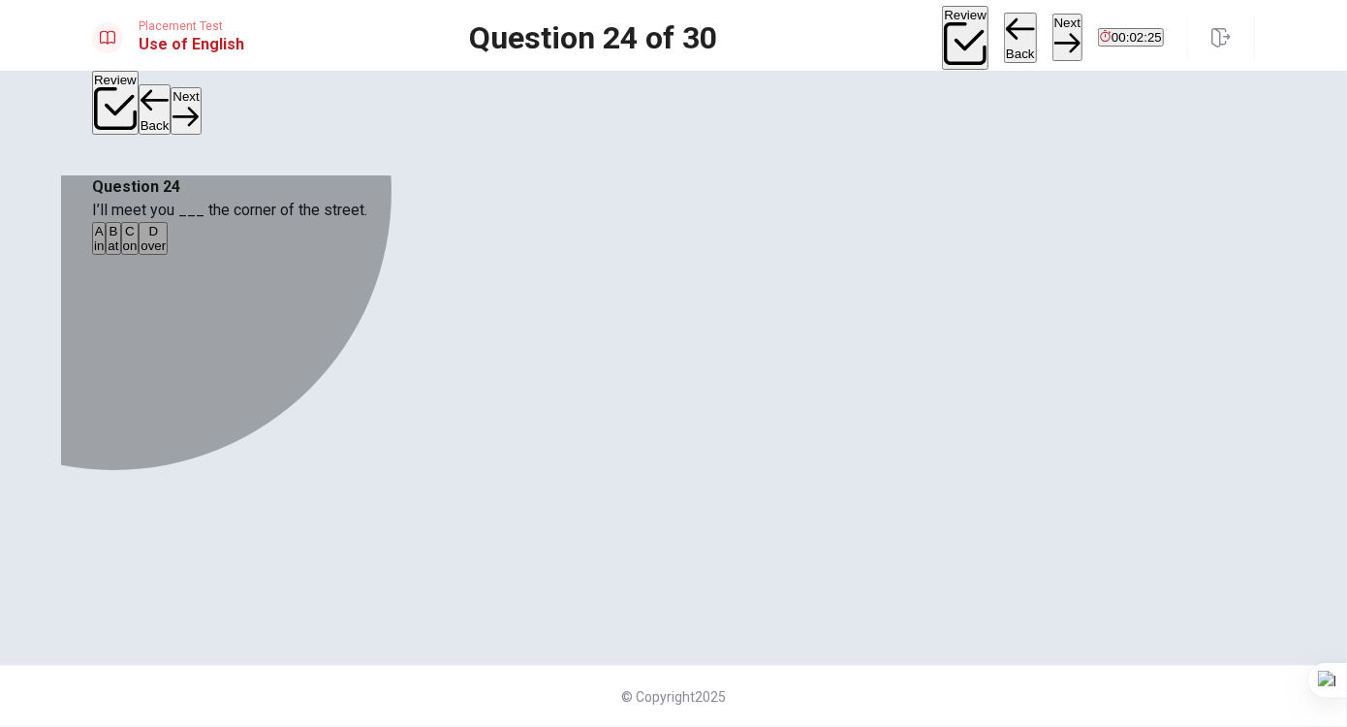
click at [104, 253] on span "in" at bounding box center [99, 245] width 10 height 15
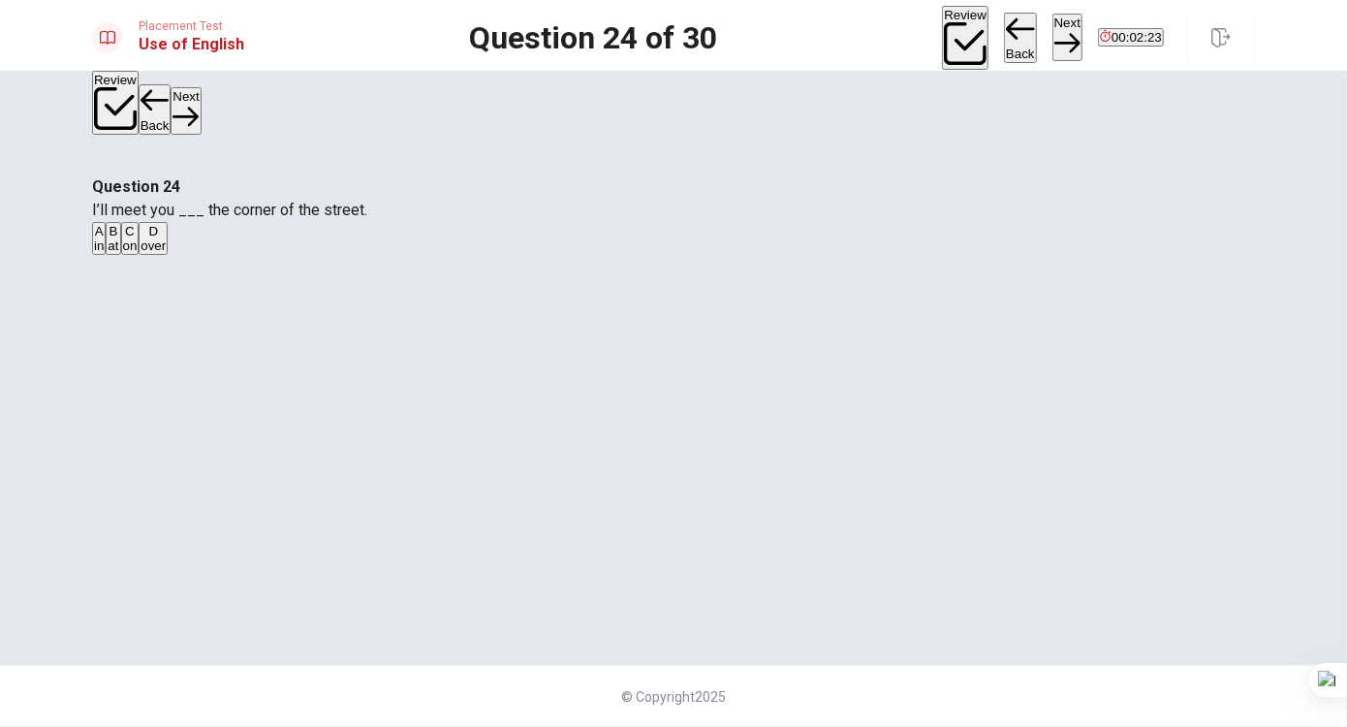
click at [1053, 15] on button "Next" at bounding box center [1068, 37] width 30 height 47
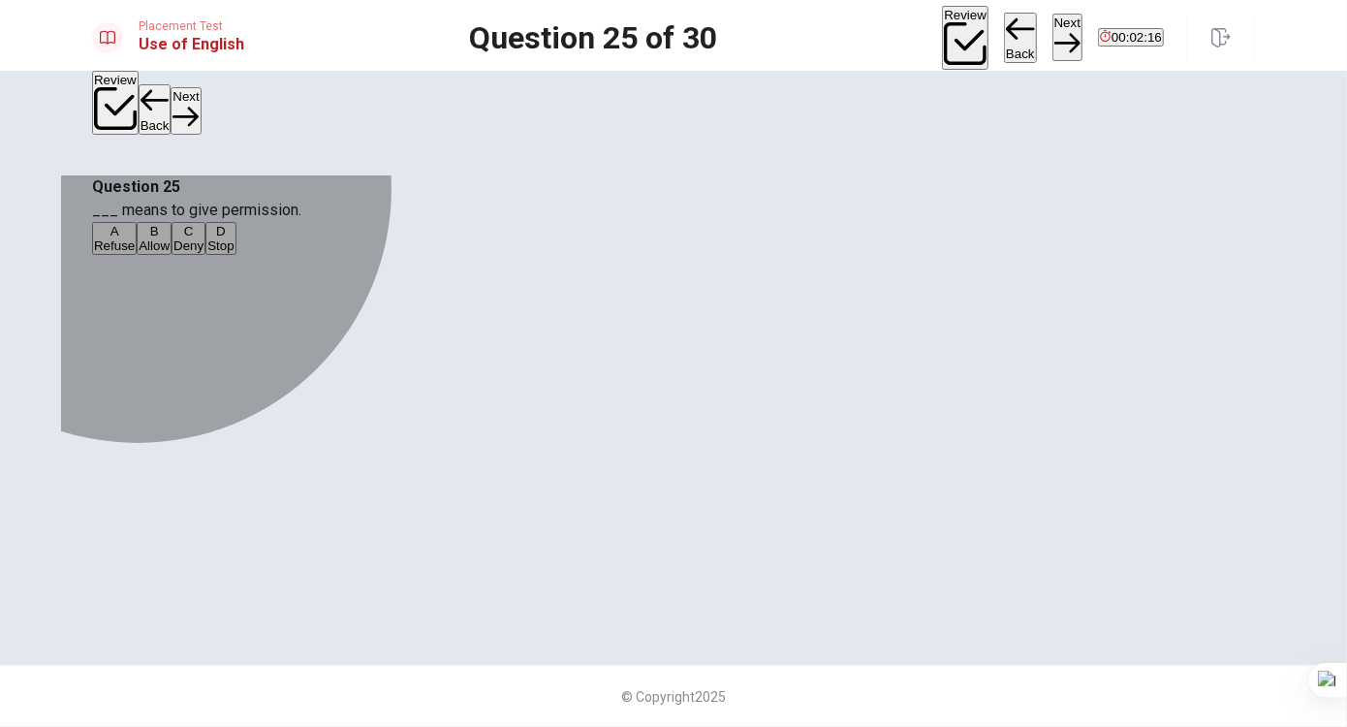
click at [170, 253] on span "Allow" at bounding box center [154, 245] width 31 height 15
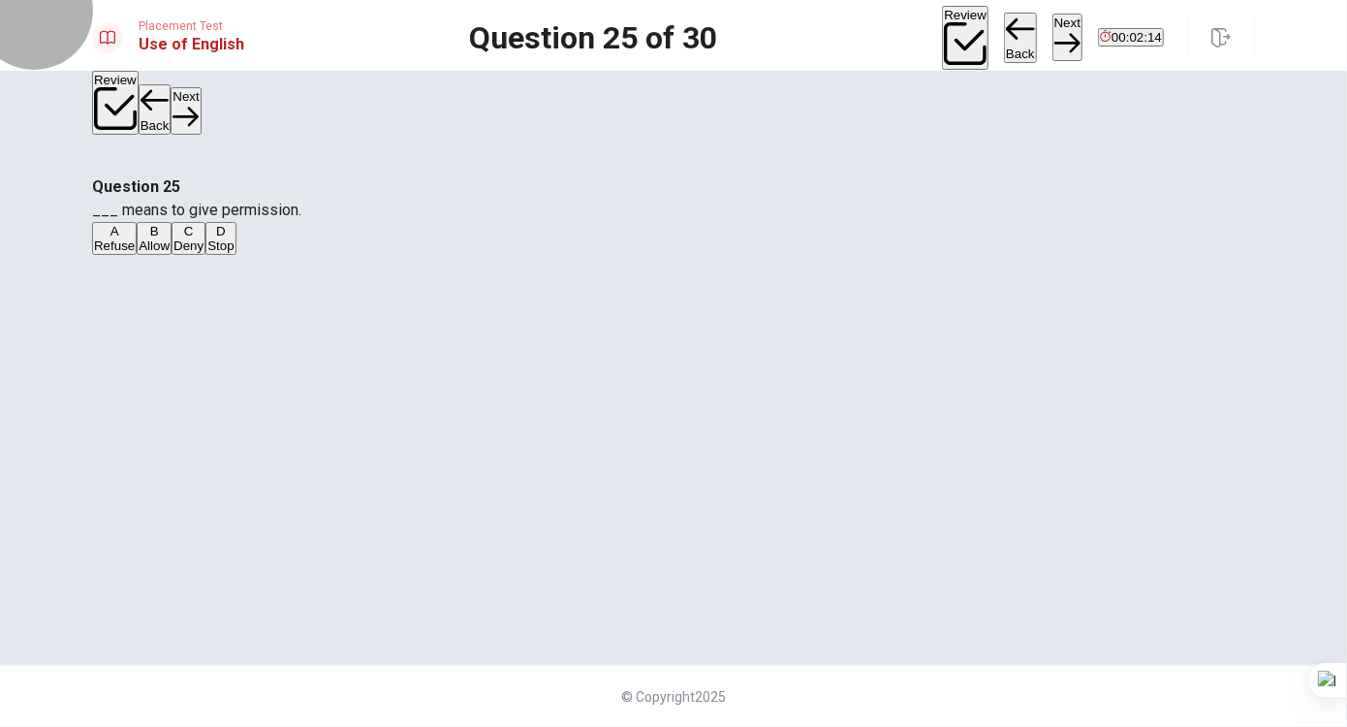
click at [1053, 24] on button "Next" at bounding box center [1068, 37] width 30 height 47
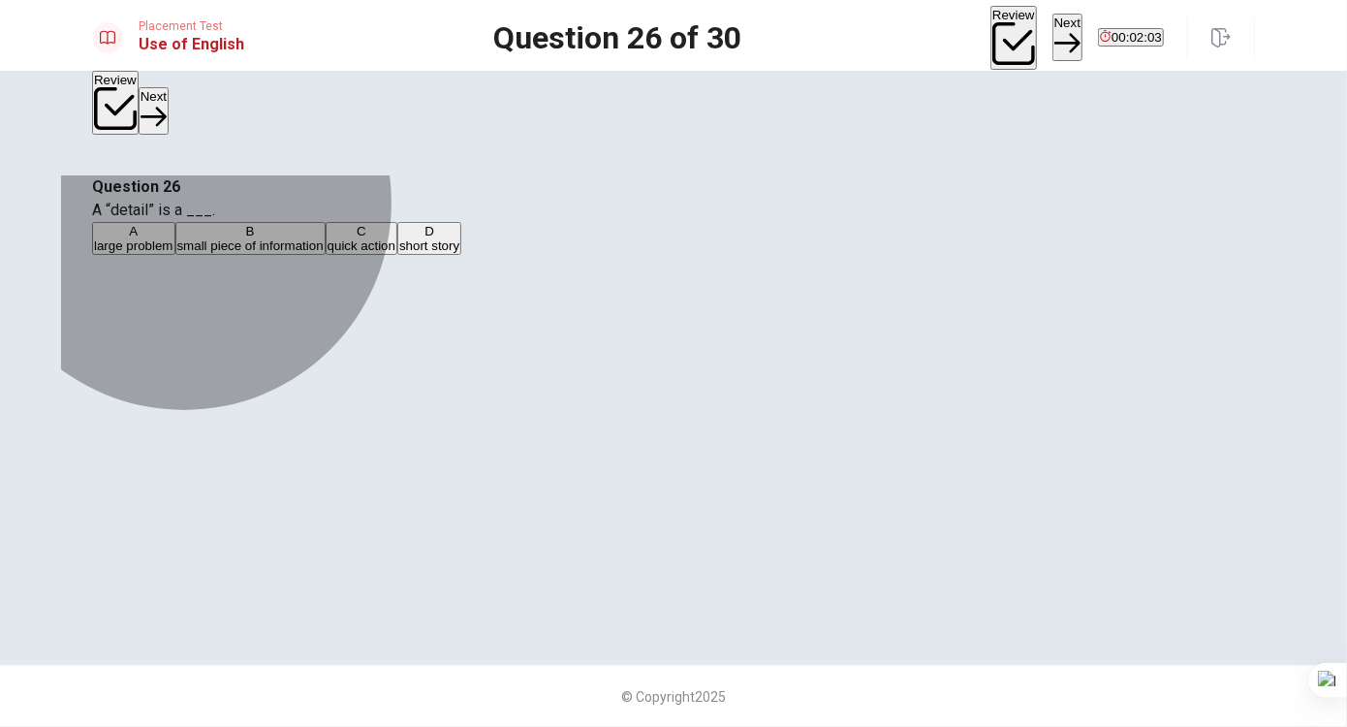
click at [324, 253] on span "small piece of information" at bounding box center [250, 245] width 146 height 15
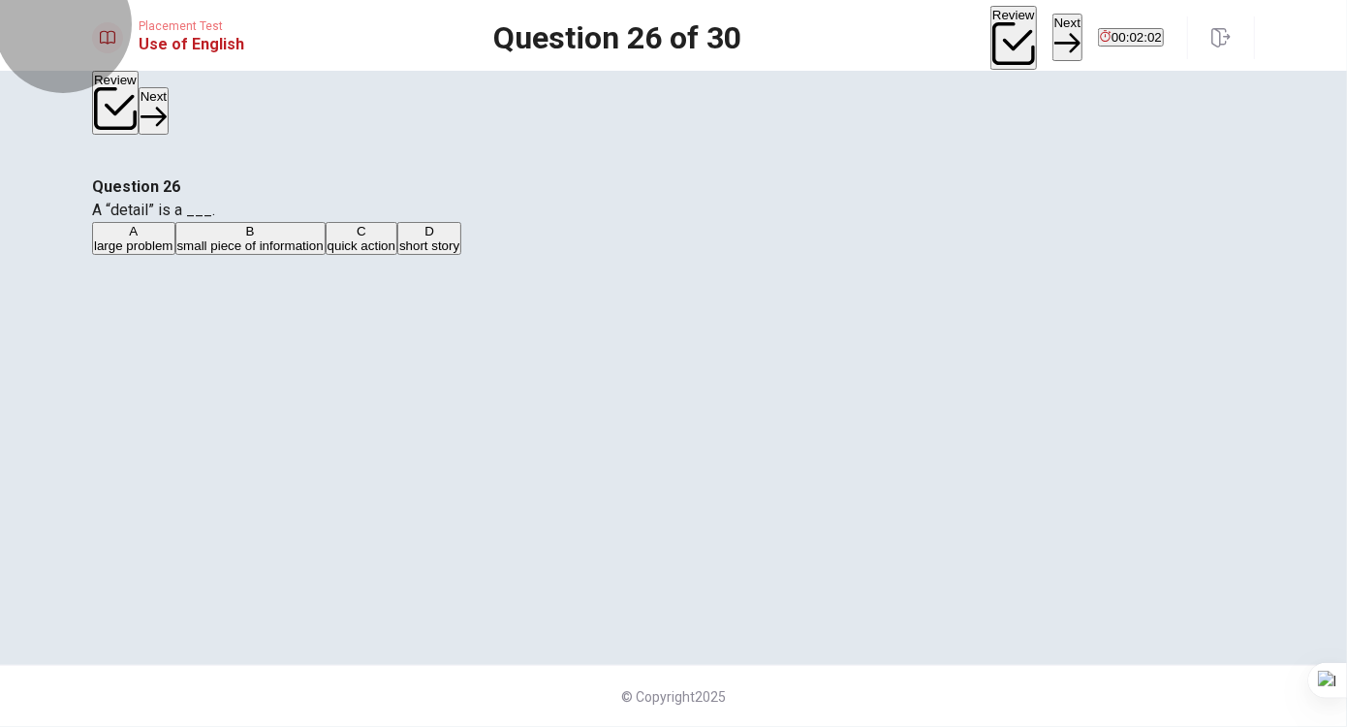
click at [1054, 38] on icon "button" at bounding box center [1067, 43] width 26 height 26
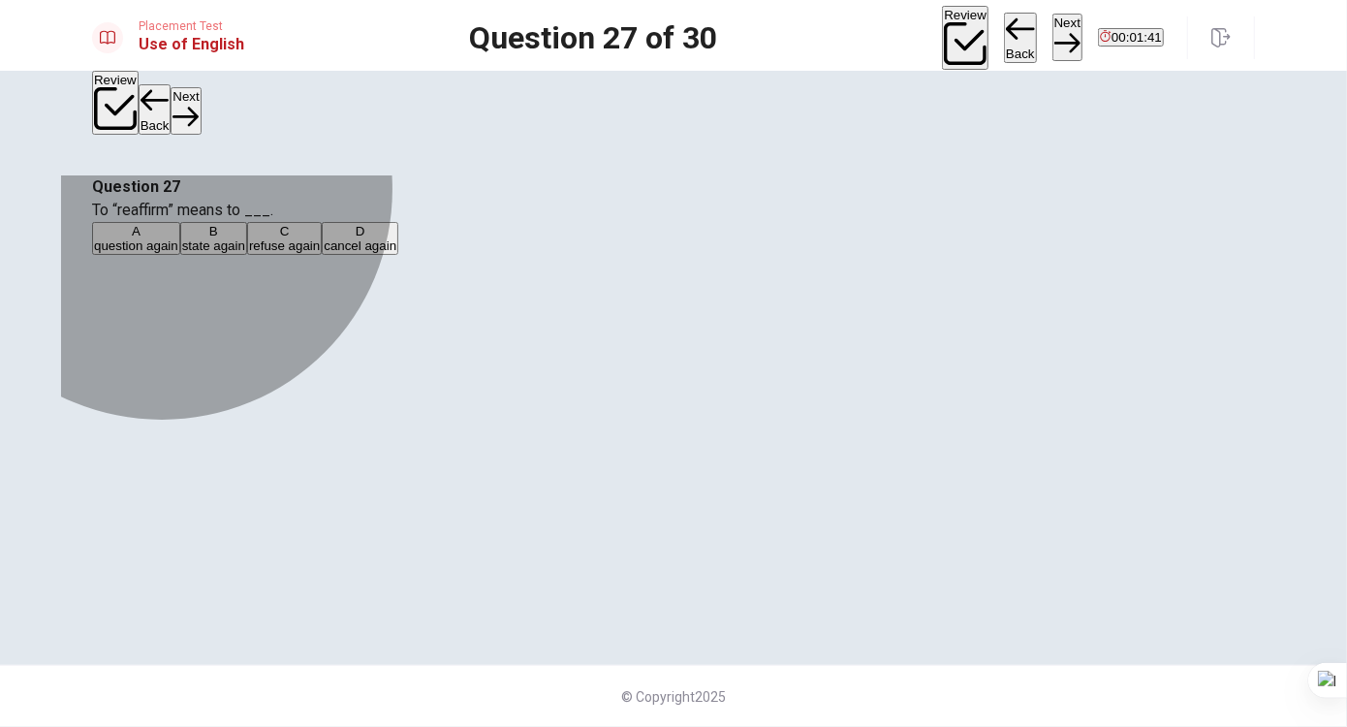
click at [320, 253] on span "refuse again" at bounding box center [284, 245] width 71 height 15
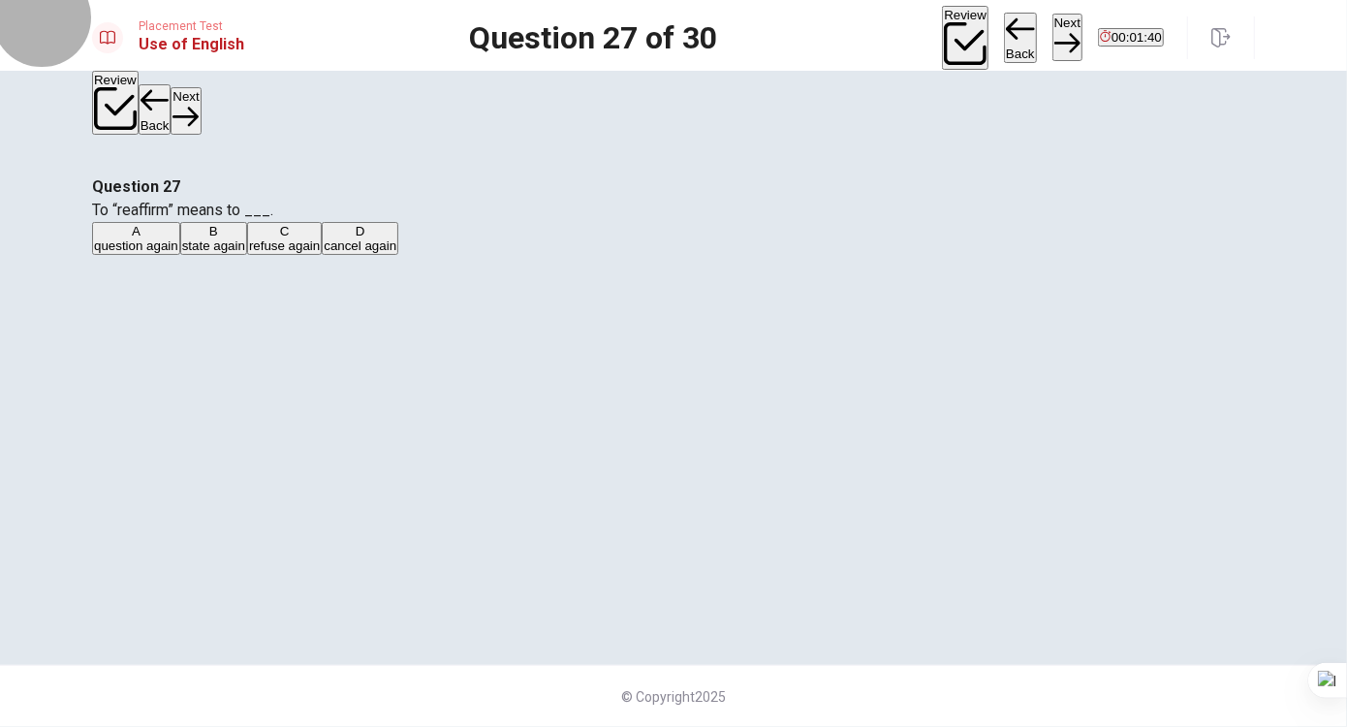
click at [1053, 31] on button "Next" at bounding box center [1068, 37] width 30 height 47
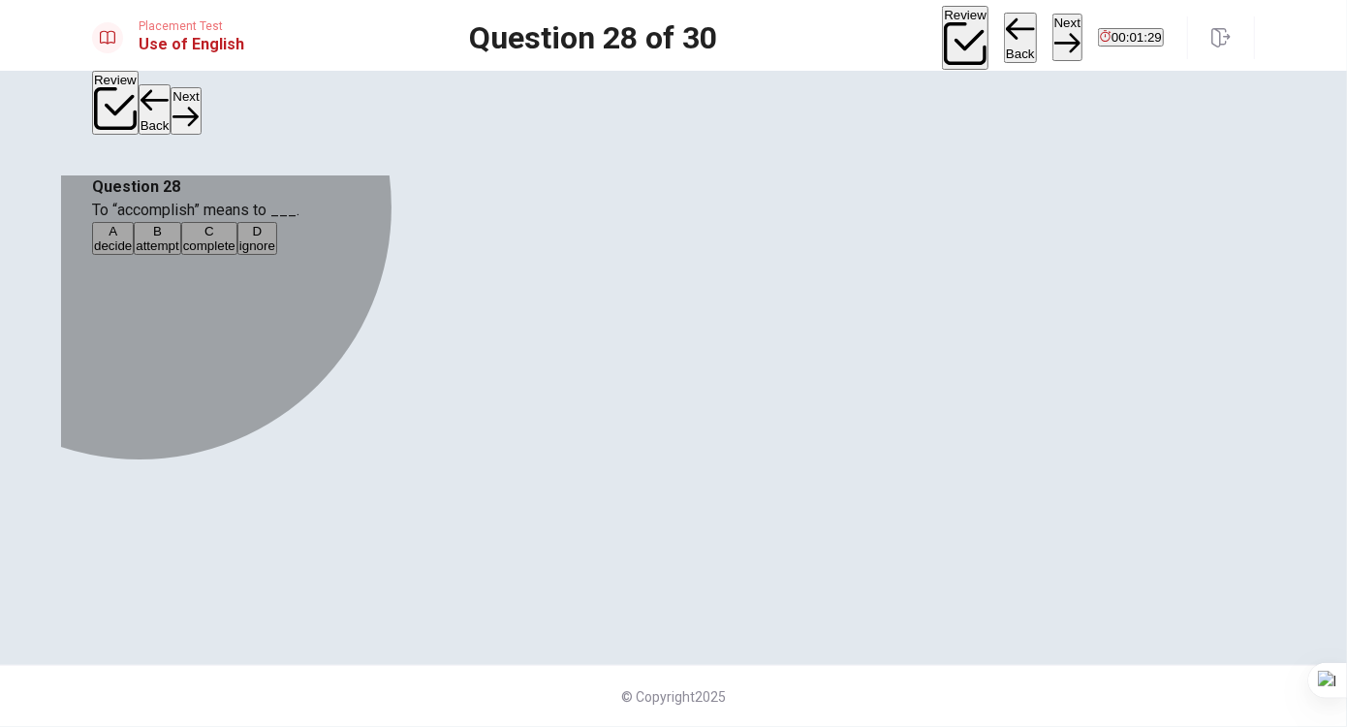
click at [132, 253] on span "decide" at bounding box center [113, 245] width 38 height 15
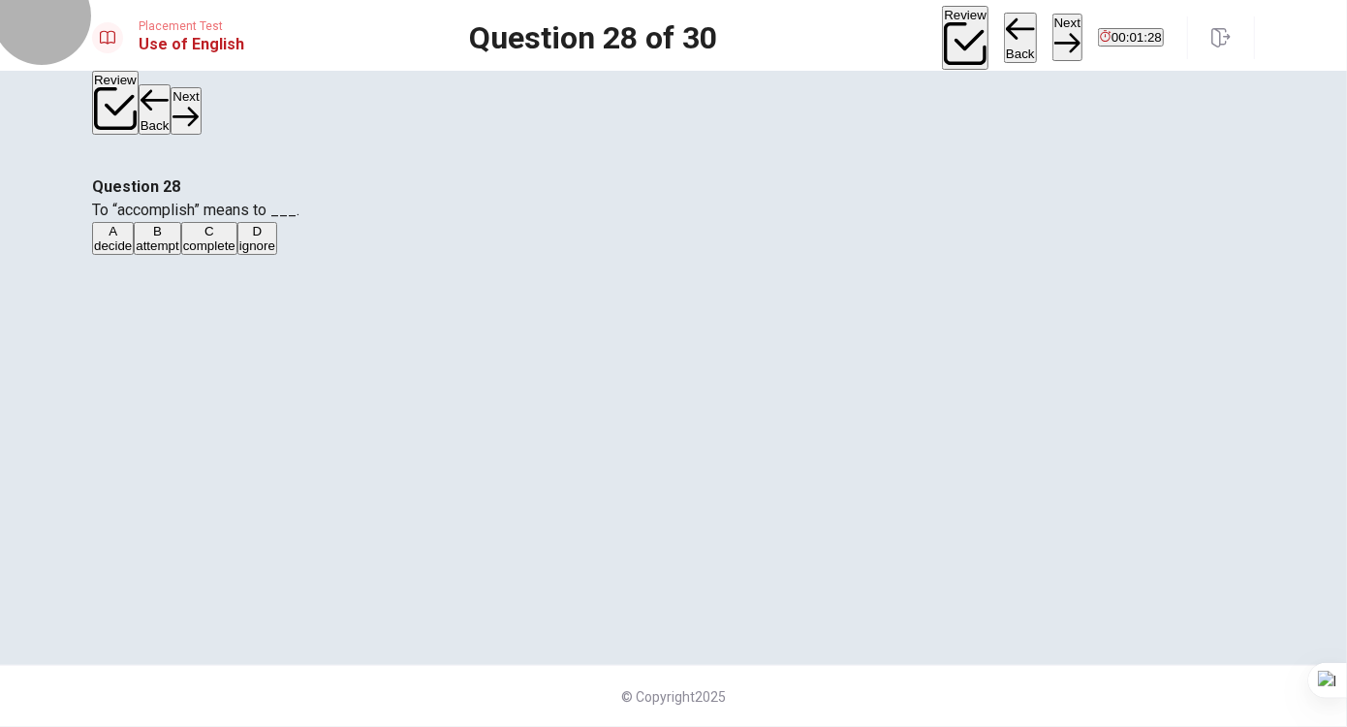
click at [1053, 29] on button "Next" at bounding box center [1068, 37] width 30 height 47
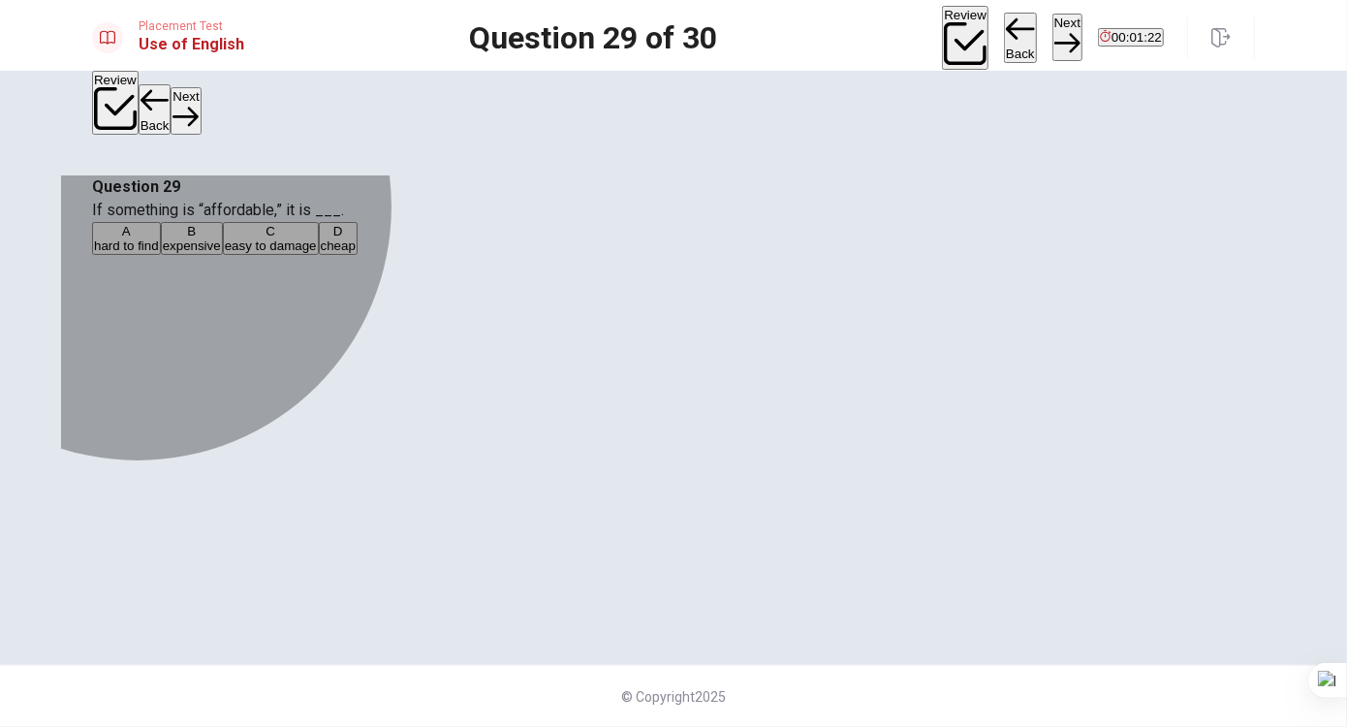
click at [159, 253] on span "hard to find" at bounding box center [126, 245] width 65 height 15
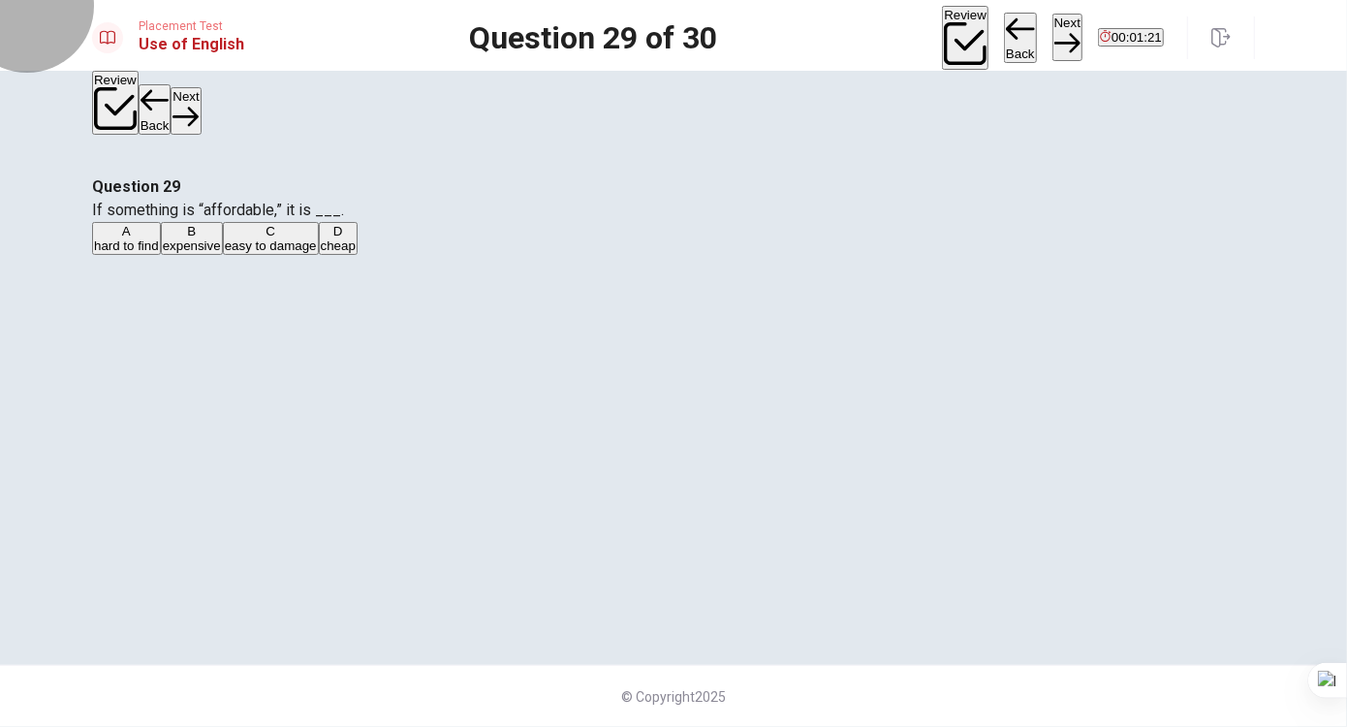
click at [1053, 19] on button "Next" at bounding box center [1068, 37] width 30 height 47
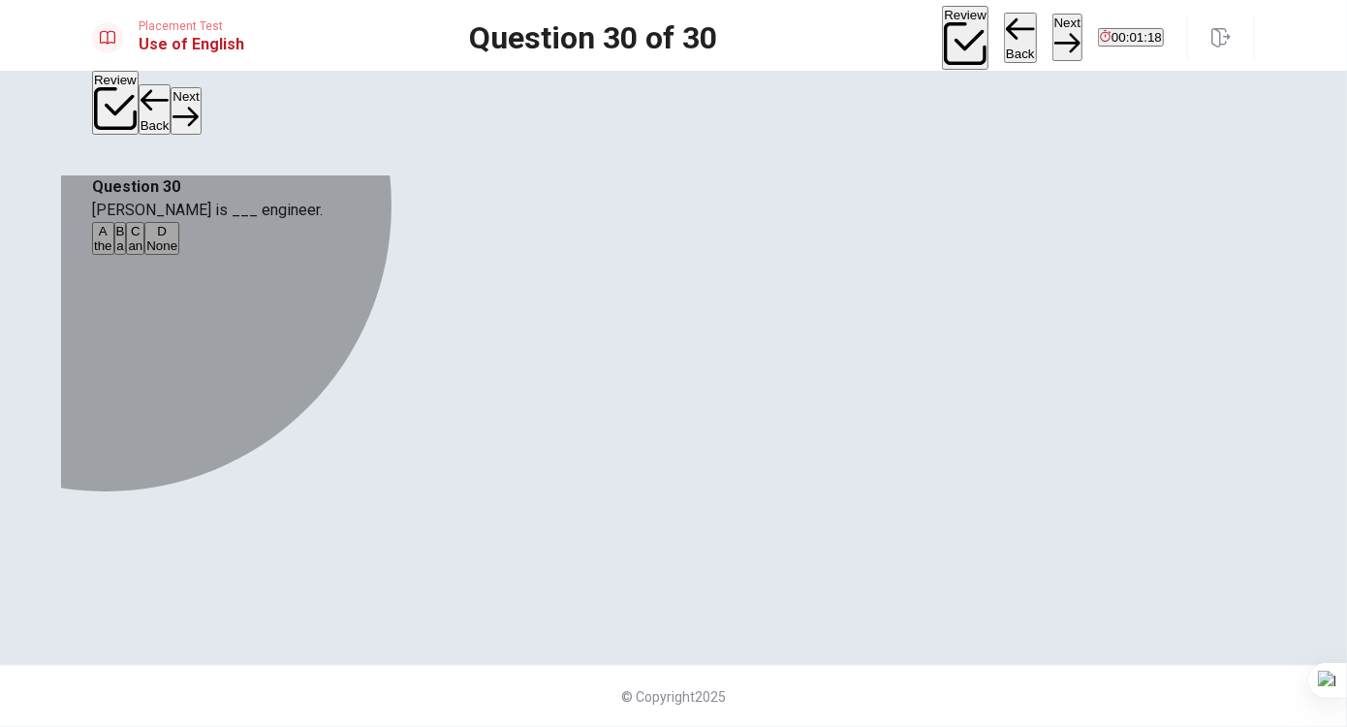
click at [144, 255] on button "C an" at bounding box center [135, 238] width 18 height 33
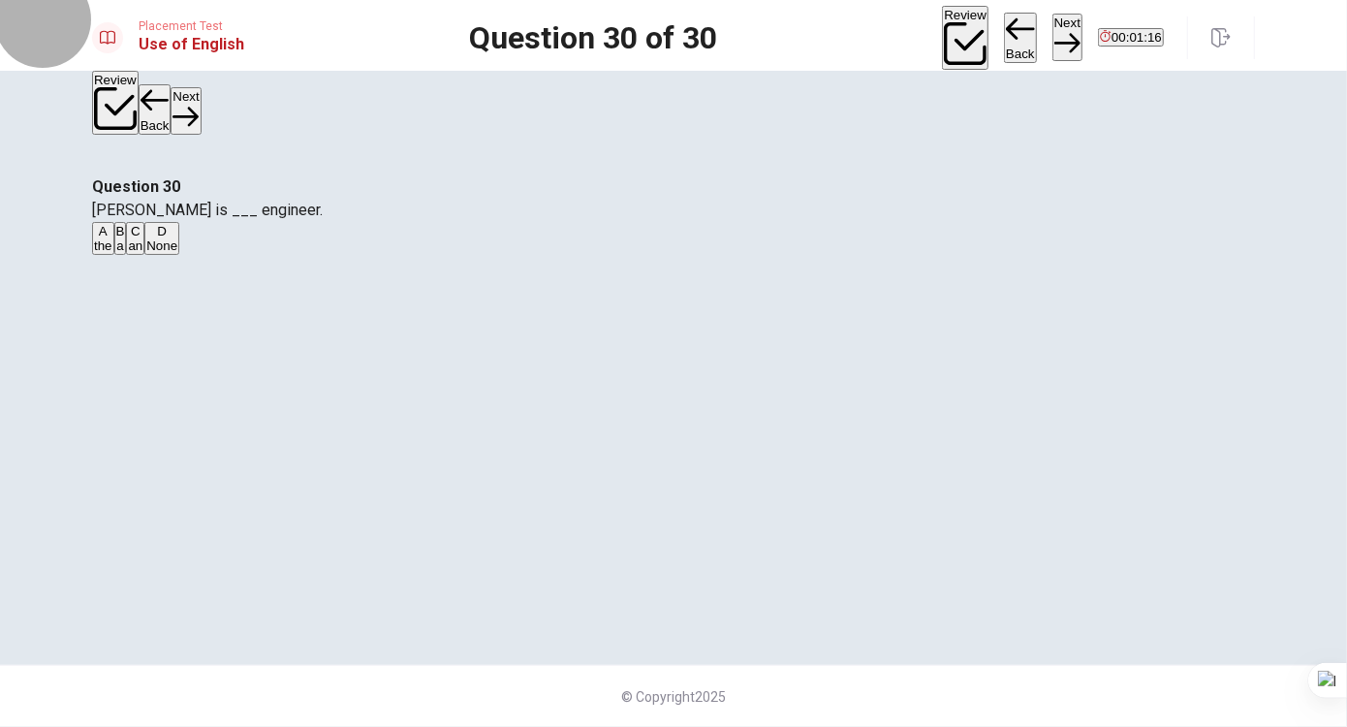
click at [1053, 33] on button "Next" at bounding box center [1068, 37] width 30 height 47
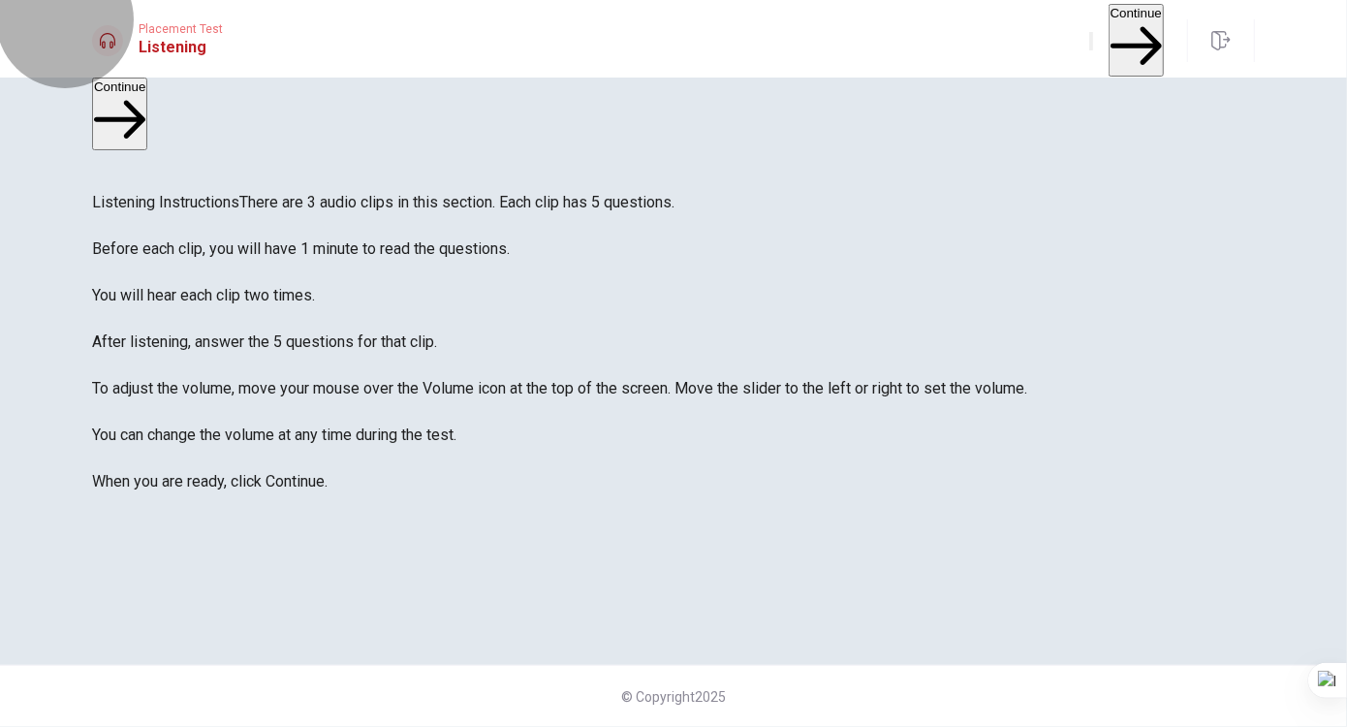
click at [1114, 33] on button "Continue" at bounding box center [1136, 40] width 55 height 73
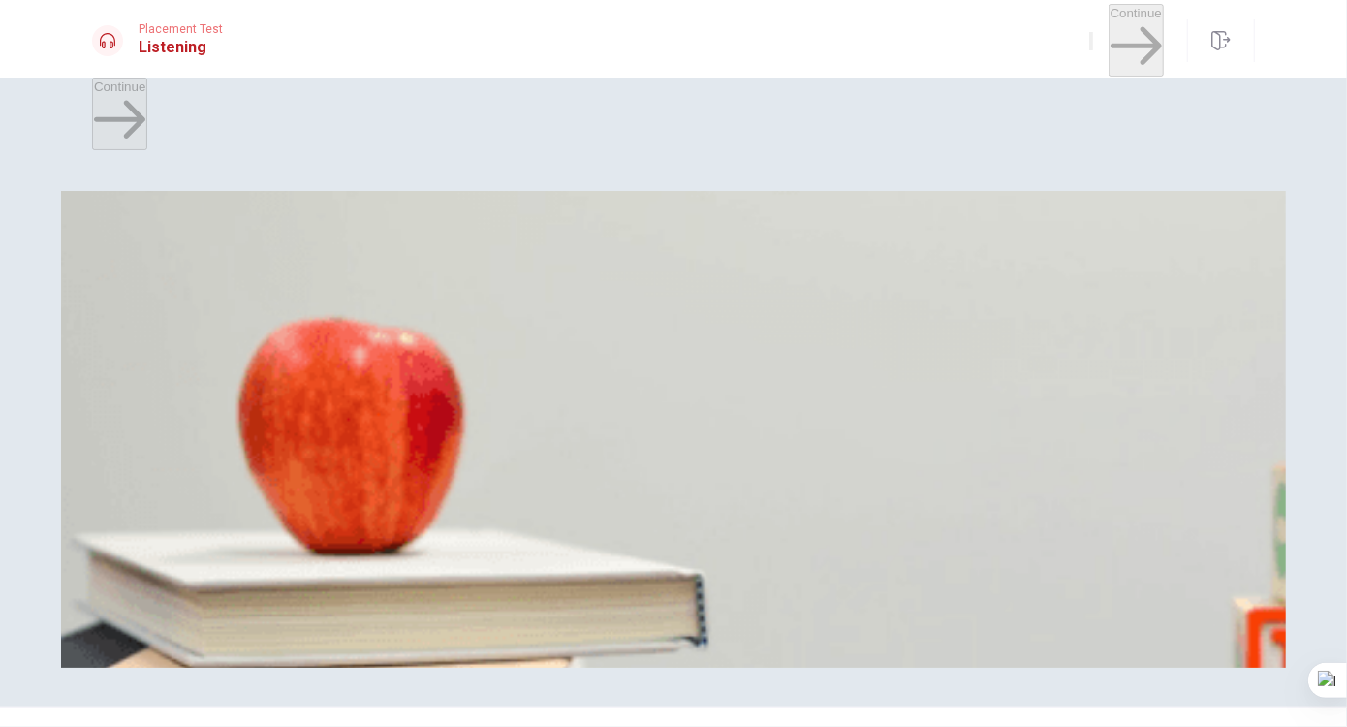
scroll to position [1341, 0]
click at [229, 507] on div "A" at bounding box center [161, 514] width 135 height 15
click at [190, 281] on span "Check out flights" at bounding box center [142, 284] width 96 height 15
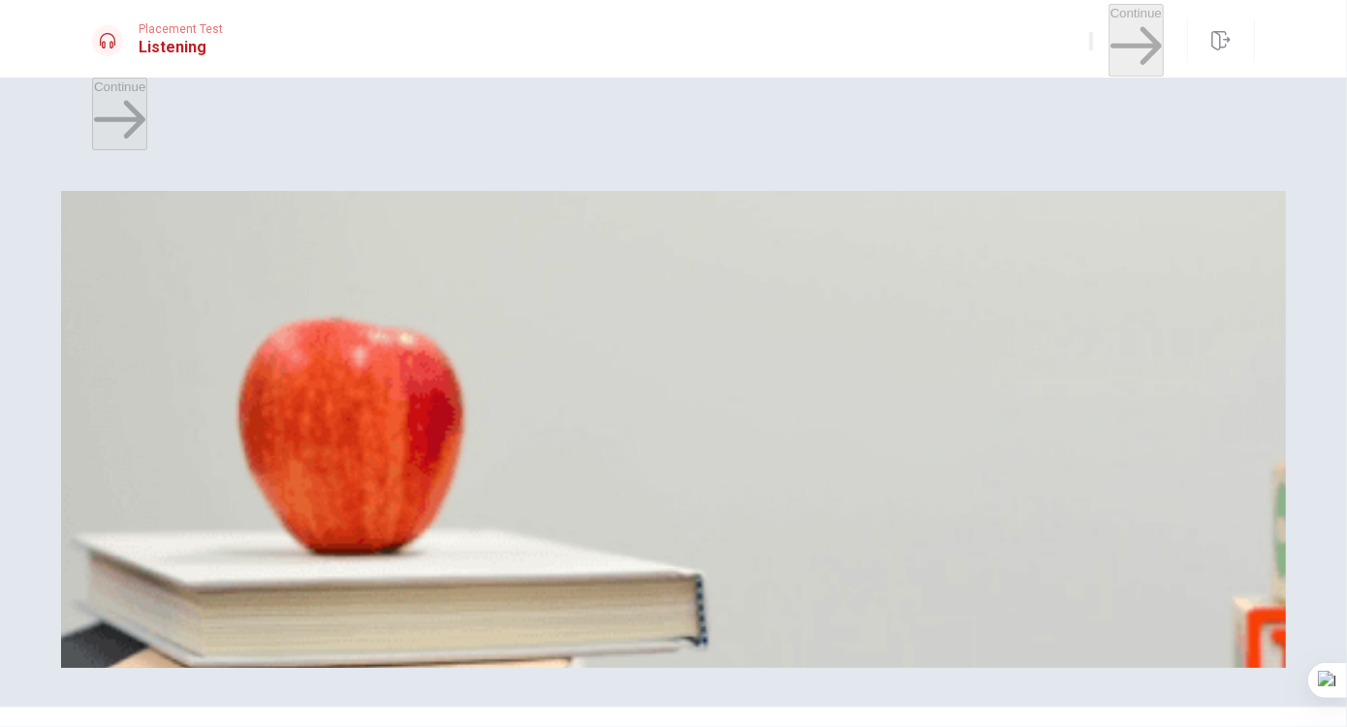
click at [136, 440] on span "A week" at bounding box center [115, 447] width 42 height 15
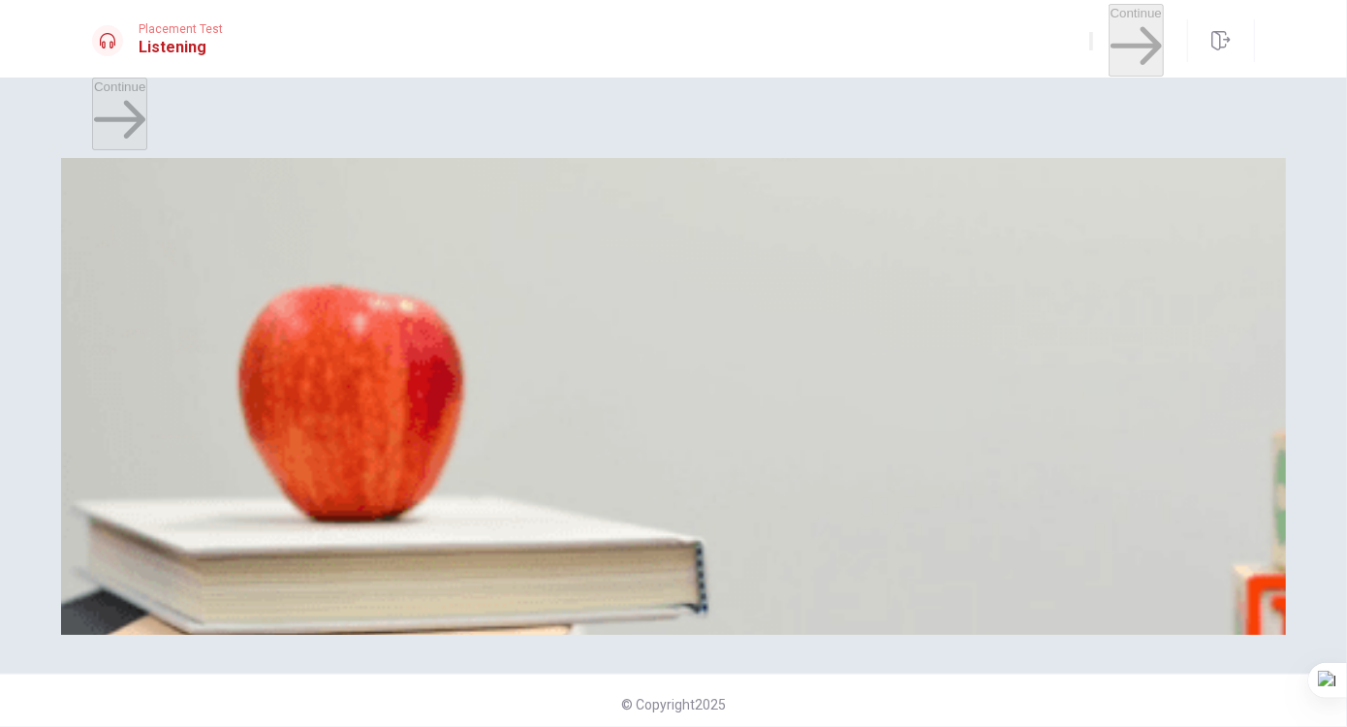
scroll to position [1760, 0]
click at [204, 570] on span "A summer vacation" at bounding box center [149, 577] width 110 height 15
click at [227, 340] on span "It’s enough" at bounding box center [195, 333] width 63 height 15
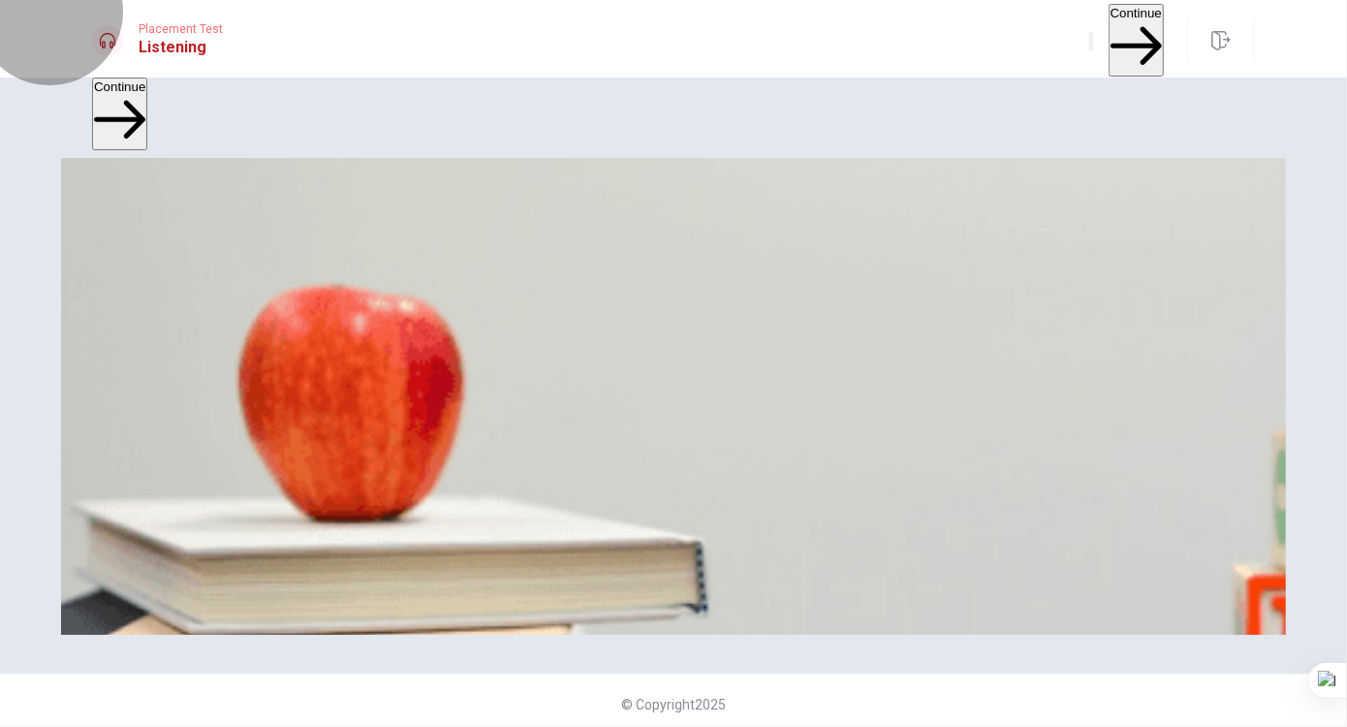
click at [1109, 25] on button "Continue" at bounding box center [1136, 40] width 55 height 73
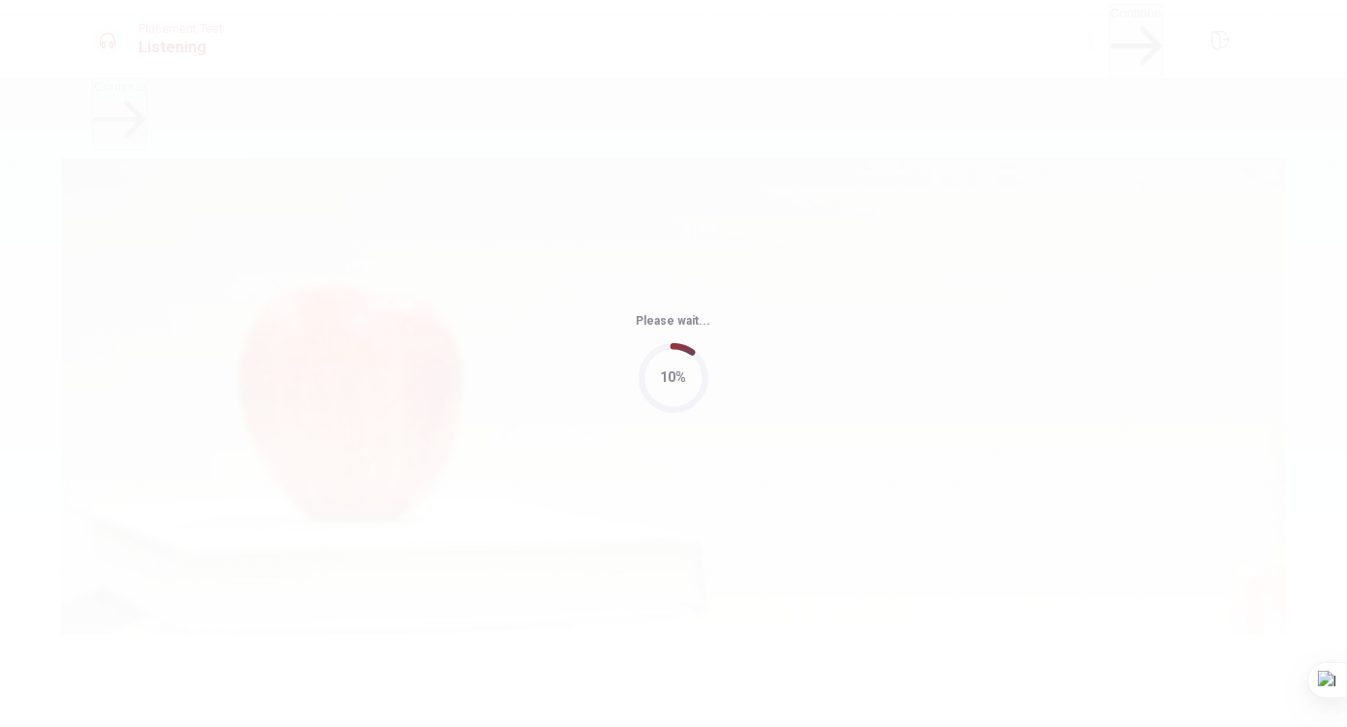
type input "54"
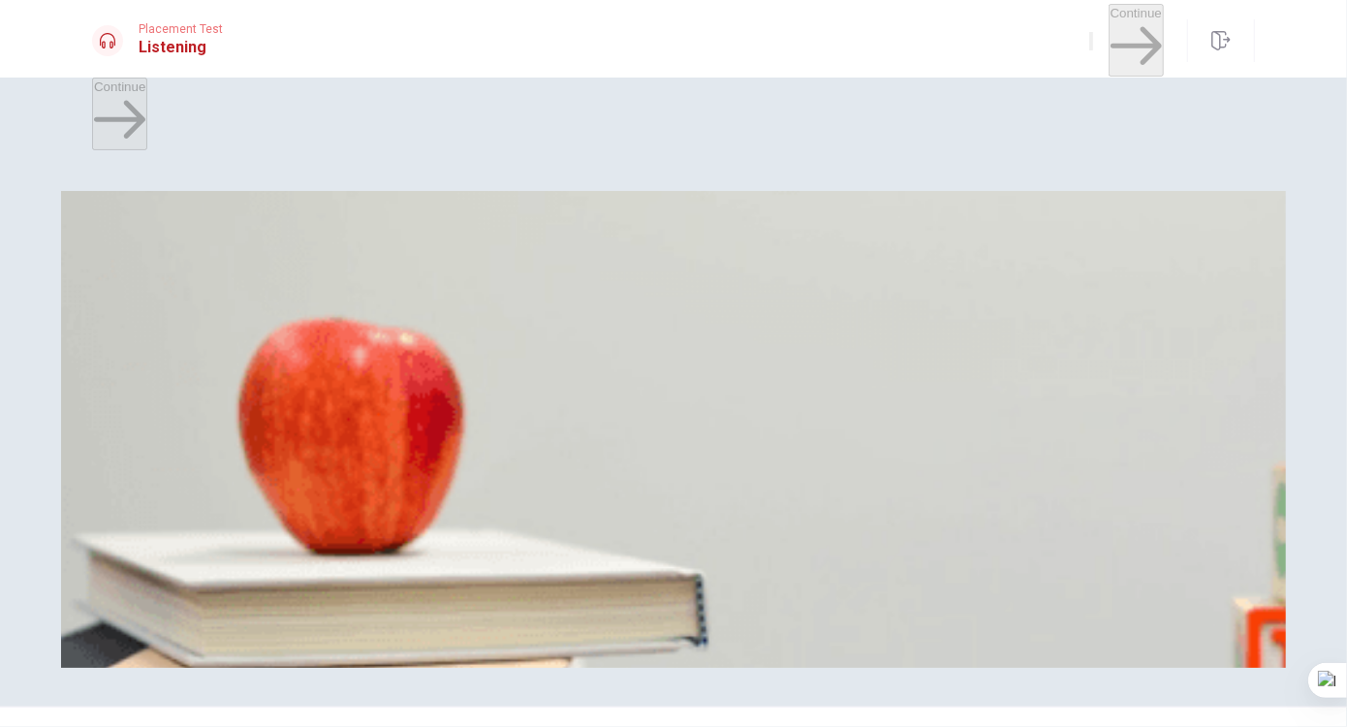
scroll to position [1806, 0]
click at [312, 603] on span "For an upcoming exam" at bounding box center [246, 610] width 132 height 15
click at [378, 292] on span "At the library" at bounding box center [341, 284] width 73 height 15
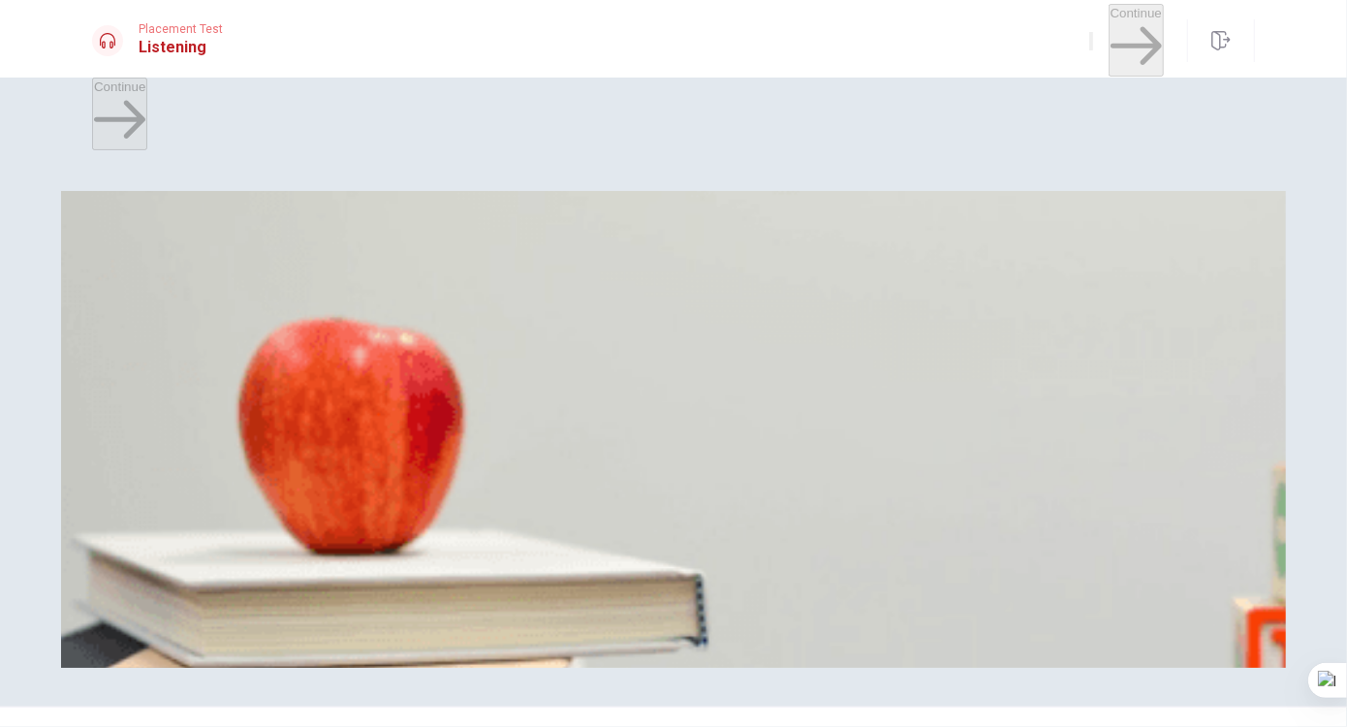
click at [137, 440] on span "10 a.m." at bounding box center [115, 447] width 43 height 15
click at [192, 521] on span "The woman" at bounding box center [158, 528] width 68 height 15
click at [368, 375] on button "D For a few hours" at bounding box center [321, 358] width 94 height 33
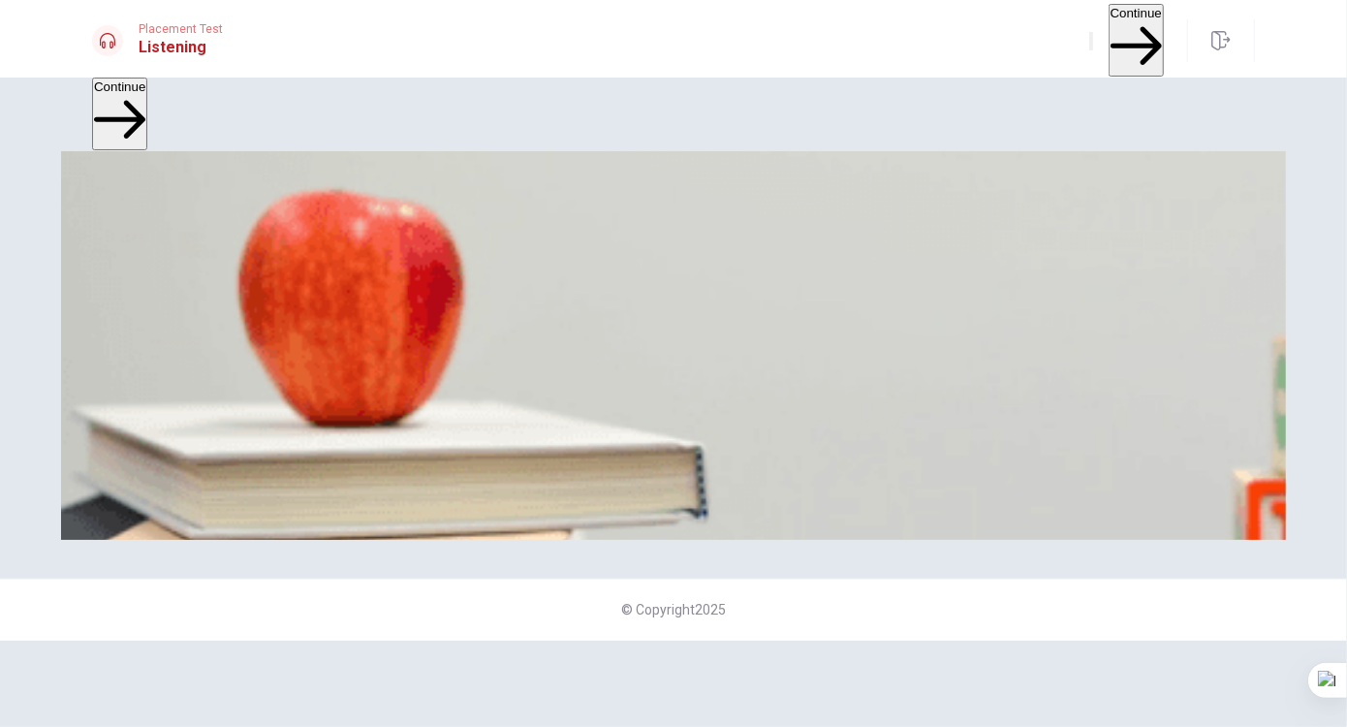
scroll to position [131, 0]
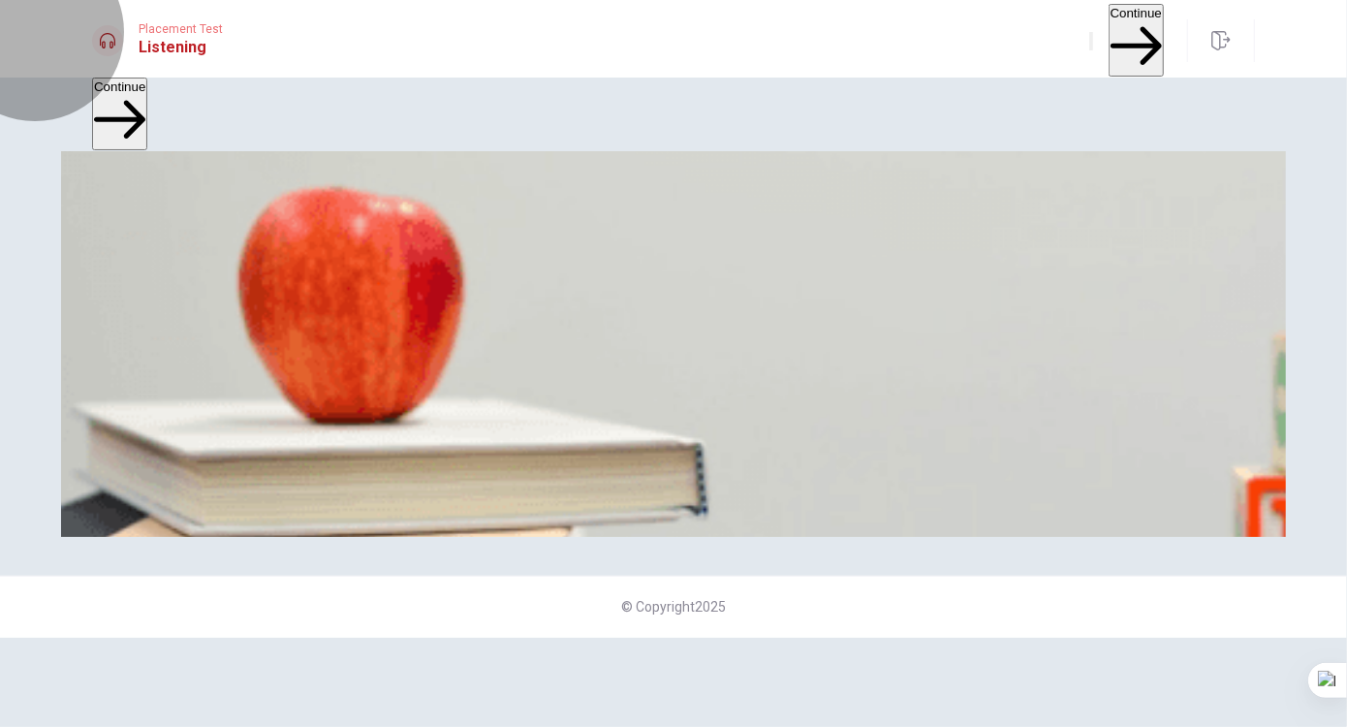
click at [1109, 46] on button "Continue" at bounding box center [1136, 40] width 55 height 73
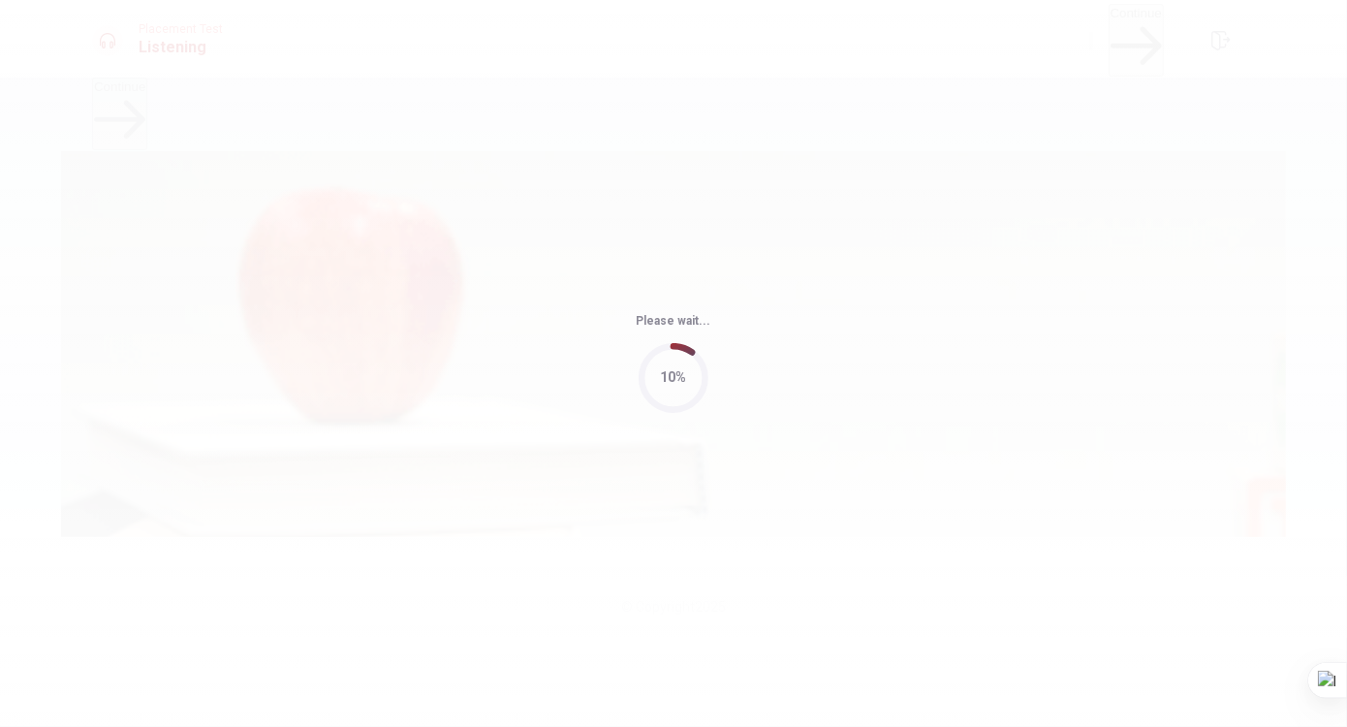
type input "44"
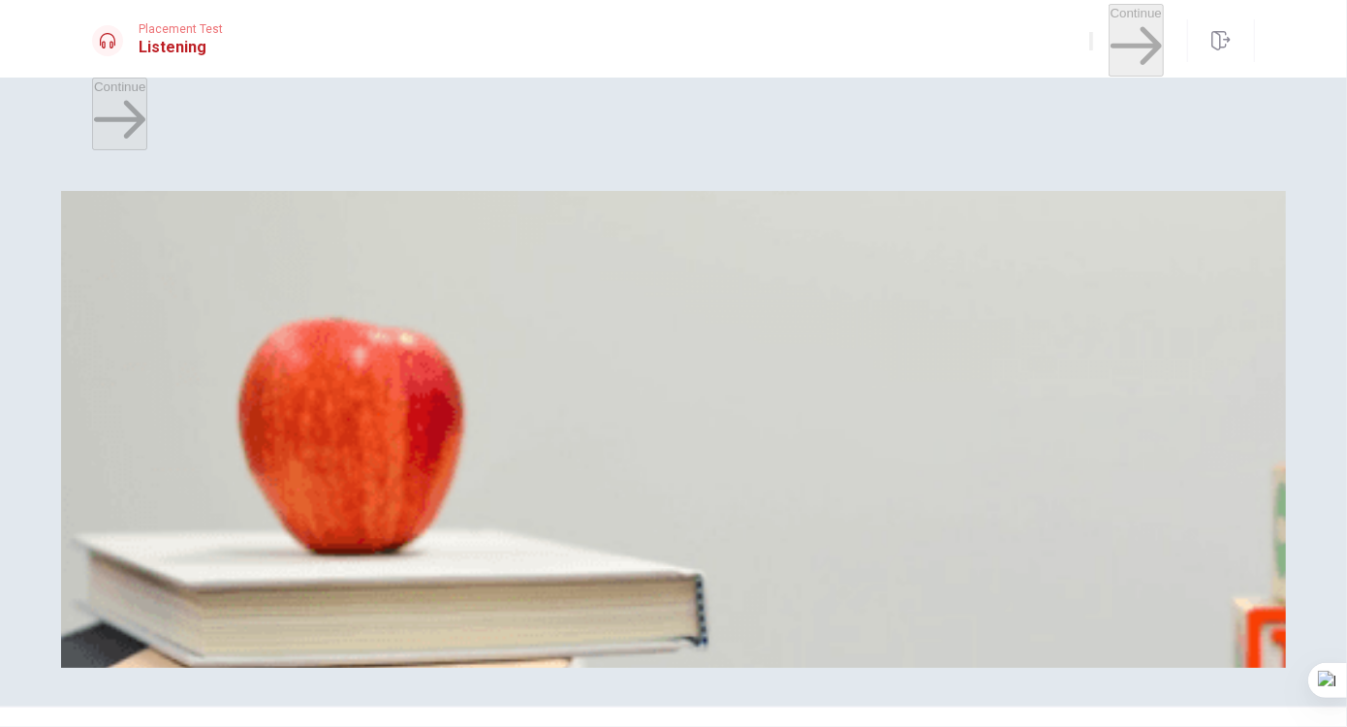
scroll to position [1806, 0]
click at [322, 603] on span "Workout more regularly" at bounding box center [255, 610] width 134 height 15
click at [251, 521] on span "Set small, achievable goals" at bounding box center [172, 528] width 157 height 15
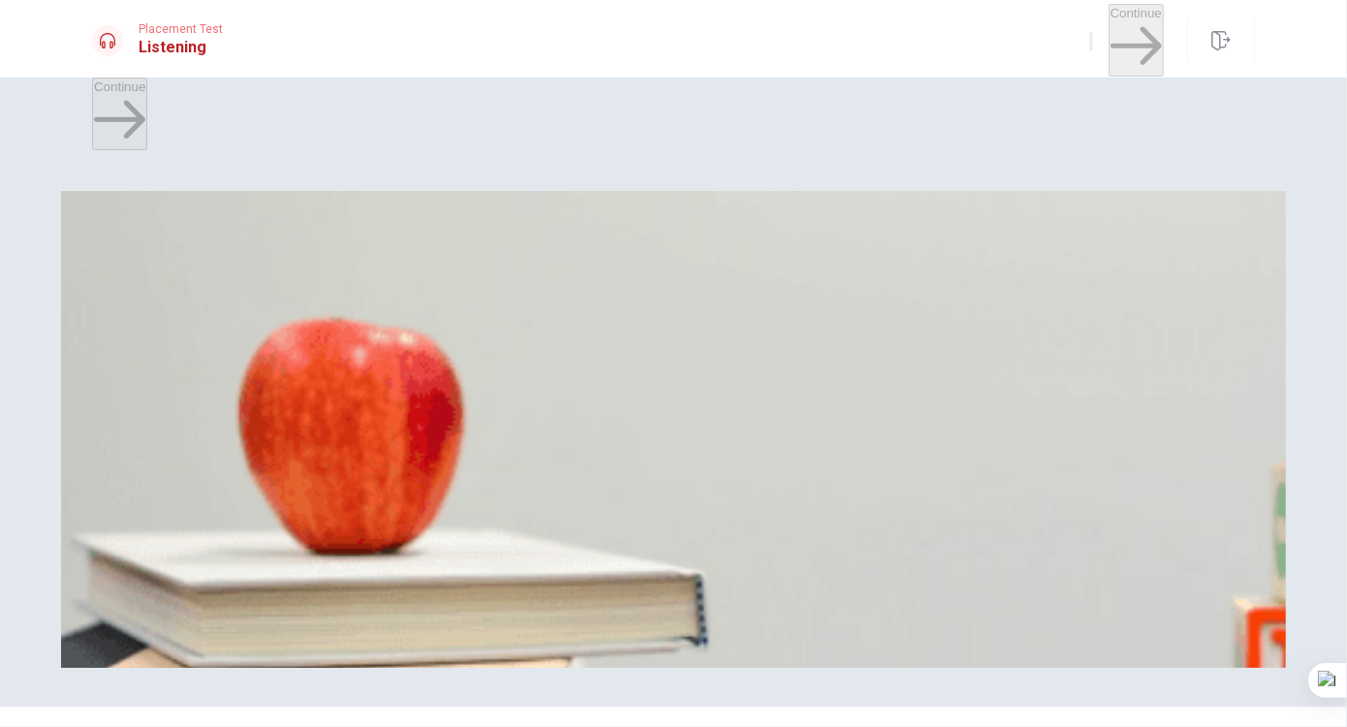
click at [397, 456] on button "C Three times a week" at bounding box center [339, 440] width 116 height 33
click at [432, 359] on span "She pushes herself too hard" at bounding box center [351, 366] width 162 height 15
click at [248, 261] on button "A Taking a gradual approach" at bounding box center [170, 277] width 156 height 33
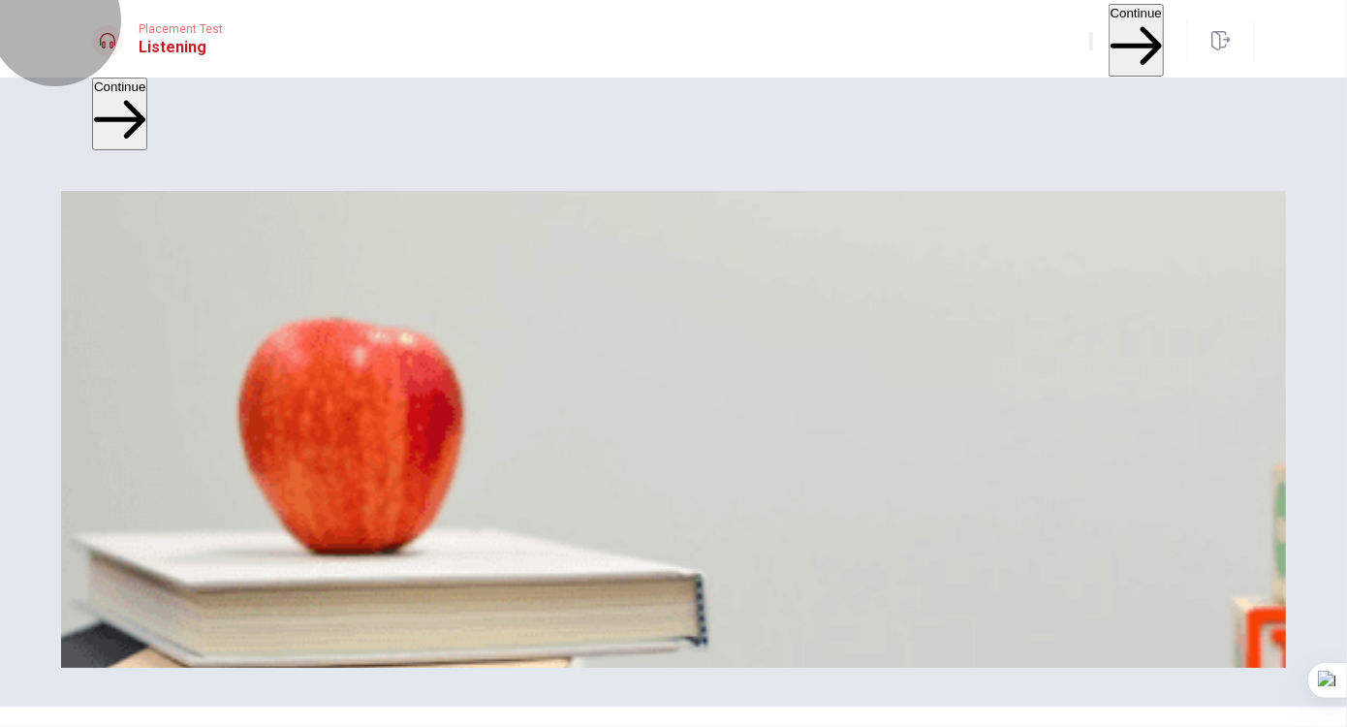
click at [1109, 34] on button "Continue" at bounding box center [1136, 40] width 55 height 73
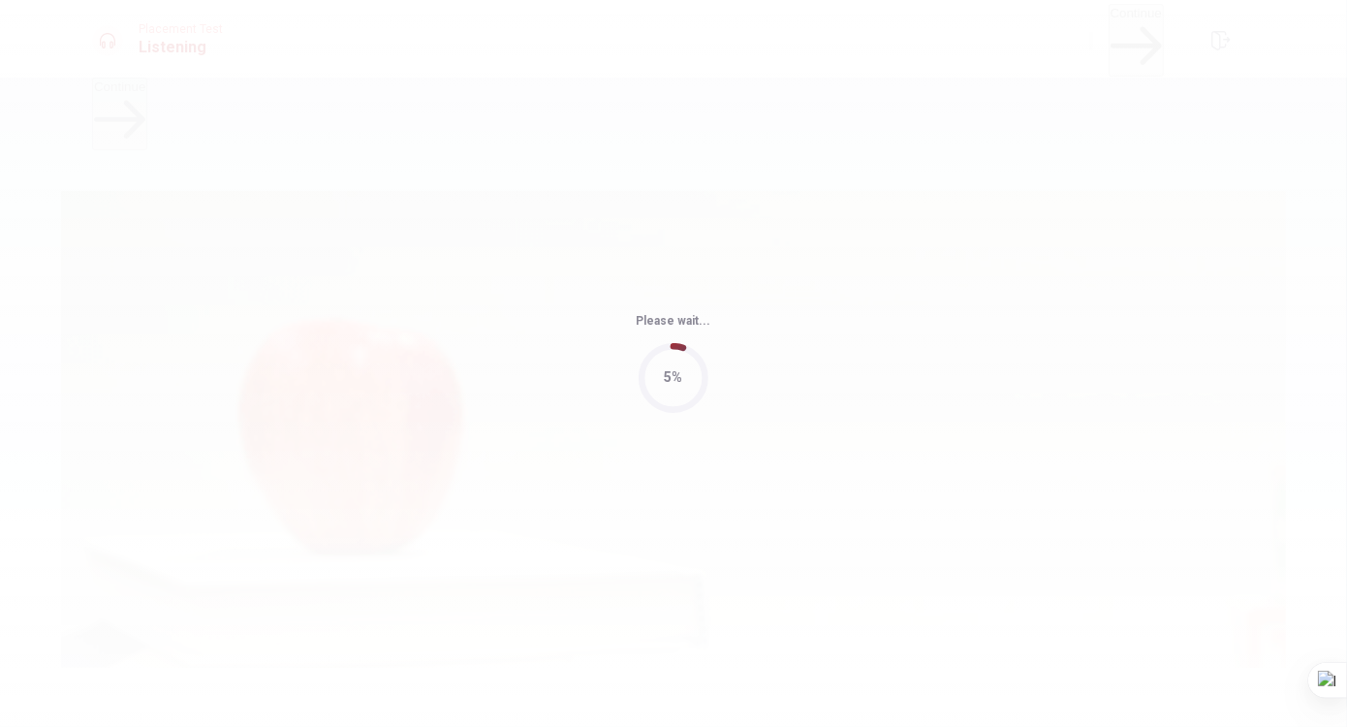
type input "52"
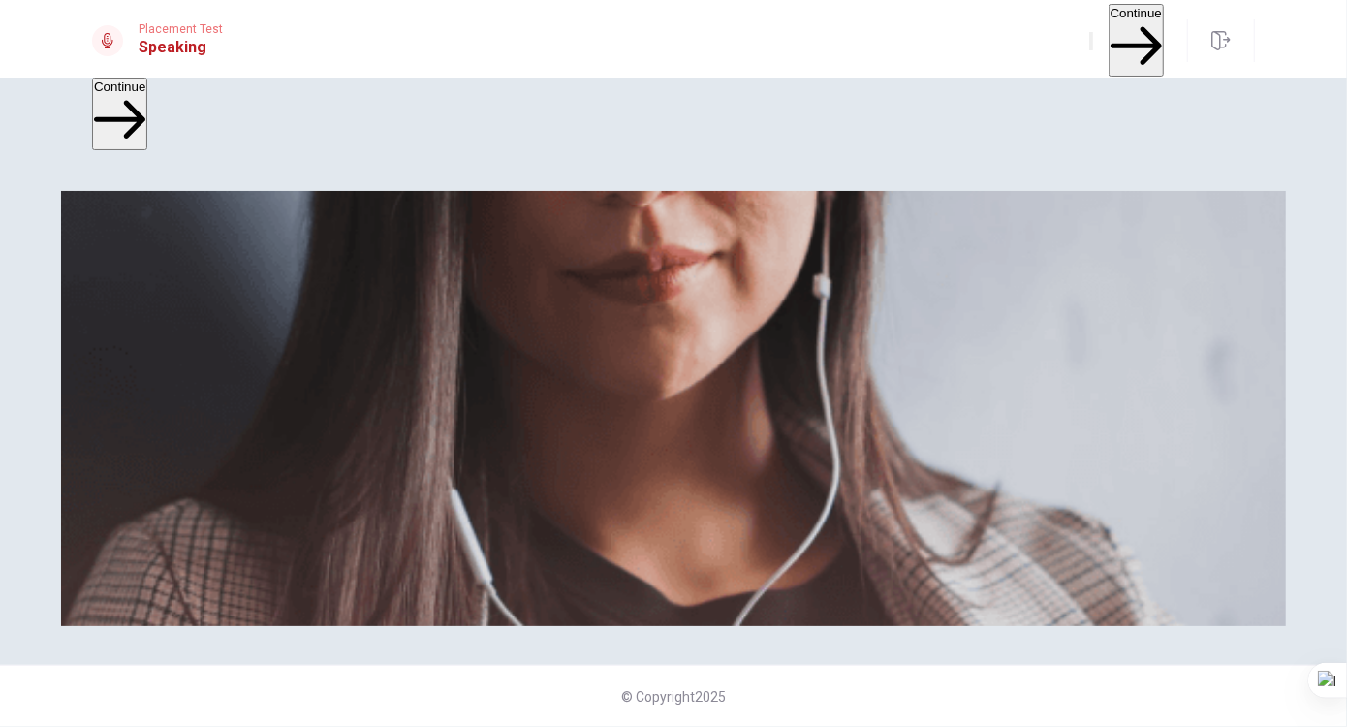
scroll to position [320, 0]
click at [933, 505] on img at bounding box center [673, 408] width 1225 height 435
click at [1109, 41] on button "Continue" at bounding box center [1136, 40] width 55 height 73
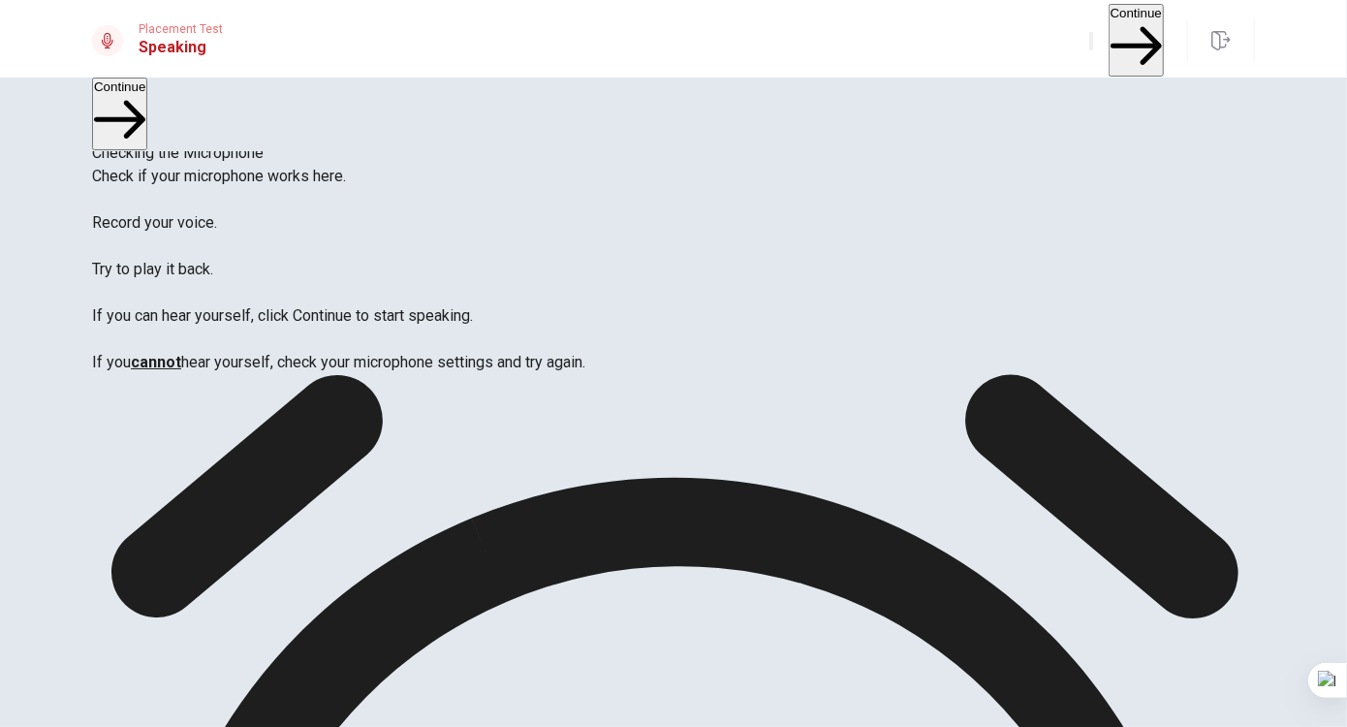
scroll to position [48, 0]
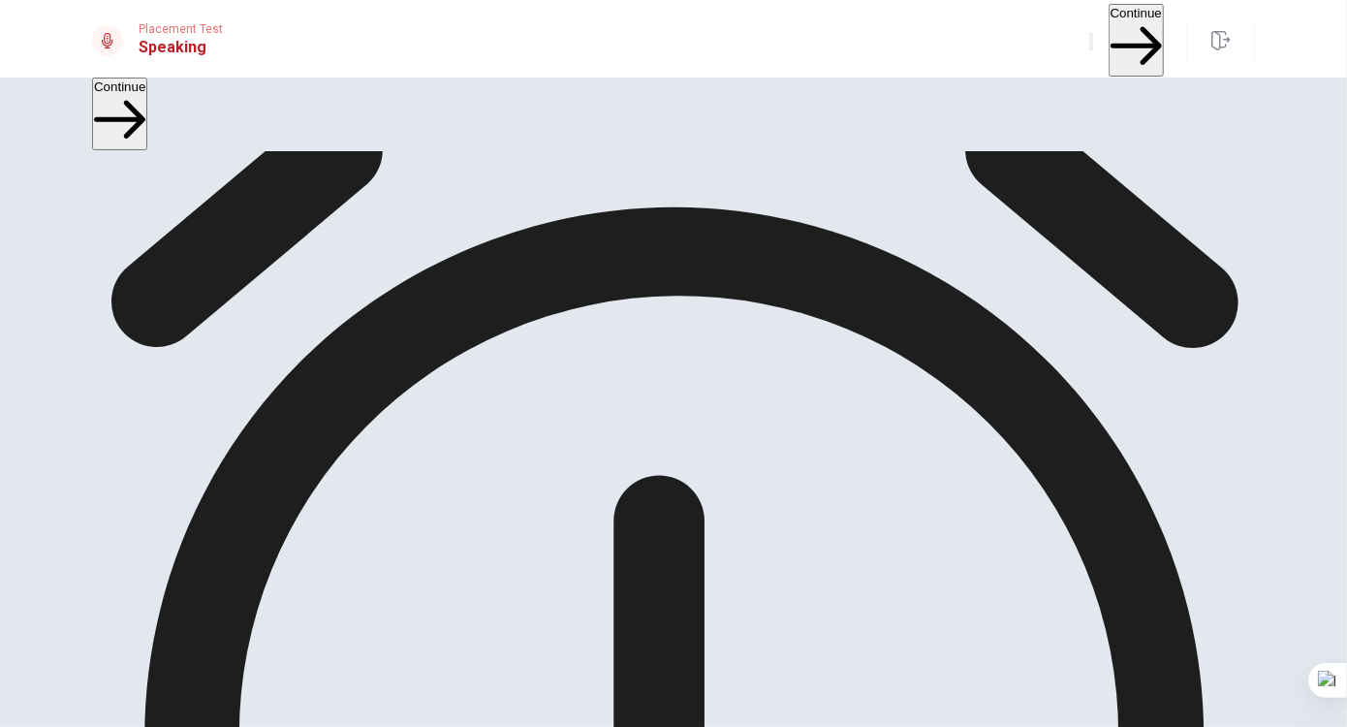
scroll to position [0, 0]
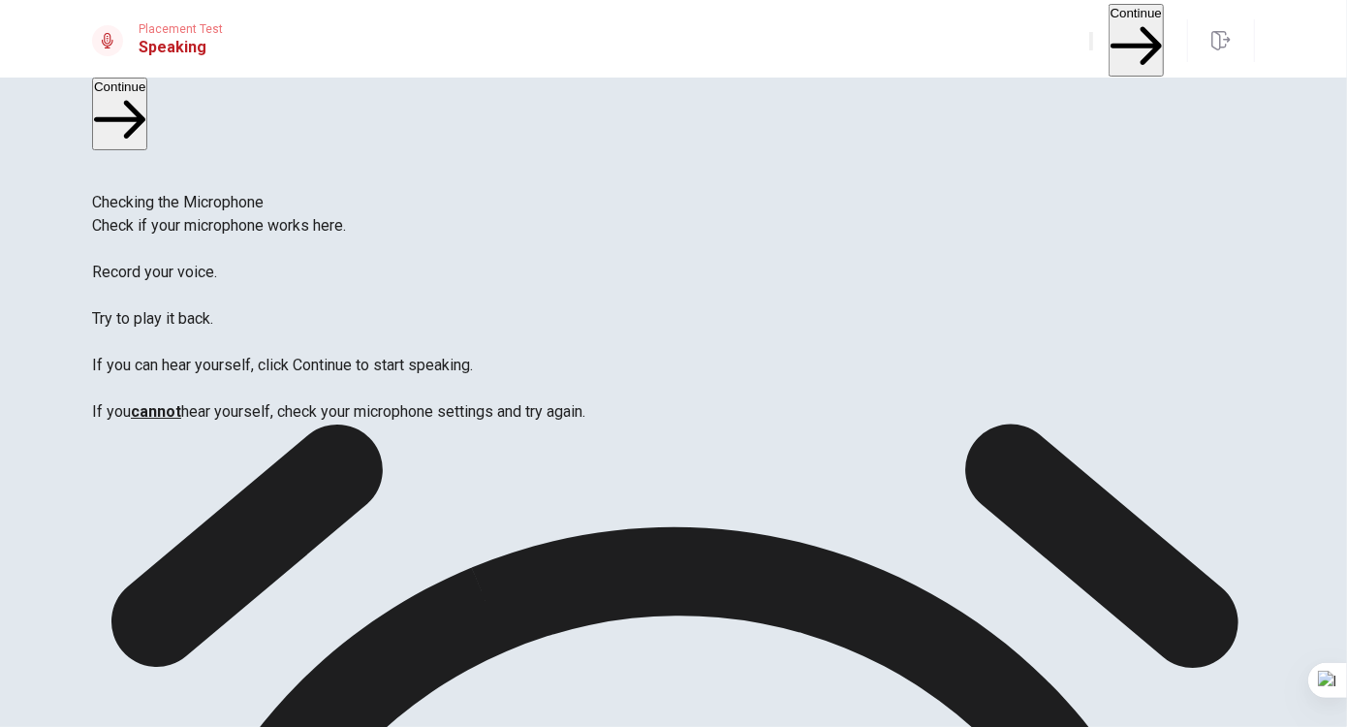
click at [1109, 49] on button "Continue" at bounding box center [1136, 40] width 55 height 73
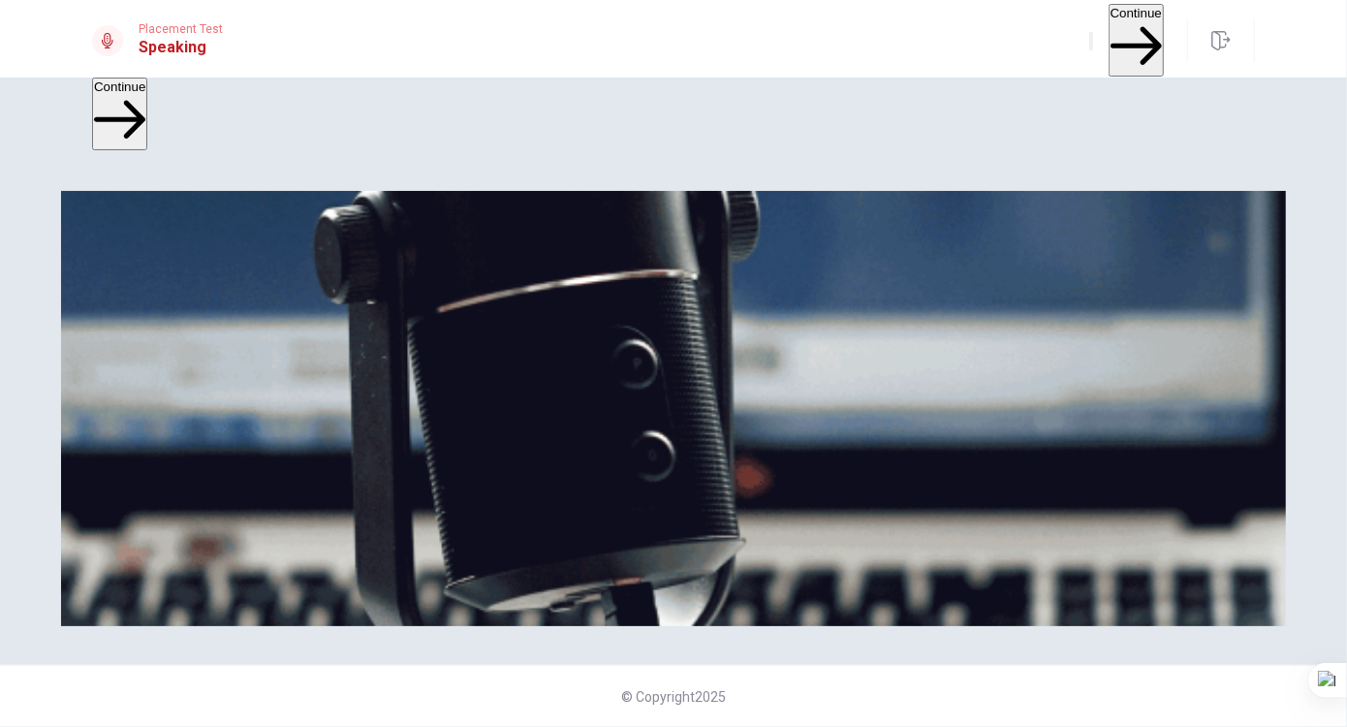
scroll to position [48, 0]
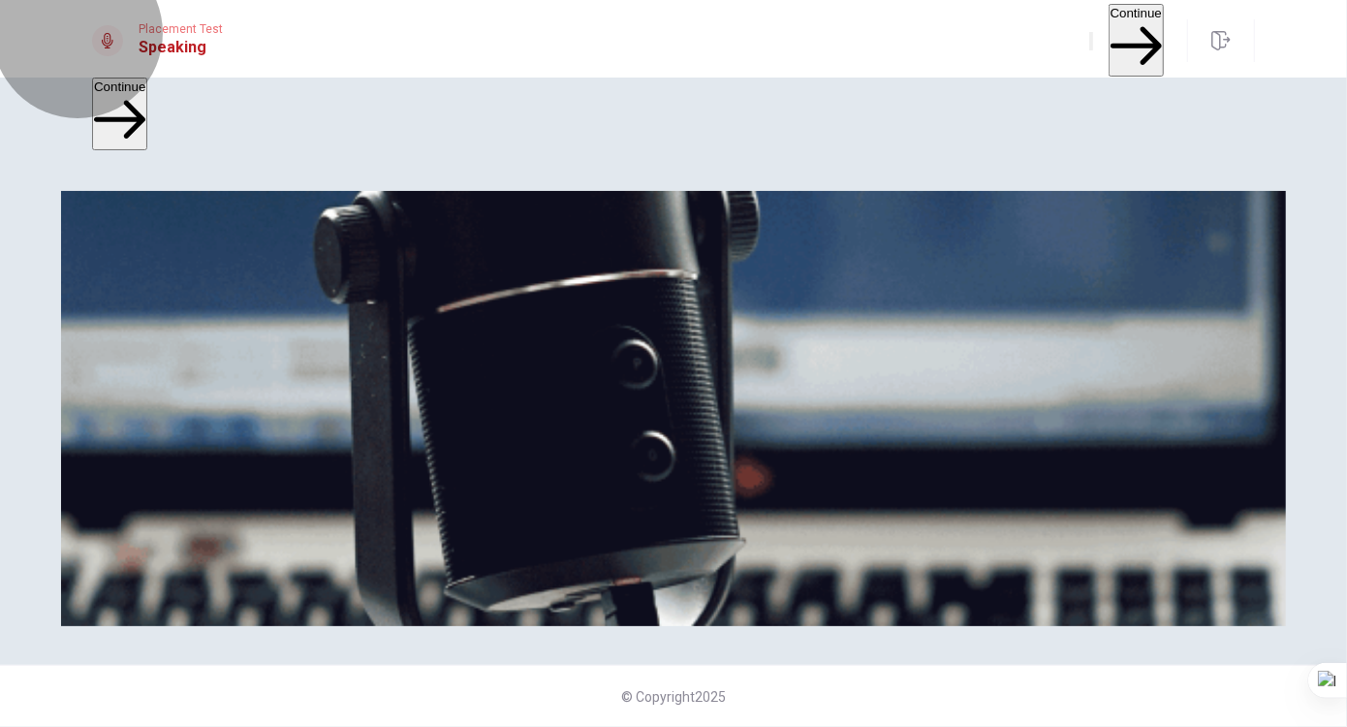
click at [1126, 47] on button "Continue" at bounding box center [1136, 40] width 55 height 73
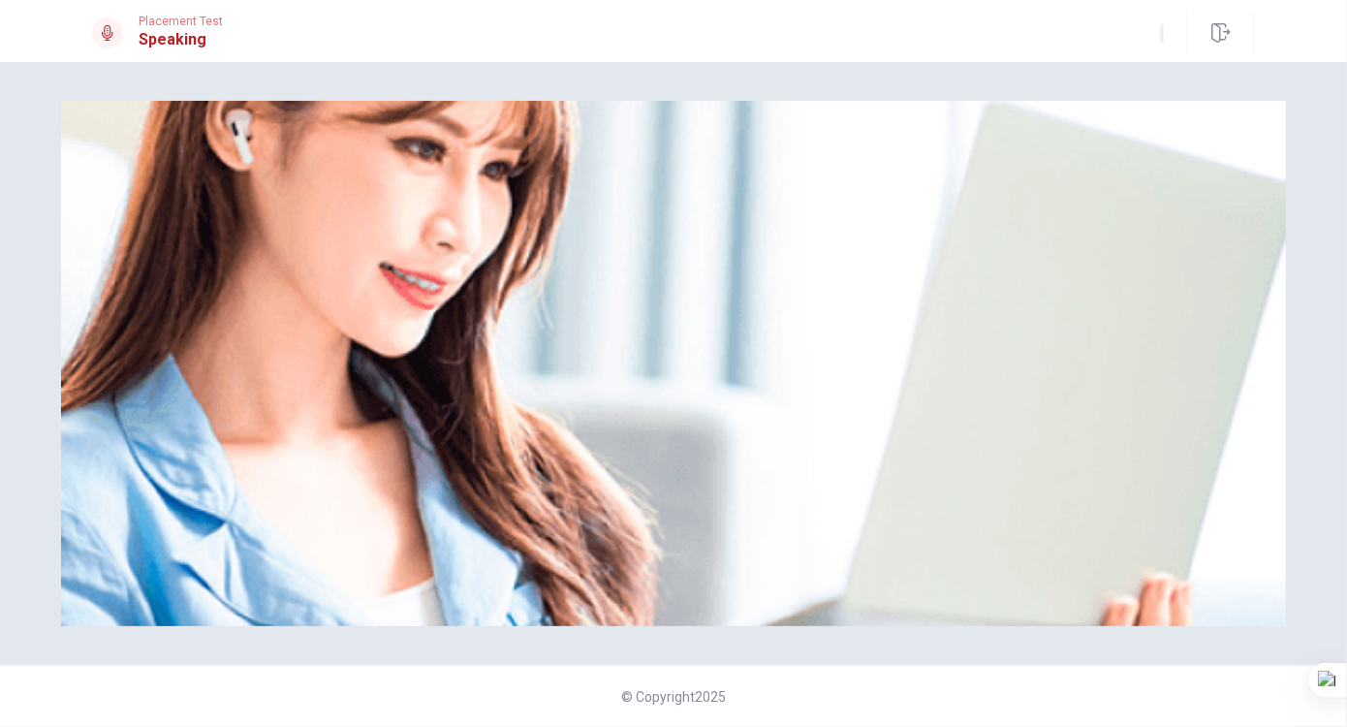
scroll to position [99, 0]
click at [790, 480] on img at bounding box center [673, 363] width 1225 height 525
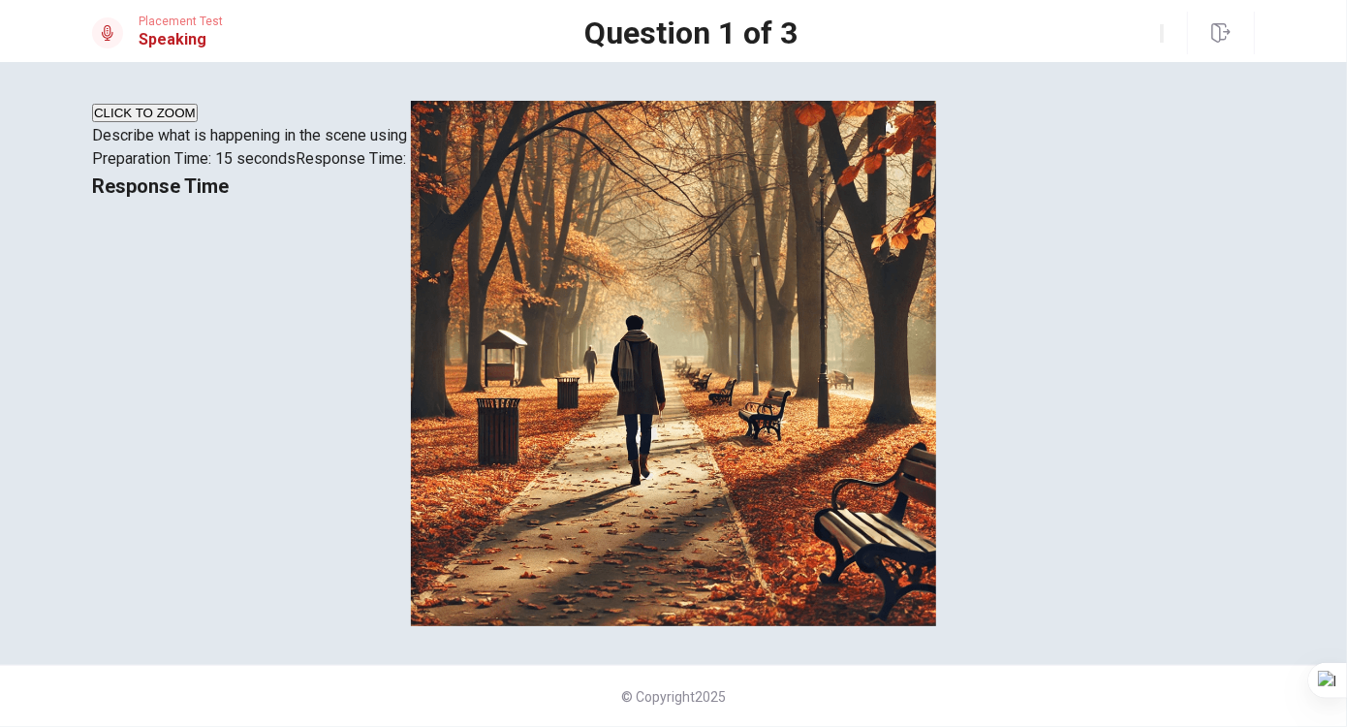
scroll to position [132, 0]
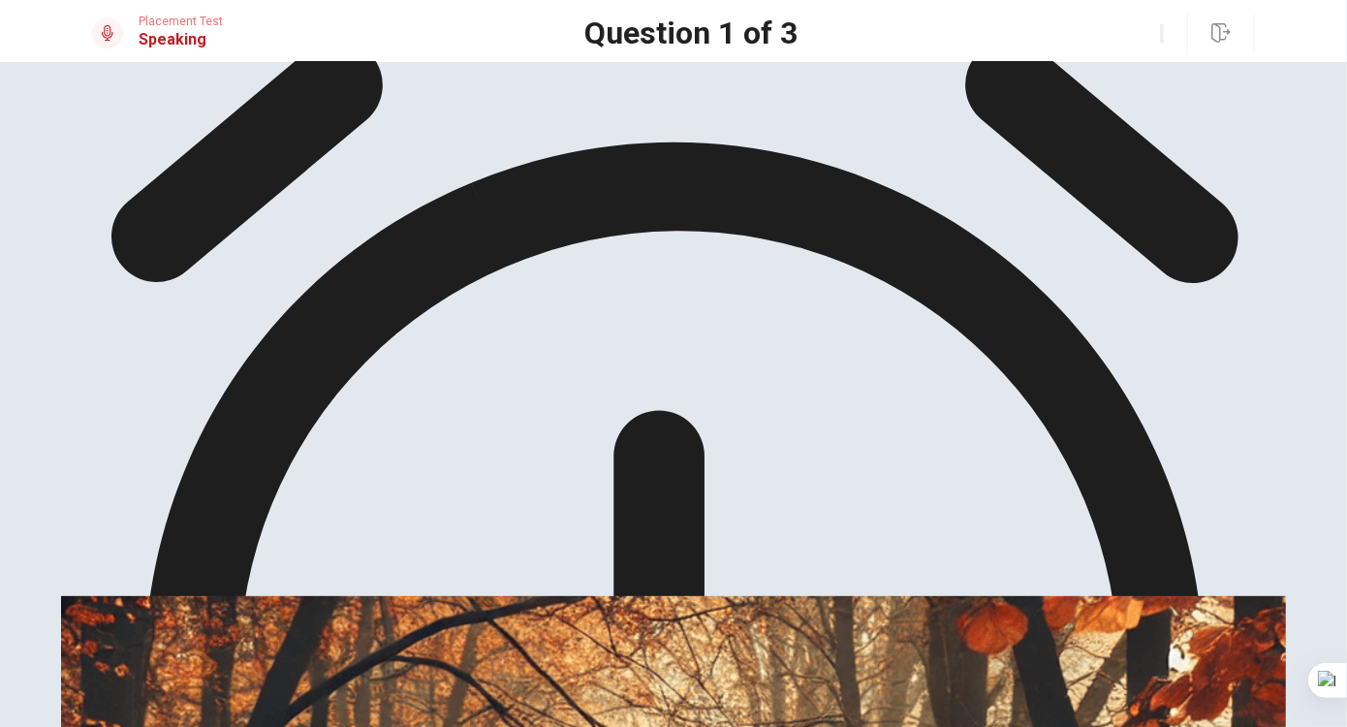
scroll to position [0, 0]
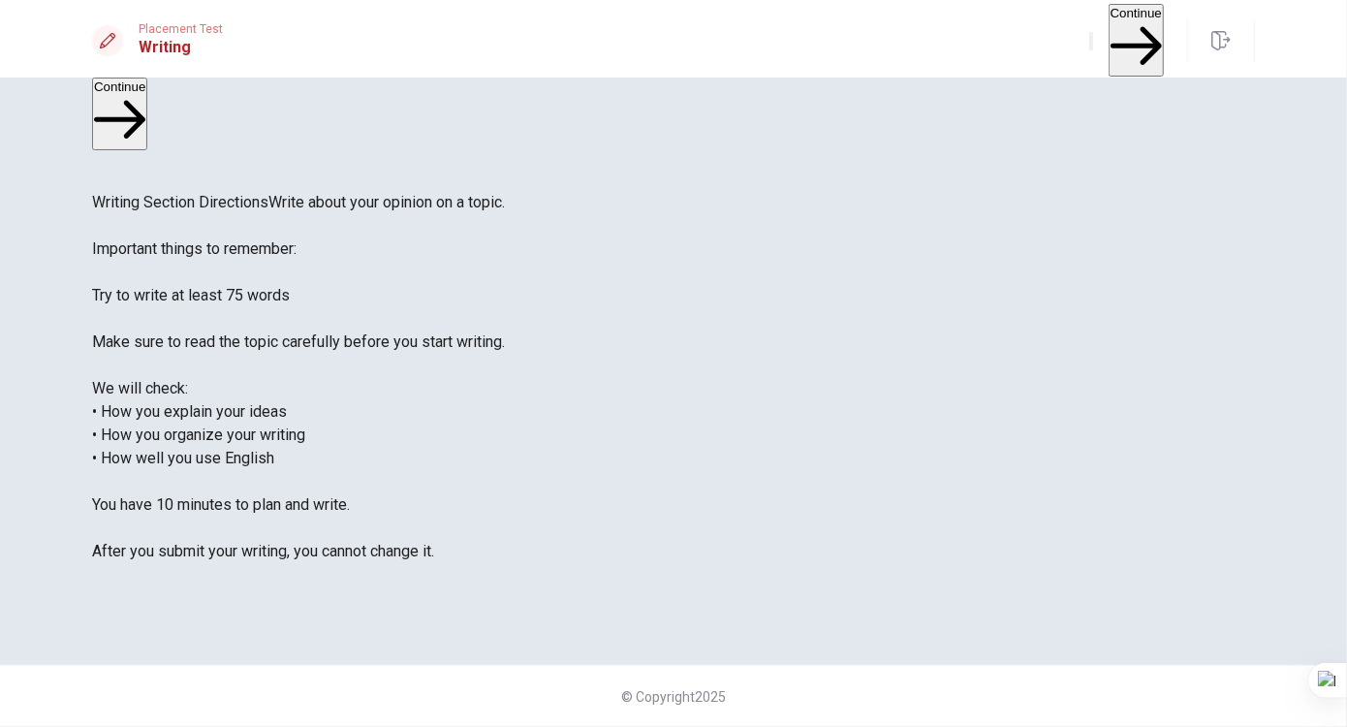
scroll to position [17, 0]
click at [1109, 43] on button "Continue" at bounding box center [1136, 40] width 55 height 73
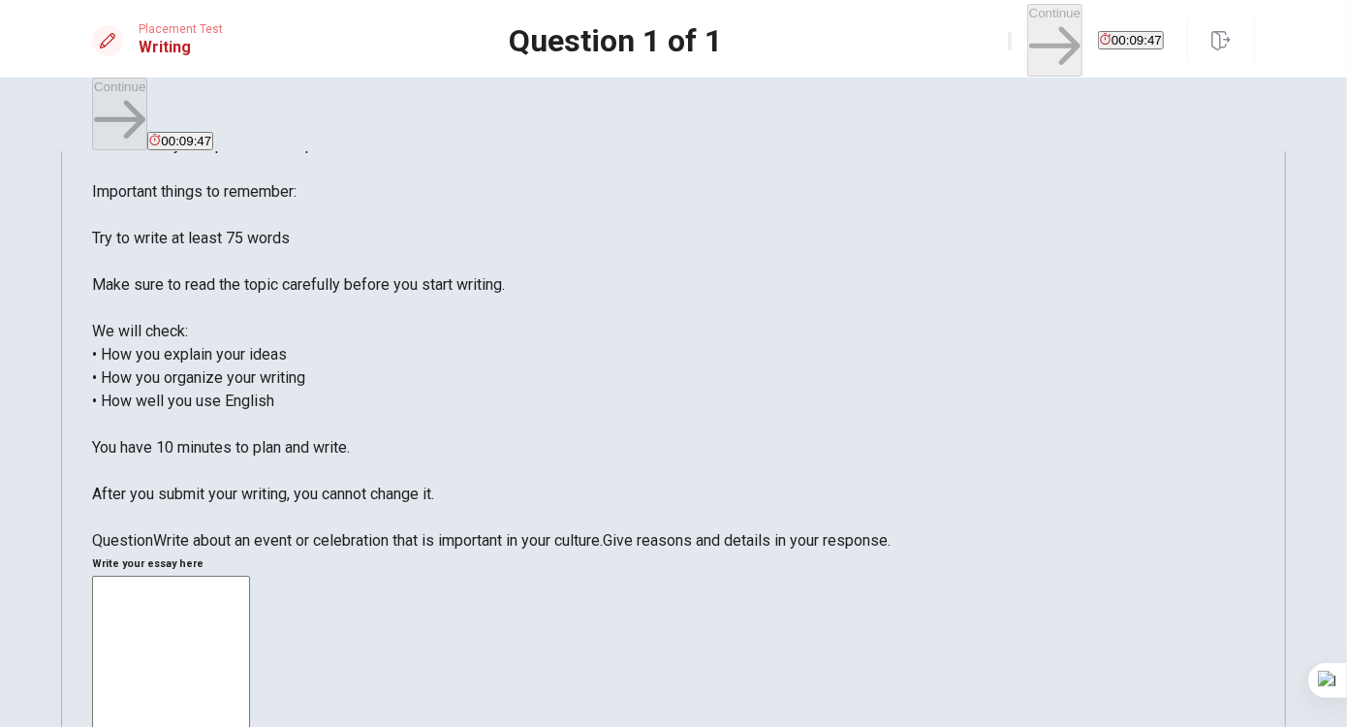
scroll to position [130, 0]
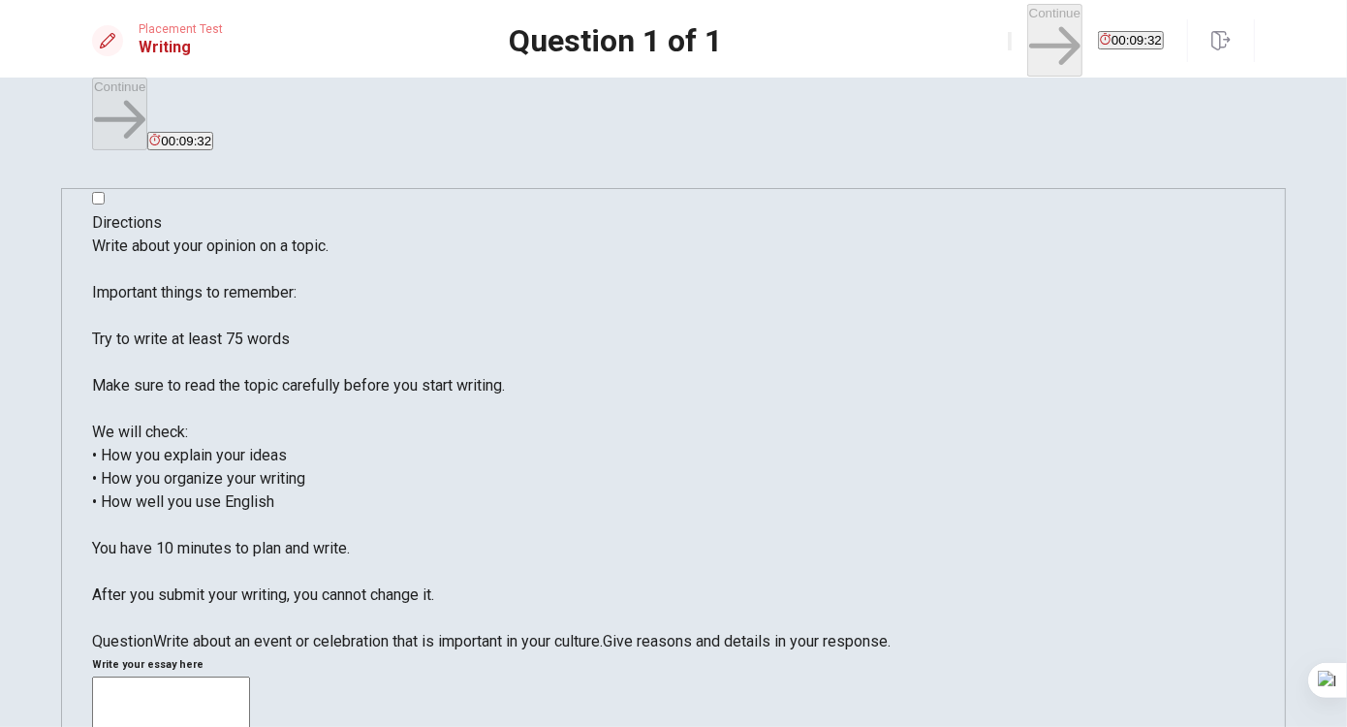
scroll to position [0, 0]
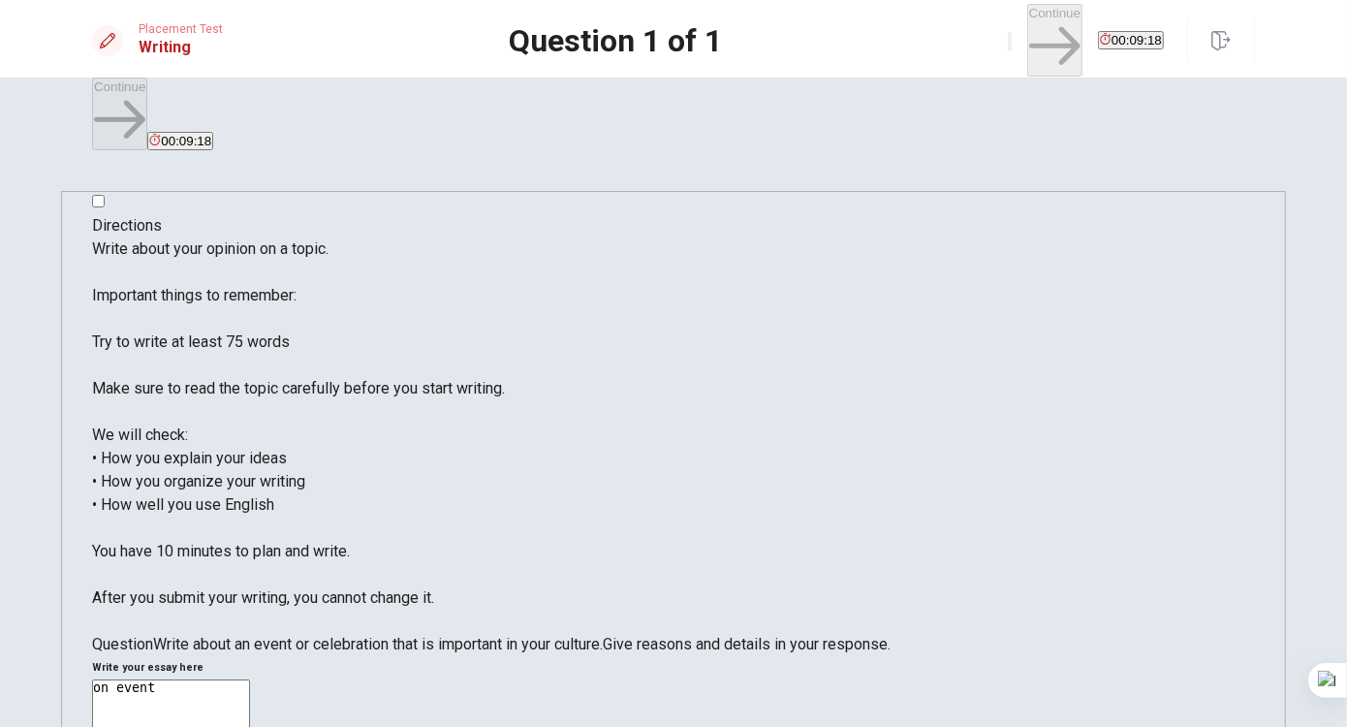
drag, startPoint x: 926, startPoint y: 226, endPoint x: 825, endPoint y: 227, distance: 100.8
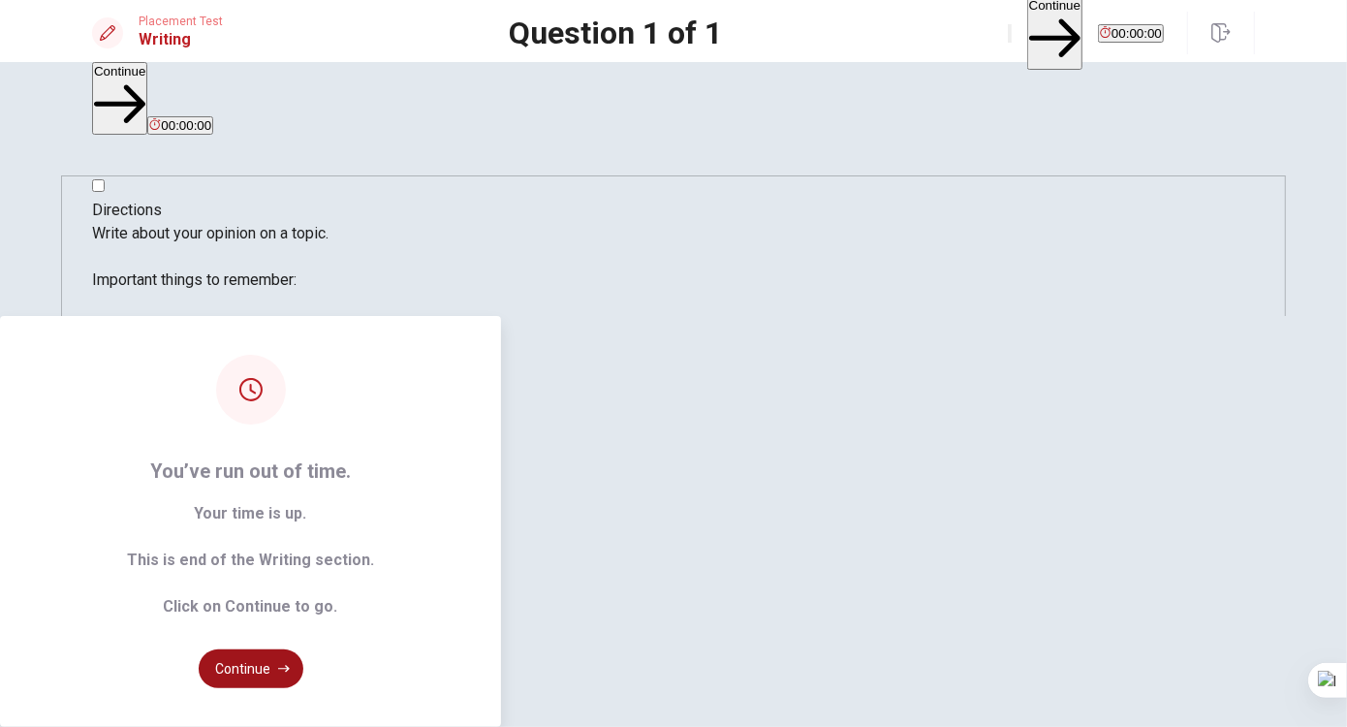
type textarea "one of the most important celebration in my culture is on [DATE] the candles da…"
click at [303, 649] on button "Continue" at bounding box center [251, 668] width 105 height 39
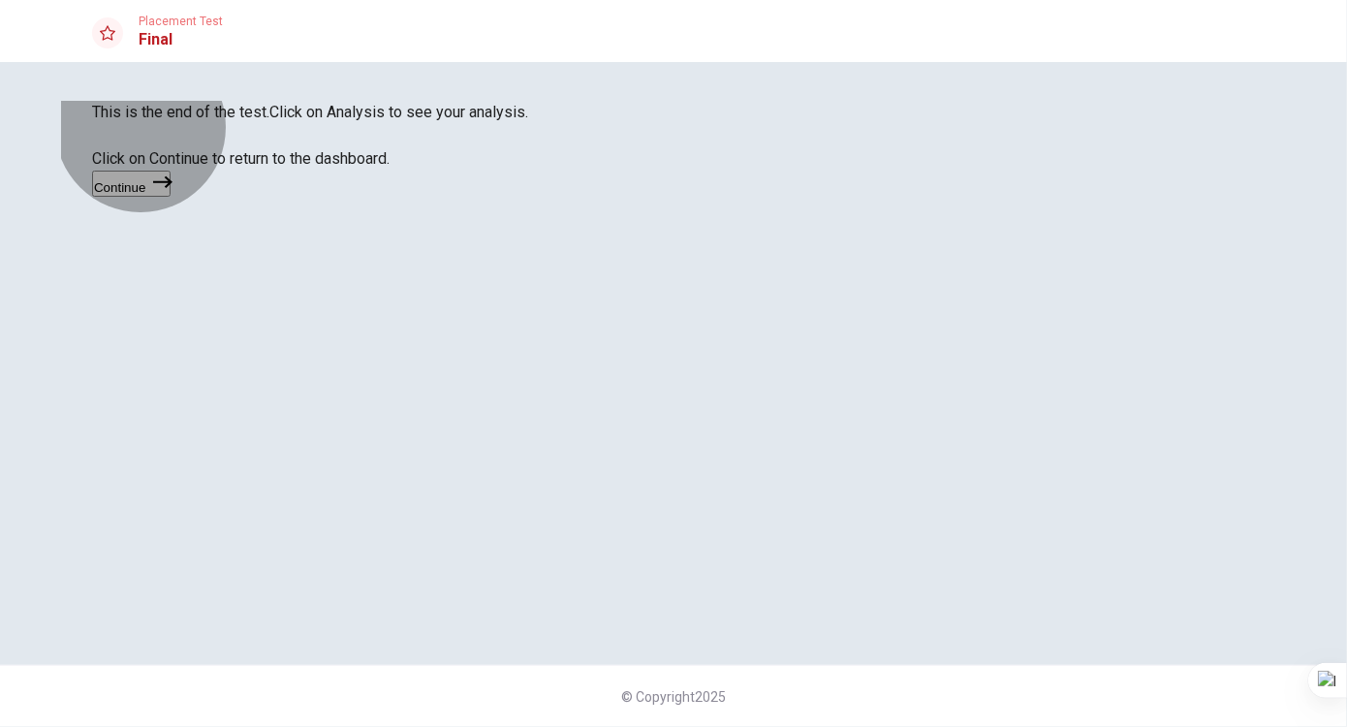
click at [171, 197] on button "Continue" at bounding box center [131, 184] width 79 height 26
